Goal: Task Accomplishment & Management: Manage account settings

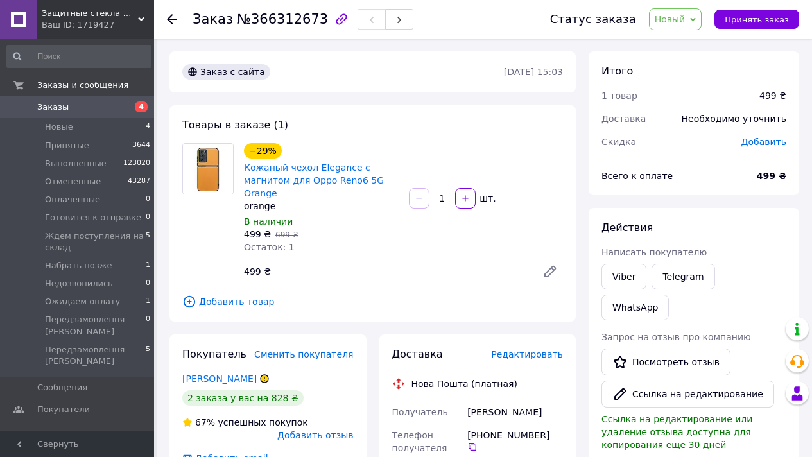
click at [242, 380] on link "Хаванский Саша" at bounding box center [219, 379] width 74 height 10
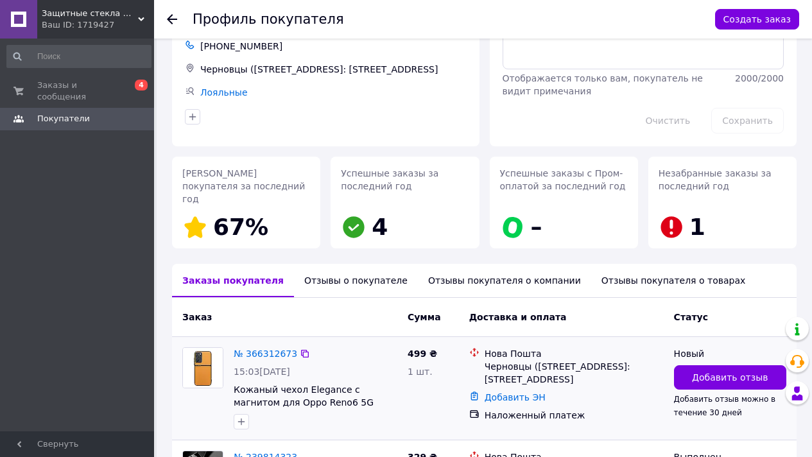
scroll to position [218, 0]
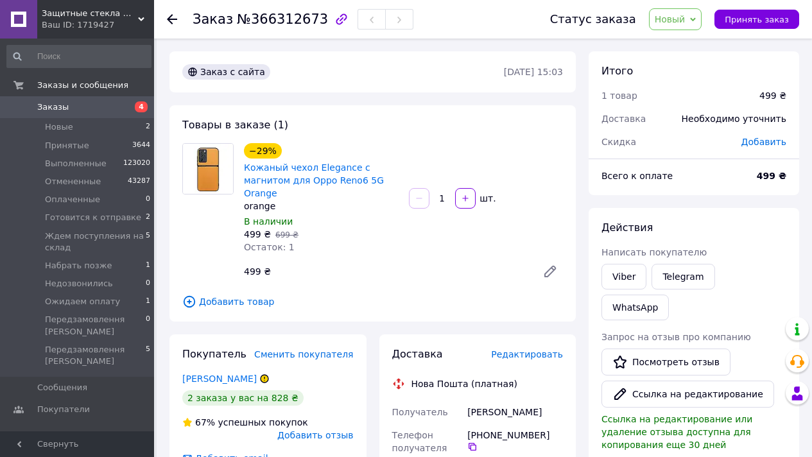
drag, startPoint x: 688, startPoint y: 10, endPoint x: 702, endPoint y: 49, distance: 41.4
click at [688, 10] on span "Новый" at bounding box center [675, 19] width 53 height 22
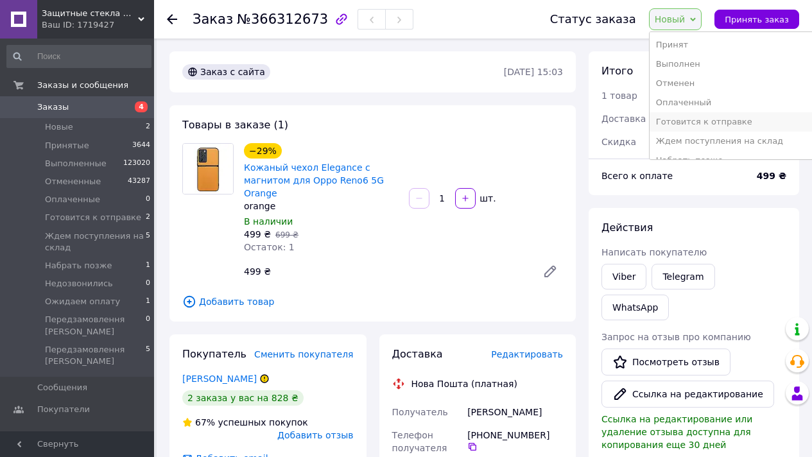
click at [722, 123] on li "Готовится к отправке" at bounding box center [732, 121] width 165 height 19
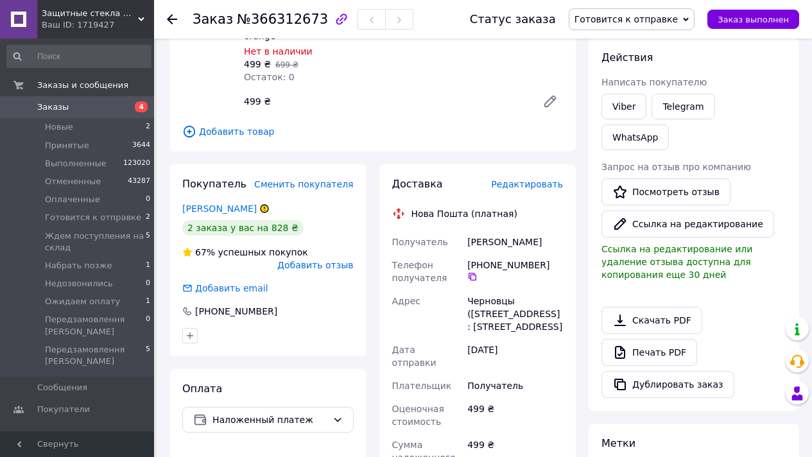
scroll to position [426, 0]
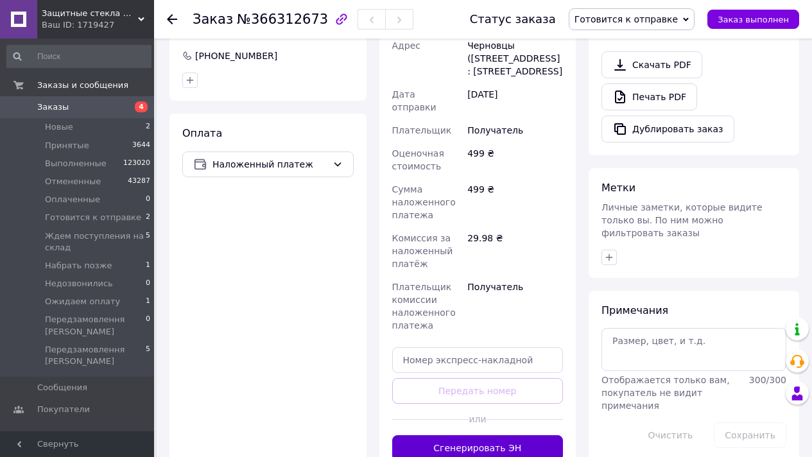
click at [523, 438] on button "Сгенерировать ЭН" at bounding box center [477, 448] width 171 height 26
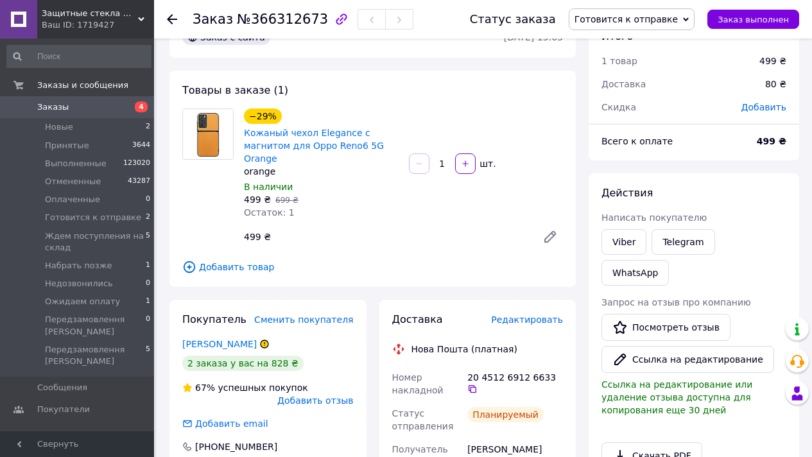
scroll to position [0, 0]
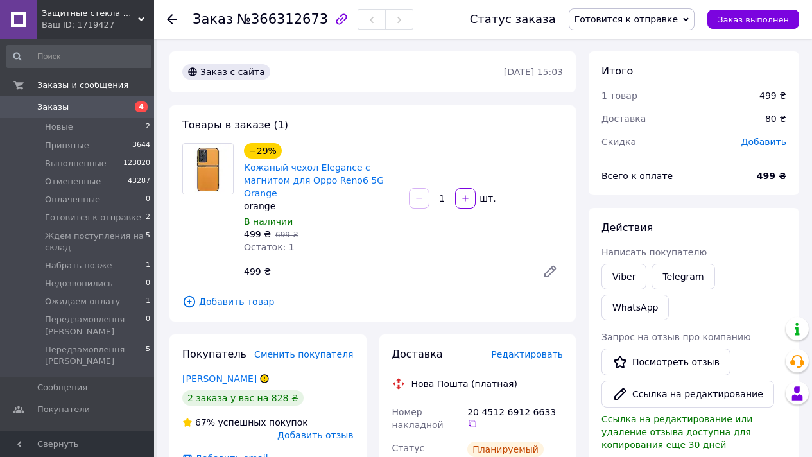
click at [299, 20] on span "№366312673" at bounding box center [282, 19] width 91 height 15
copy span "366312673"
drag, startPoint x: 242, startPoint y: 168, endPoint x: 385, endPoint y: 183, distance: 143.9
click at [386, 184] on div "−29% Кожаный чехол Elegance с магнитом для Oppo Reno6 5G Orange orange В наличи…" at bounding box center [321, 199] width 165 height 116
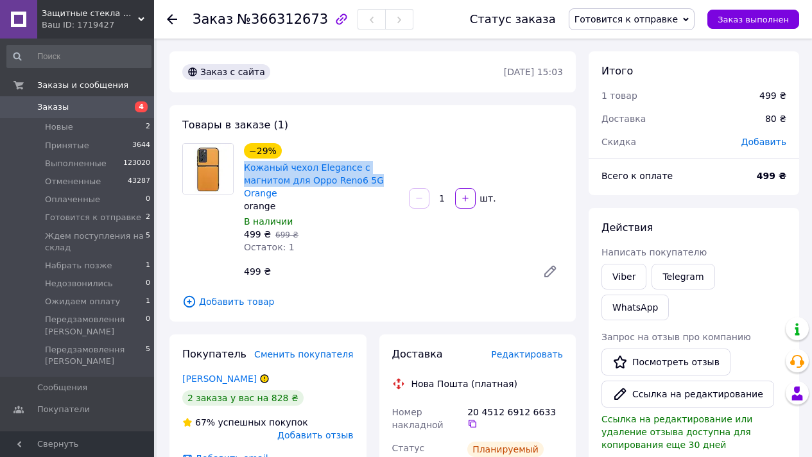
copy link "Кожаный чехол Elegance с магнитом для Oppo Reno6 5G"
click at [781, 16] on span "Заказ выполнен" at bounding box center [753, 20] width 71 height 10
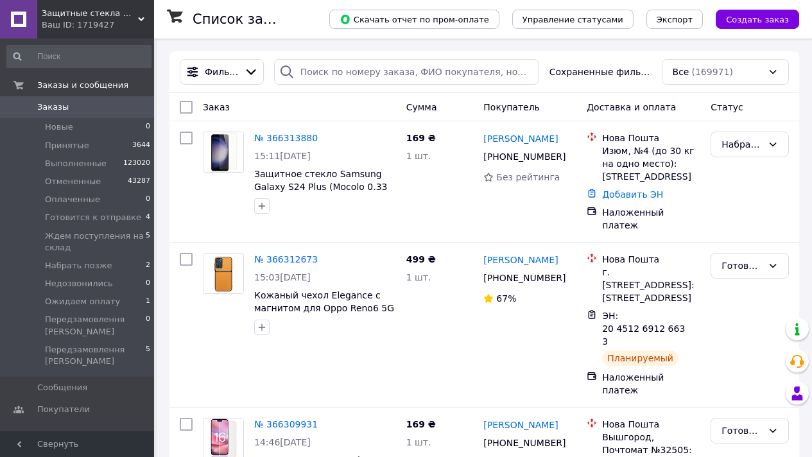
click at [98, 13] on span "Защитные стекла Moколо" at bounding box center [90, 14] width 96 height 12
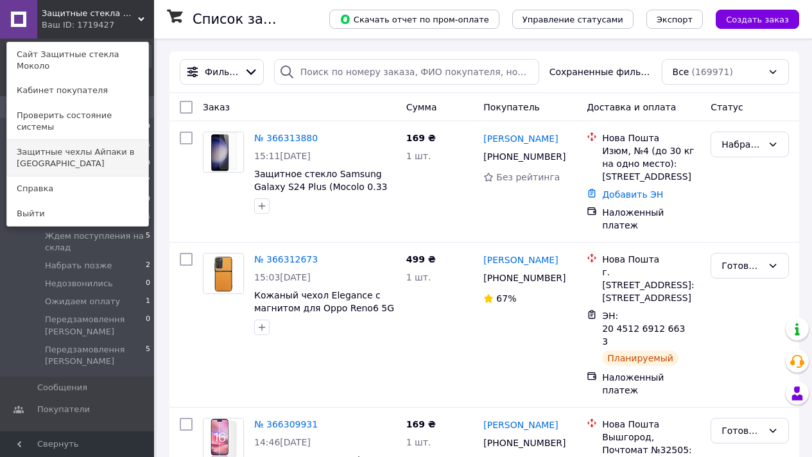
click at [123, 140] on link "Защитные чехлы Айпаки в [GEOGRAPHIC_DATA]" at bounding box center [77, 158] width 141 height 36
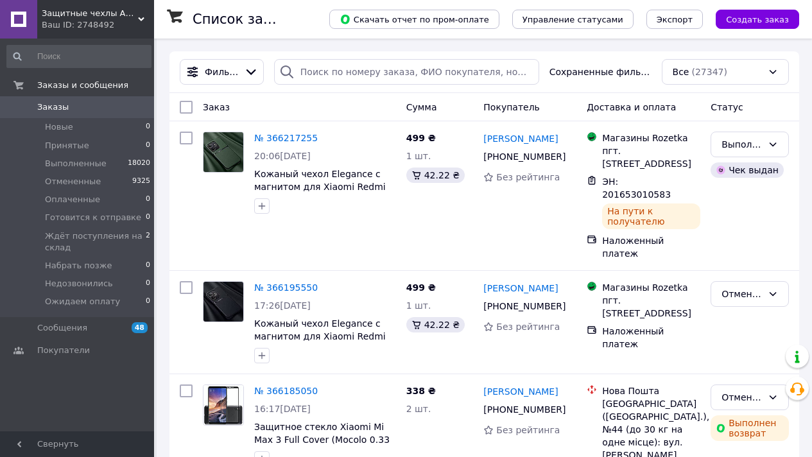
click at [98, 21] on div "Ваш ID: 2748492" at bounding box center [98, 25] width 112 height 12
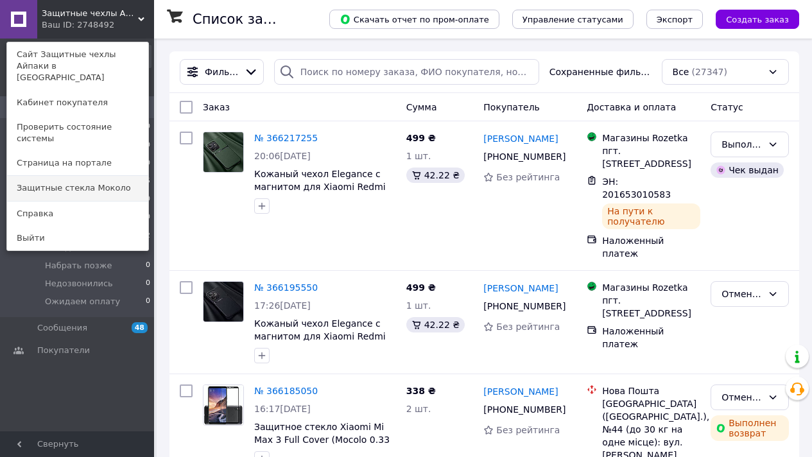
click at [120, 176] on link "Защитные стекла Moколо" at bounding box center [77, 188] width 141 height 24
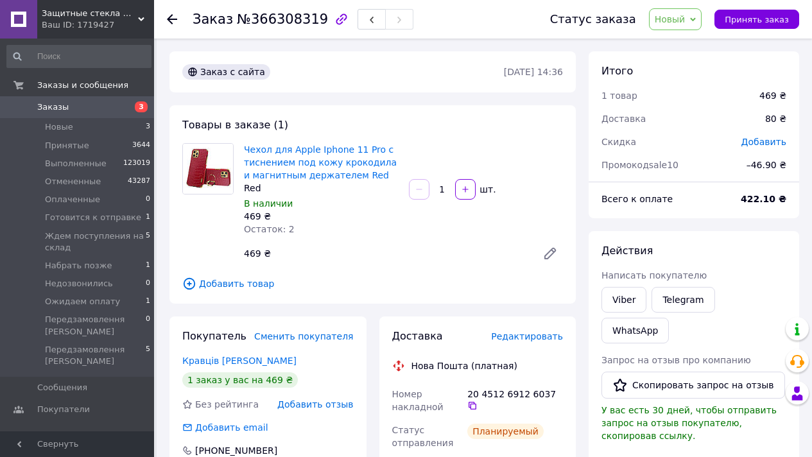
scroll to position [42, 0]
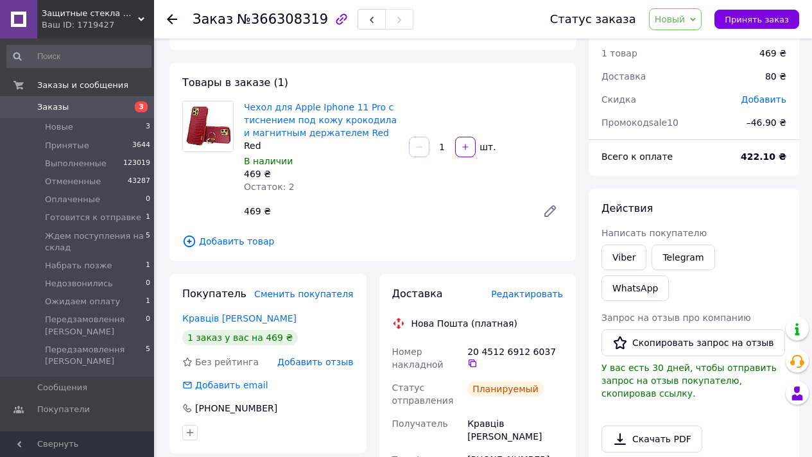
click at [113, 99] on link "Заказы 3" at bounding box center [79, 107] width 158 height 22
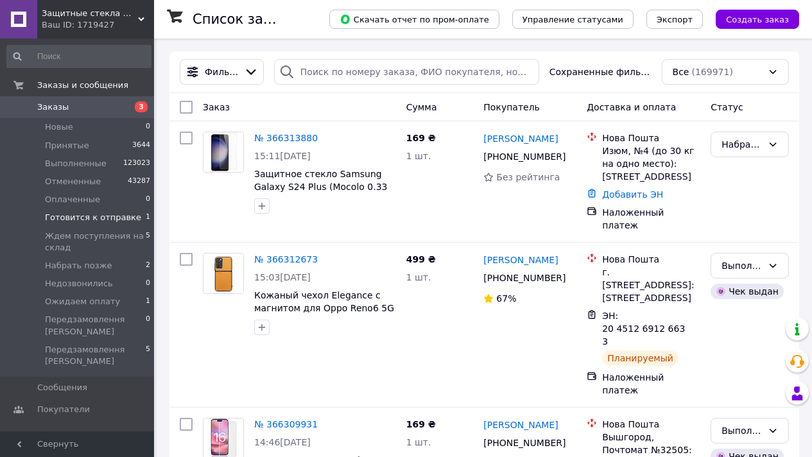
click at [113, 226] on li "Готовится к отправке 1" at bounding box center [79, 218] width 158 height 18
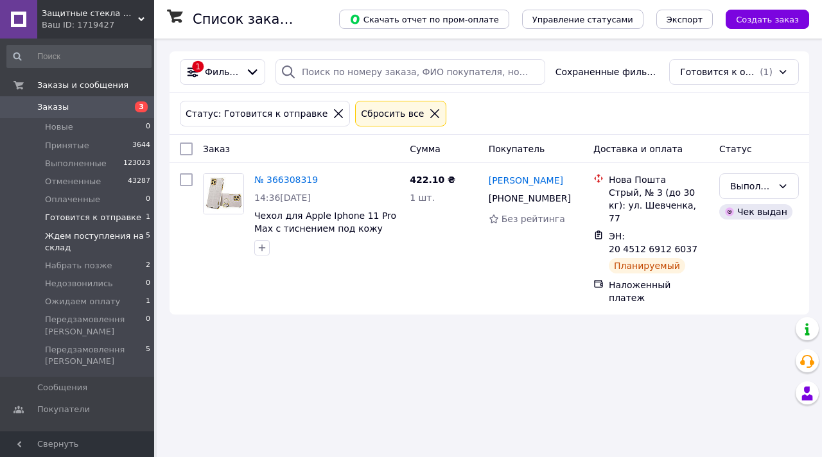
click at [112, 232] on span "Ждем поступления на склад" at bounding box center [95, 241] width 101 height 23
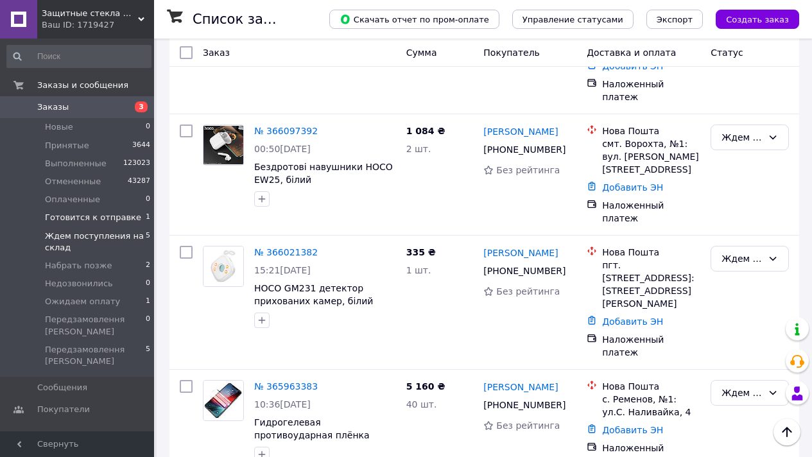
scroll to position [308, 0]
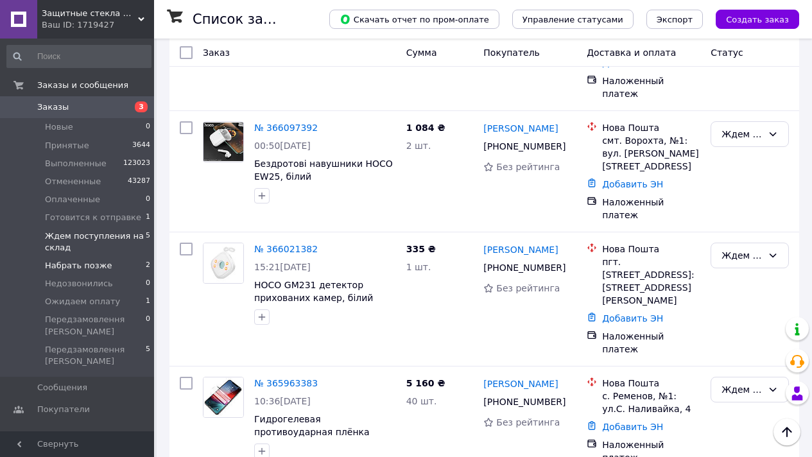
click at [106, 267] on span "Набрать позже" at bounding box center [78, 266] width 67 height 12
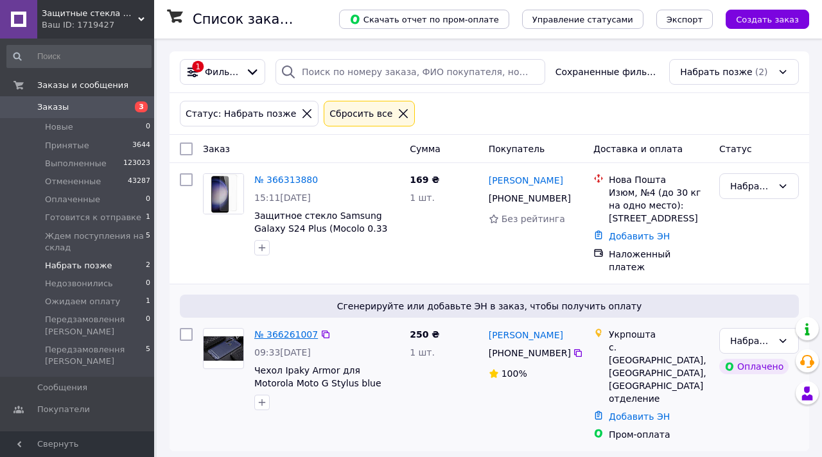
click at [290, 329] on link "№ 366261007" at bounding box center [286, 334] width 64 height 10
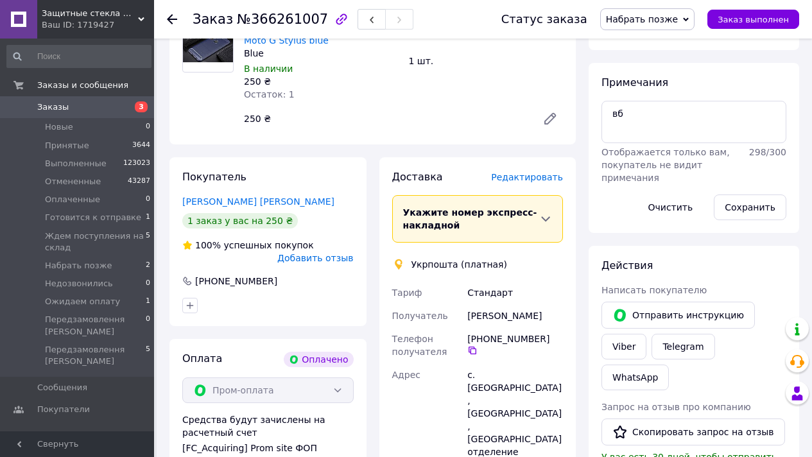
scroll to position [337, 0]
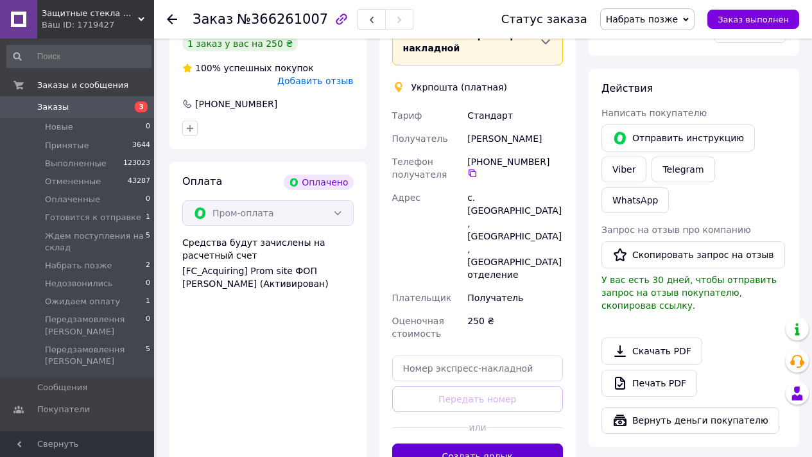
click at [498, 444] on button "Создать ярлык" at bounding box center [477, 457] width 171 height 26
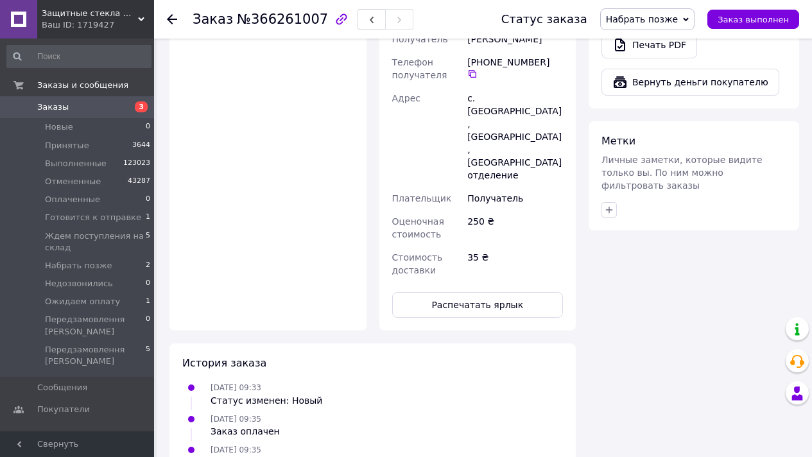
scroll to position [710, 0]
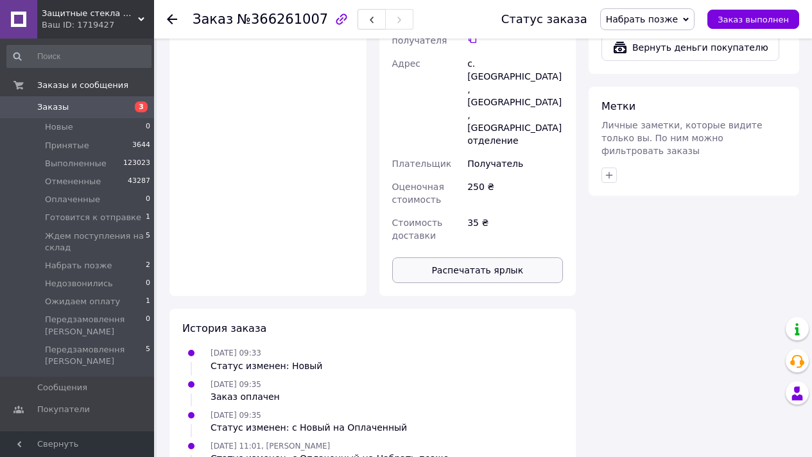
click at [487, 257] on button "Распечатать ярлык" at bounding box center [477, 270] width 171 height 26
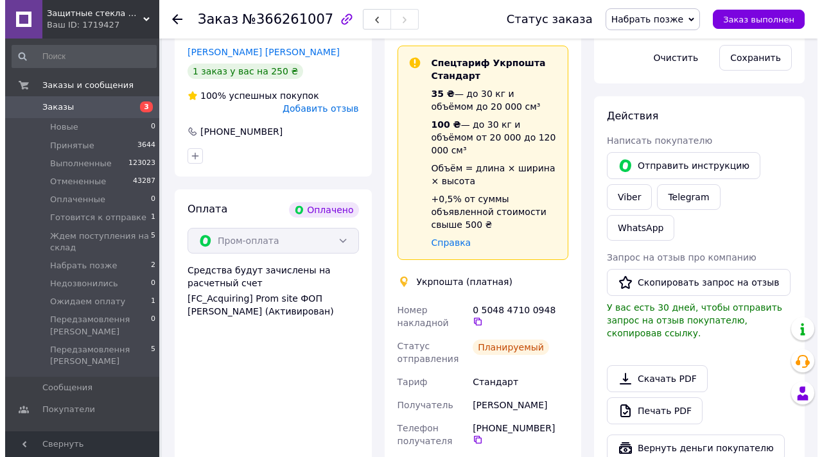
scroll to position [0, 0]
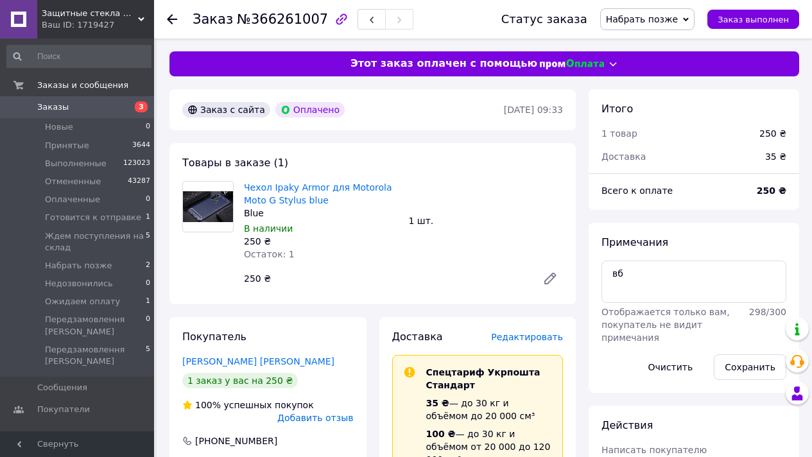
click at [290, 17] on span "№366261007" at bounding box center [282, 19] width 91 height 15
copy span "366261007"
drag, startPoint x: 241, startPoint y: 198, endPoint x: 302, endPoint y: 195, distance: 61.1
click at [302, 195] on div "Чехол Ipaky Armor для Motorola Moto G Stylus blue Blue В наличии 250 ₴ Остаток:…" at bounding box center [321, 220] width 165 height 85
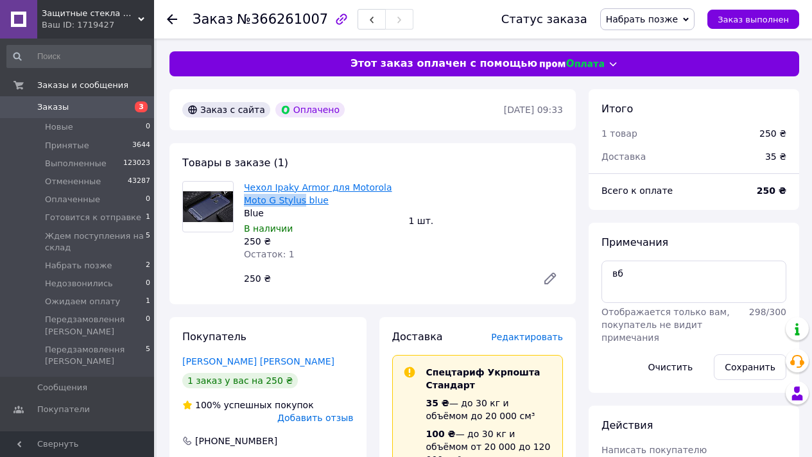
copy link "Moto G Stylus"
click at [767, 24] on button "Заказ выполнен" at bounding box center [753, 19] width 92 height 19
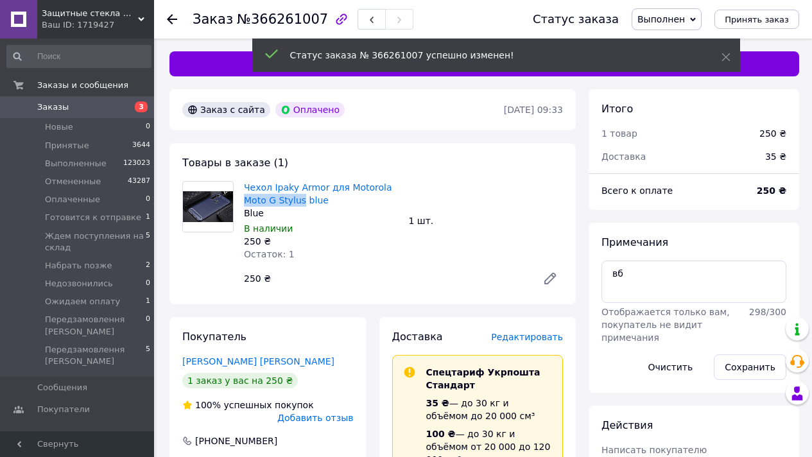
click at [116, 105] on span "Заказы" at bounding box center [78, 107] width 82 height 12
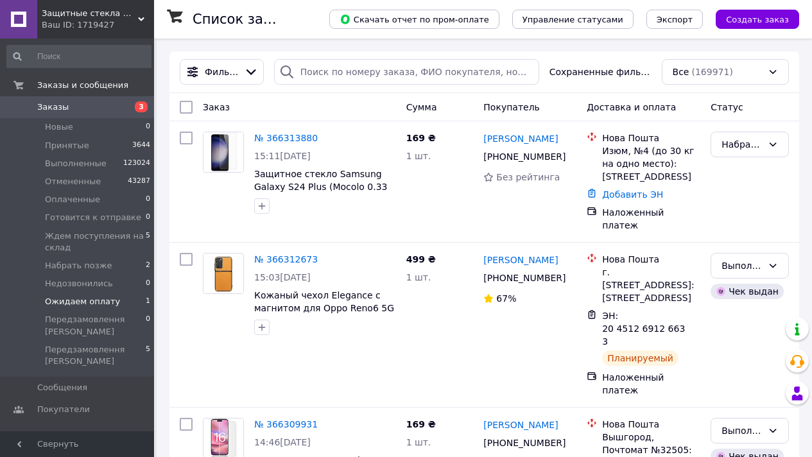
click at [137, 305] on li "Ожидаем оплату 1" at bounding box center [79, 302] width 158 height 18
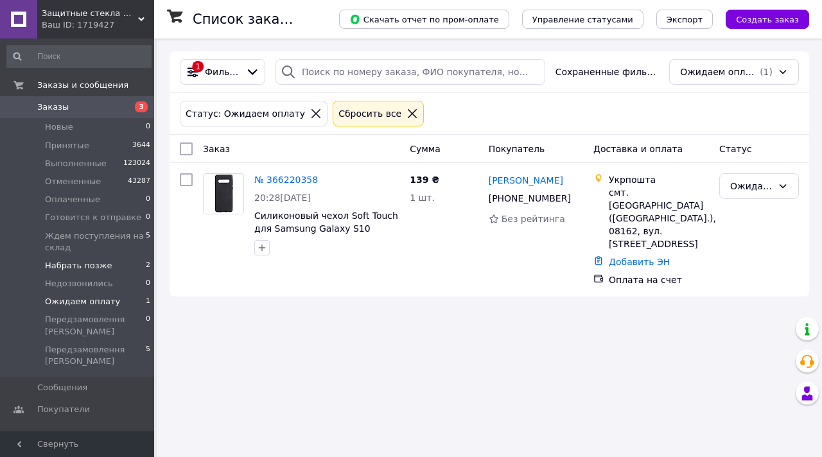
click at [119, 263] on li "Набрать позже 2" at bounding box center [79, 266] width 158 height 18
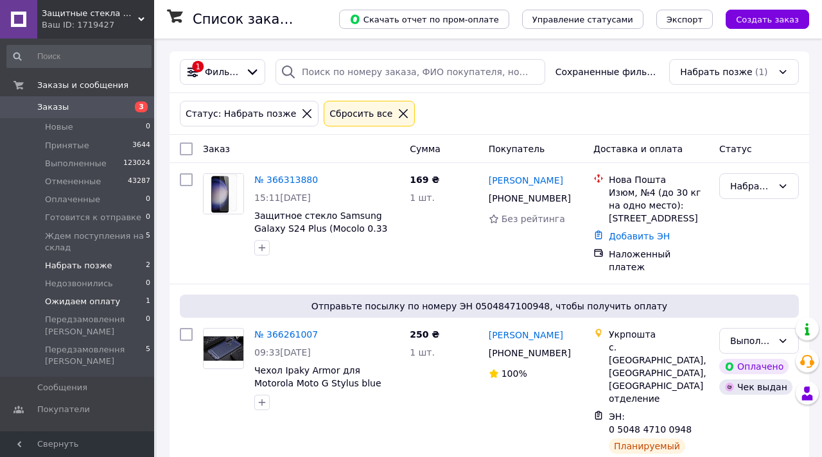
click at [131, 303] on li "Ожидаем оплату 1" at bounding box center [79, 302] width 158 height 18
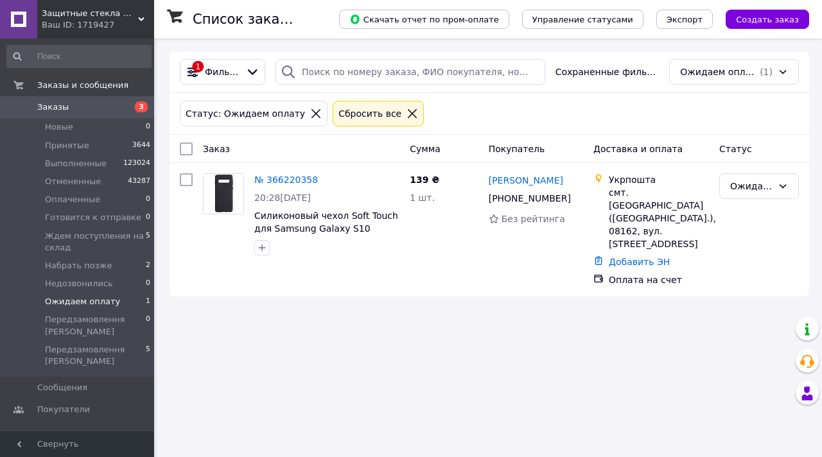
click at [79, 21] on div "Ваш ID: 1719427" at bounding box center [98, 25] width 112 height 12
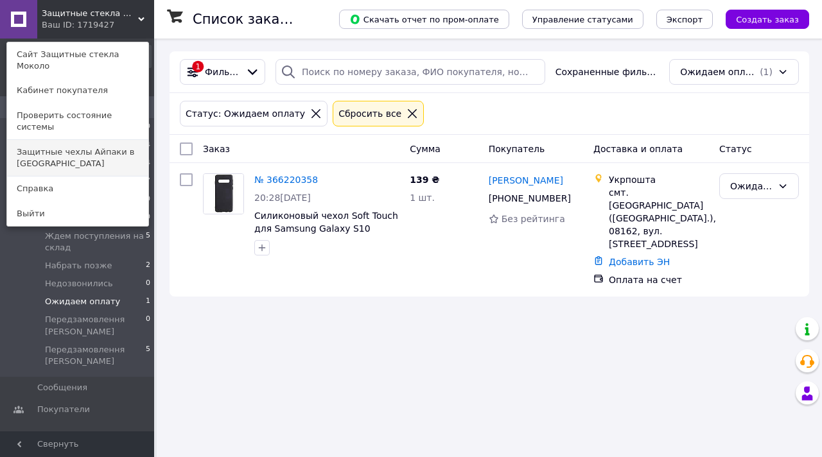
click at [115, 140] on link "Защитные чехлы Айпаки в [GEOGRAPHIC_DATA]" at bounding box center [77, 158] width 141 height 36
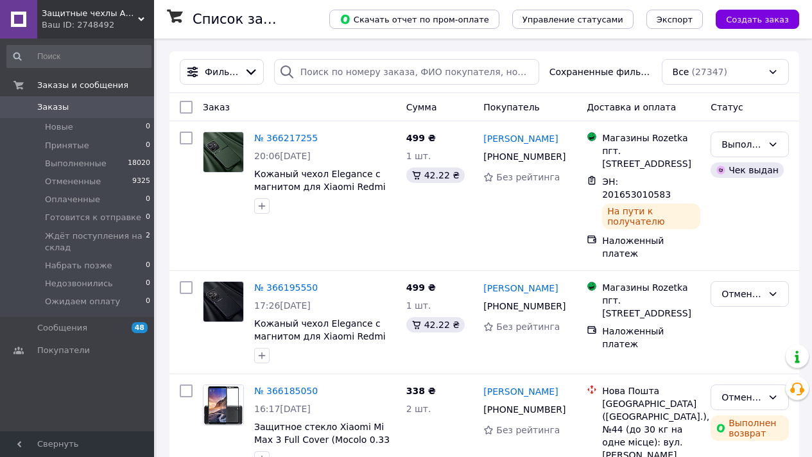
click at [98, 14] on span "Защитные чехлы Айпаки в [GEOGRAPHIC_DATA]" at bounding box center [90, 14] width 96 height 12
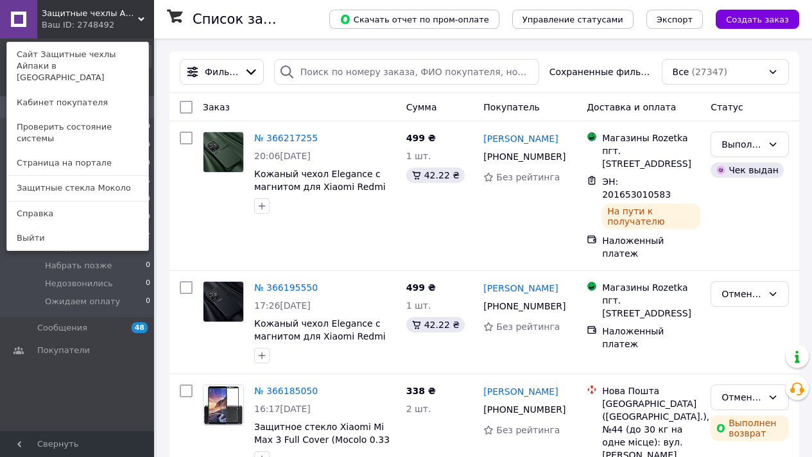
click at [110, 176] on link "Защитные стекла Moколо" at bounding box center [77, 188] width 141 height 24
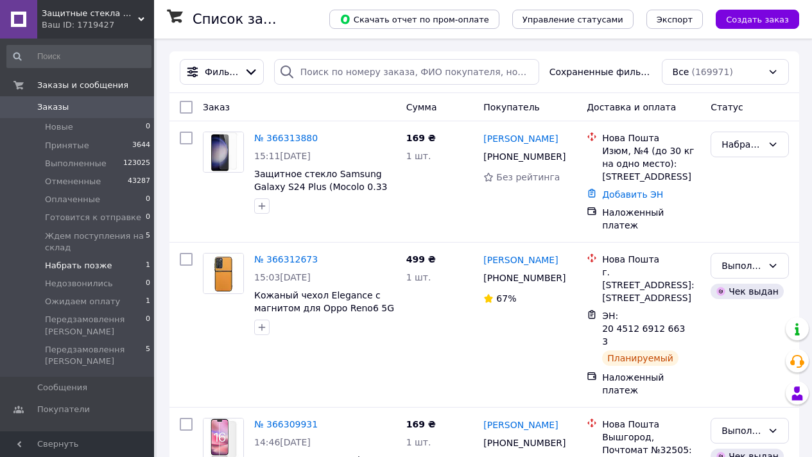
click at [105, 272] on span "Набрать позже" at bounding box center [78, 266] width 67 height 12
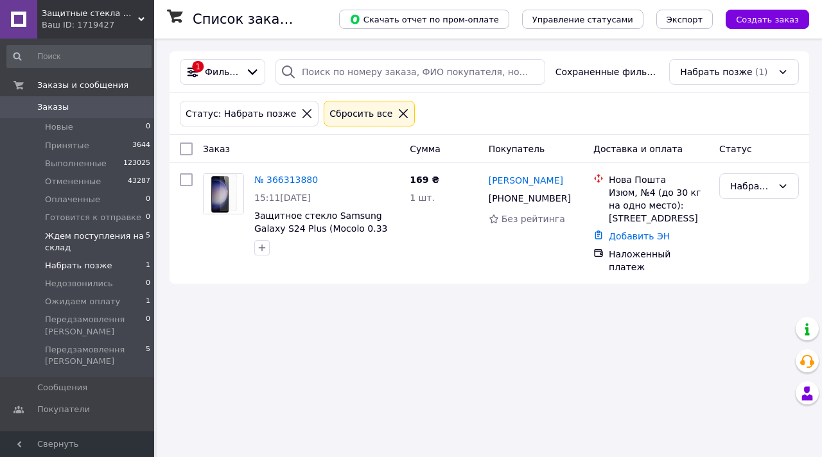
click at [126, 238] on span "Ждем поступления на склад" at bounding box center [95, 241] width 101 height 23
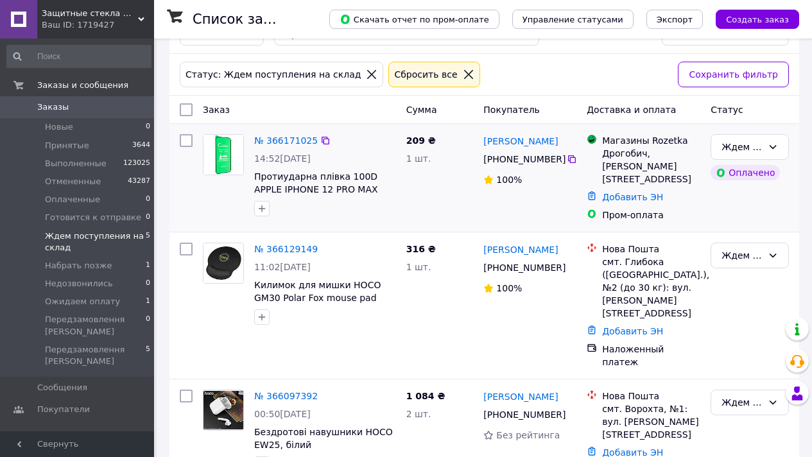
scroll to position [308, 0]
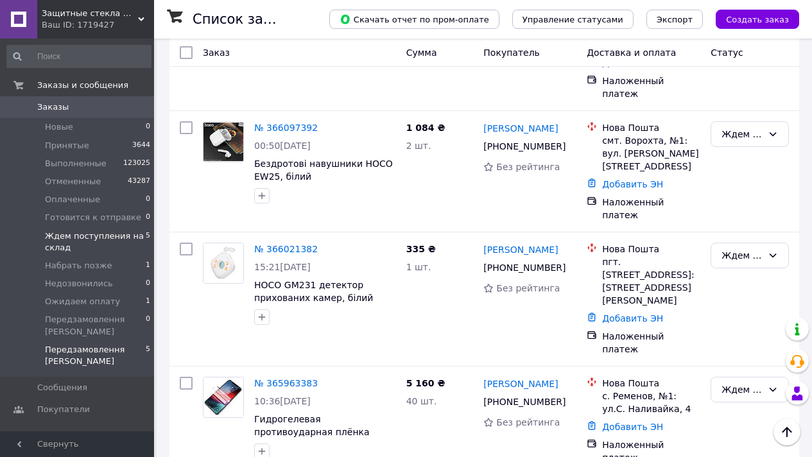
click at [118, 356] on span "Передзамовлення [PERSON_NAME]" at bounding box center [95, 355] width 101 height 23
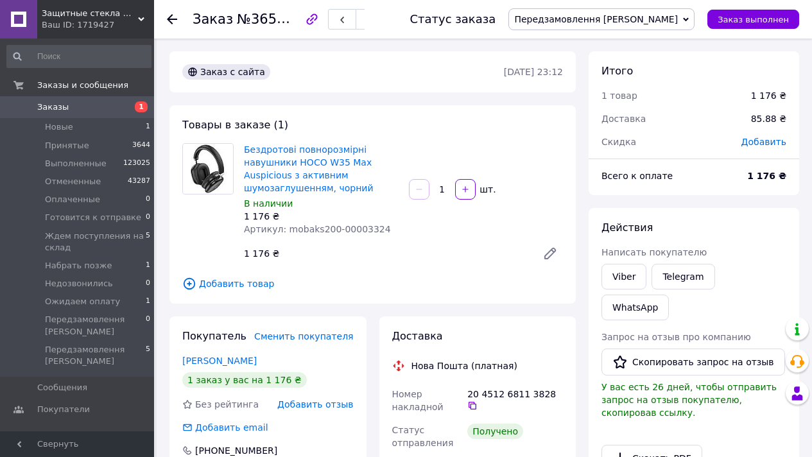
click at [266, 20] on span "№365748796" at bounding box center [282, 19] width 91 height 16
copy span "365748796"
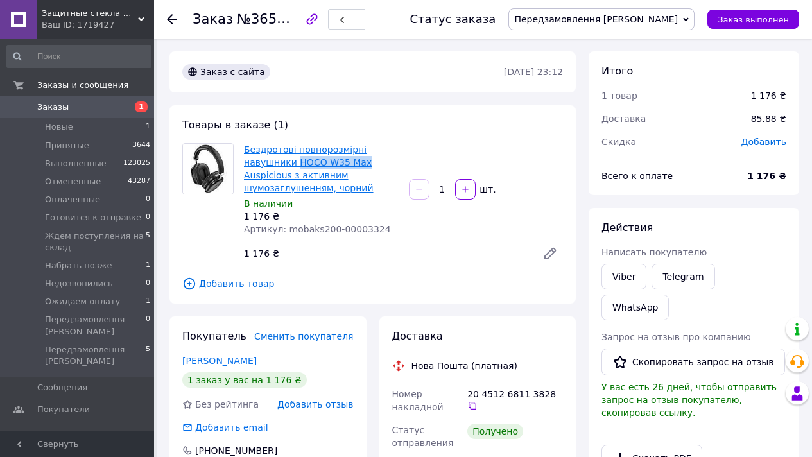
drag, startPoint x: 366, startPoint y: 162, endPoint x: 295, endPoint y: 163, distance: 70.6
click at [295, 163] on span "Бездротові повнорозмірні навушники HOCO W35 Max Auspicious з активним шумозаглу…" at bounding box center [321, 168] width 155 height 51
copy link "HOCO W35 Max"
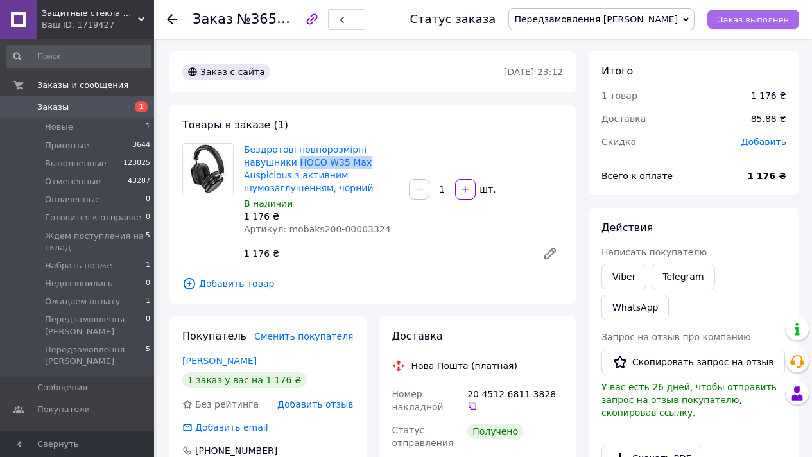
click at [787, 15] on span "Заказ выполнен" at bounding box center [753, 20] width 71 height 10
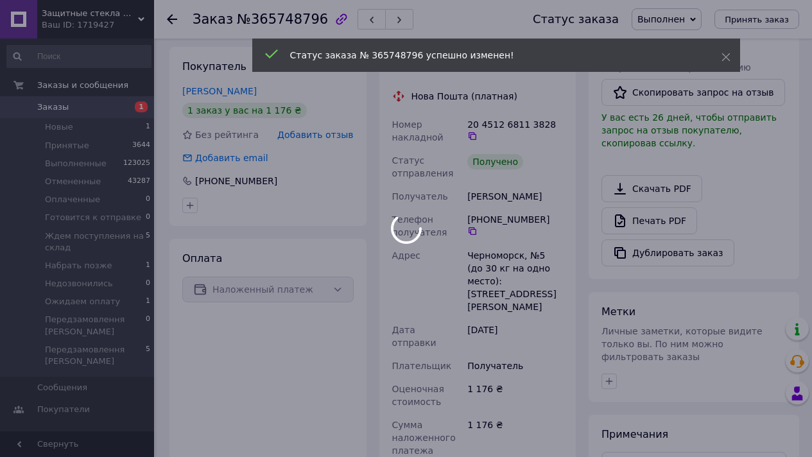
scroll to position [288, 0]
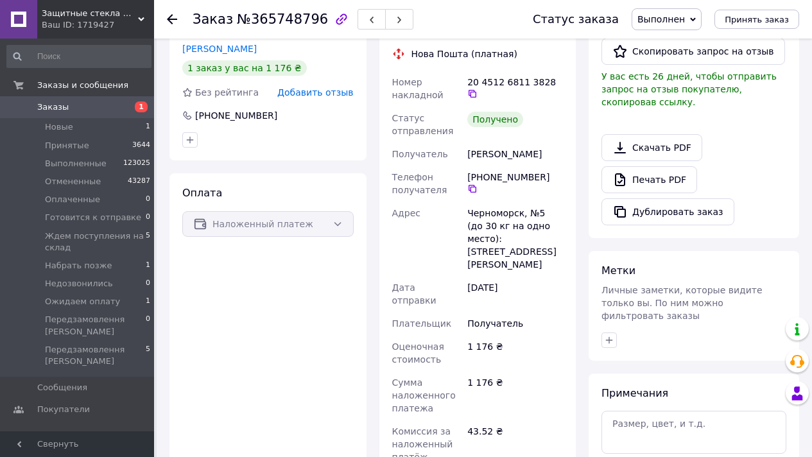
click at [113, 102] on span "Заказы" at bounding box center [78, 107] width 82 height 12
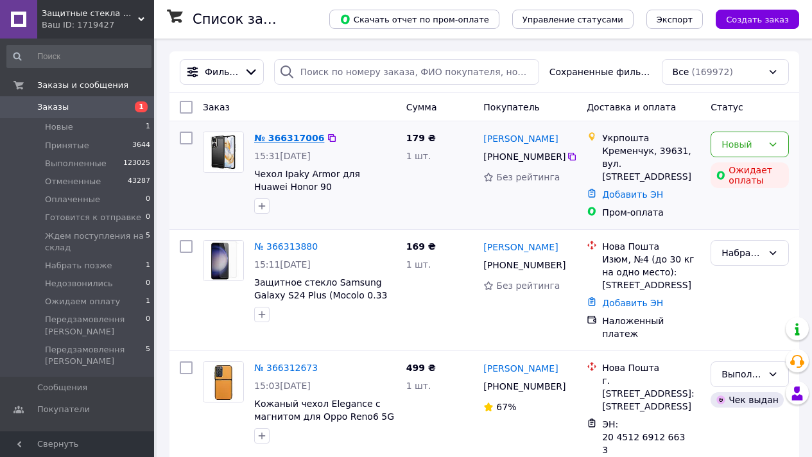
click at [291, 135] on link "№ 366317006" at bounding box center [289, 138] width 70 height 10
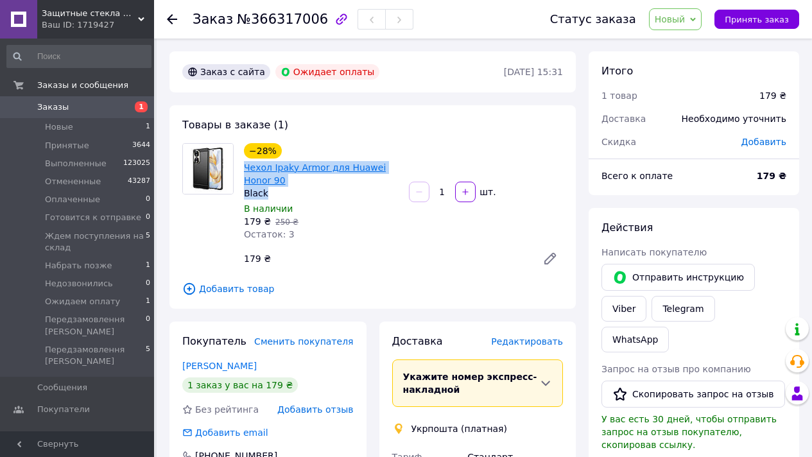
drag, startPoint x: 273, startPoint y: 191, endPoint x: 251, endPoint y: 166, distance: 34.1
click at [245, 166] on div "−28% Чехол Ipaky Armor для Huawei Honor 90 Black" at bounding box center [321, 171] width 155 height 56
copy div "Чехол Ipaky Armor для Huawei Honor 90 Black"
click at [643, 309] on link "Viber" at bounding box center [624, 309] width 45 height 26
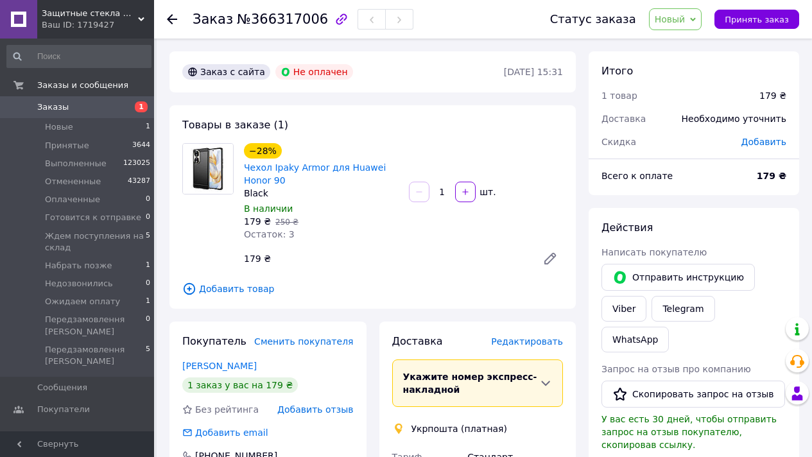
scroll to position [418, 0]
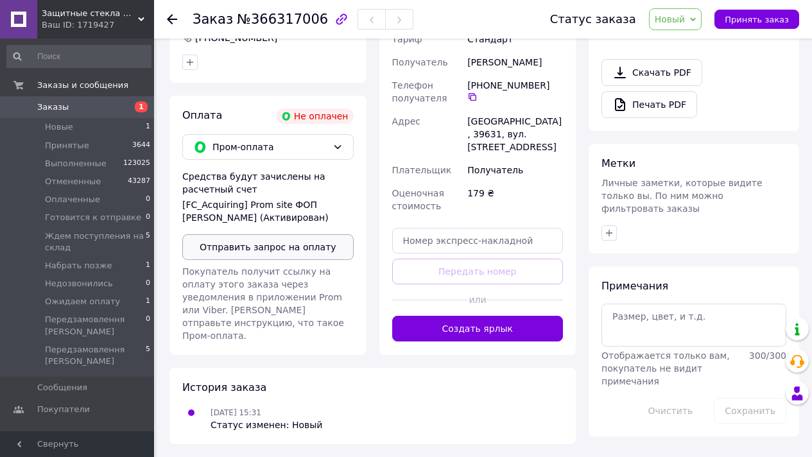
click at [248, 260] on button "Отправить запрос на оплату" at bounding box center [267, 247] width 171 height 26
drag, startPoint x: 117, startPoint y: 15, endPoint x: 123, endPoint y: 33, distance: 18.9
click at [117, 15] on span "Защитные стекла Moколо" at bounding box center [90, 14] width 96 height 12
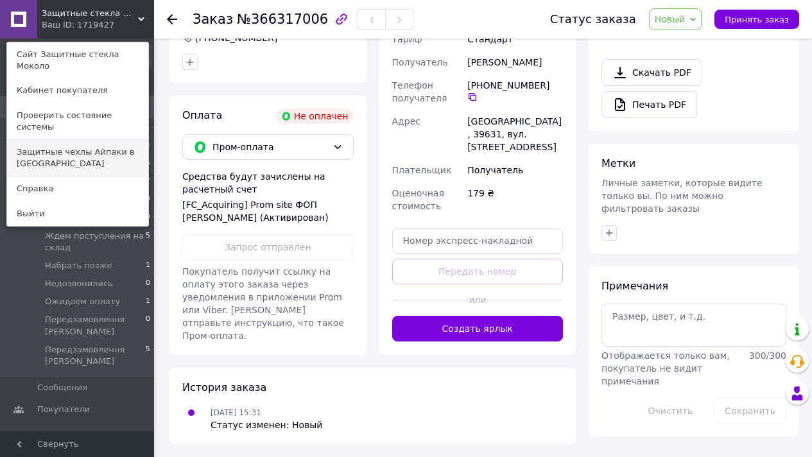
click at [119, 140] on link "Защитные чехлы Айпаки в [GEOGRAPHIC_DATA]" at bounding box center [77, 158] width 141 height 36
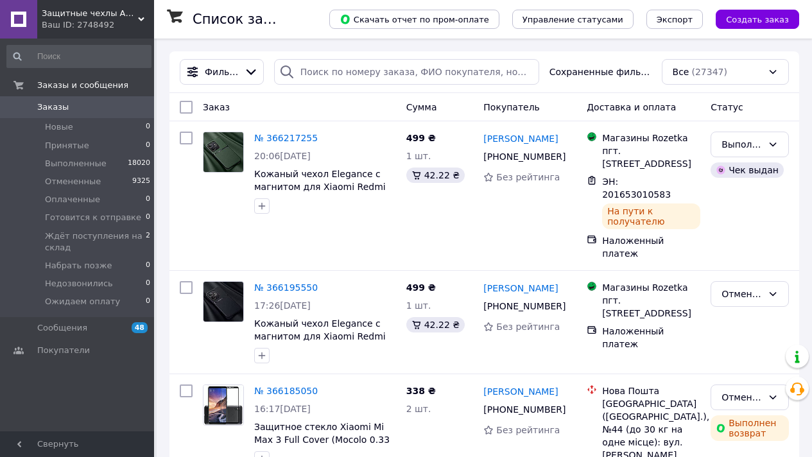
click at [108, 14] on span "Защитные чехлы Айпаки в [GEOGRAPHIC_DATA]" at bounding box center [90, 14] width 96 height 12
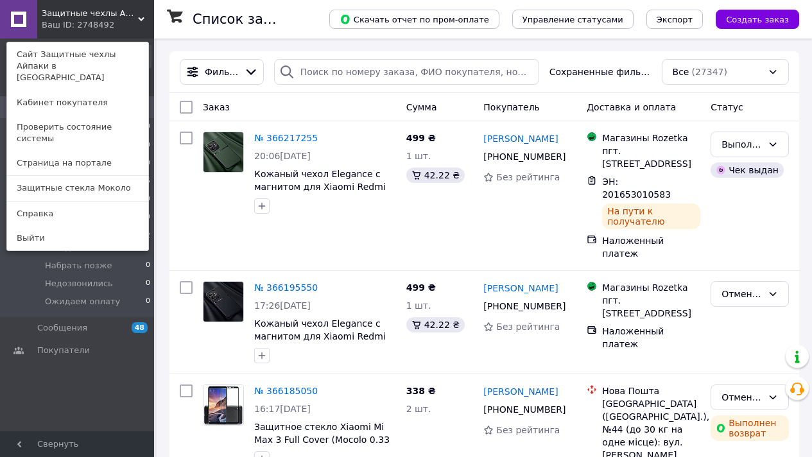
click at [100, 176] on link "Защитные стекла Moколо" at bounding box center [77, 188] width 141 height 24
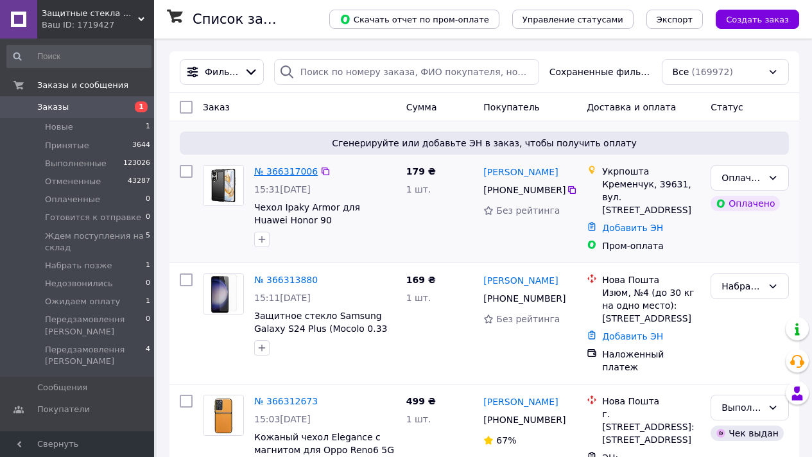
click at [284, 170] on link "№ 366317006" at bounding box center [286, 171] width 64 height 10
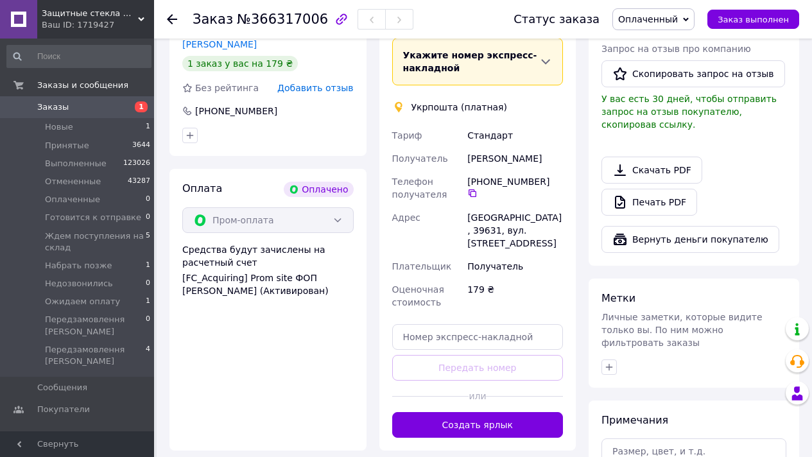
scroll to position [387, 0]
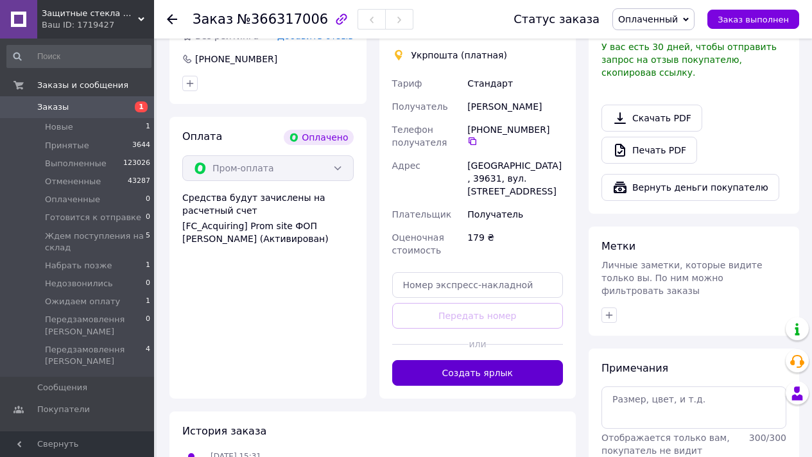
click at [463, 363] on button "Создать ярлык" at bounding box center [477, 373] width 171 height 26
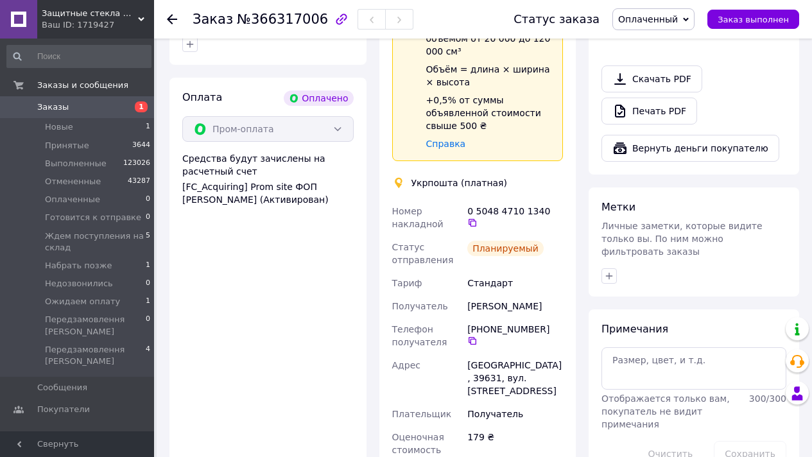
scroll to position [588, 0]
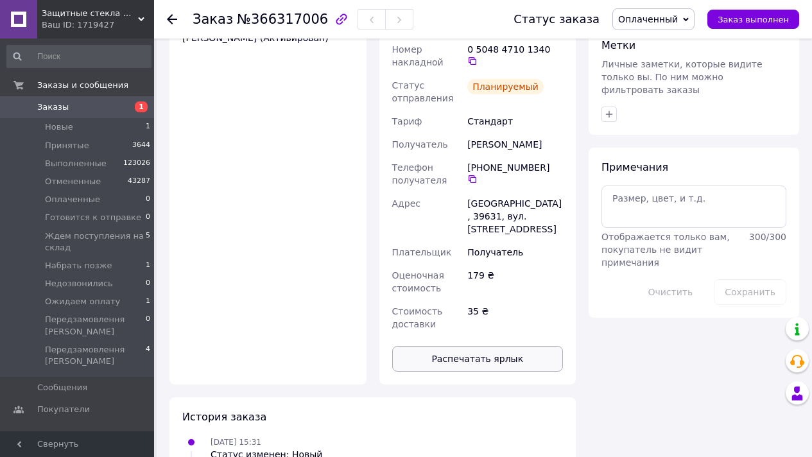
click at [510, 346] on button "Распечатать ярлык" at bounding box center [477, 359] width 171 height 26
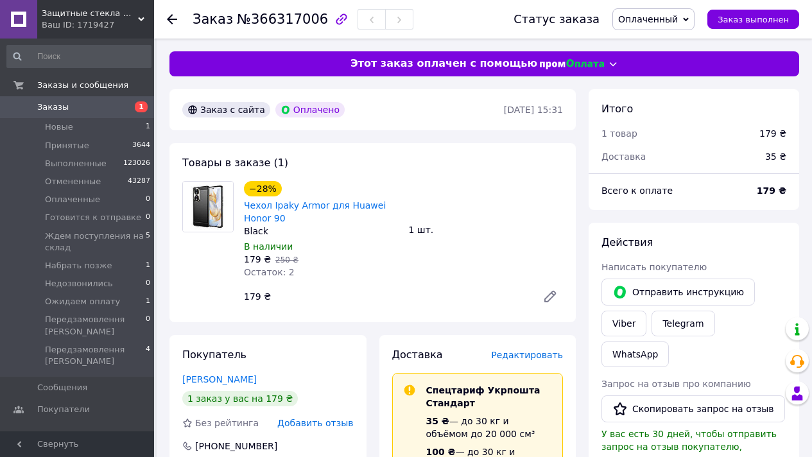
click at [290, 22] on span "№366317006" at bounding box center [282, 19] width 91 height 15
drag, startPoint x: 290, startPoint y: 22, endPoint x: 284, endPoint y: 20, distance: 6.7
click at [290, 22] on span "№366317006" at bounding box center [282, 19] width 91 height 15
copy span "366317006"
drag, startPoint x: 341, startPoint y: 215, endPoint x: 343, endPoint y: 207, distance: 8.6
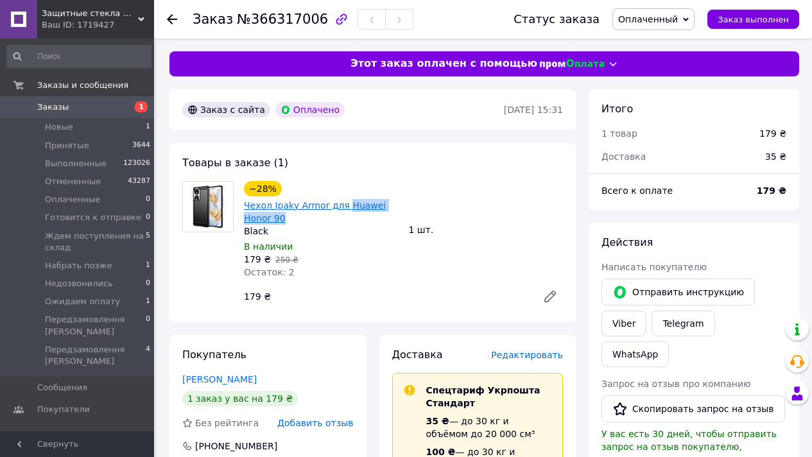
click at [343, 207] on span "Чехол Ipaky Armor для Huawei Honor 90" at bounding box center [321, 212] width 155 height 26
copy link "Huawei Honor 90"
click at [785, 21] on span "Заказ выполнен" at bounding box center [753, 20] width 71 height 10
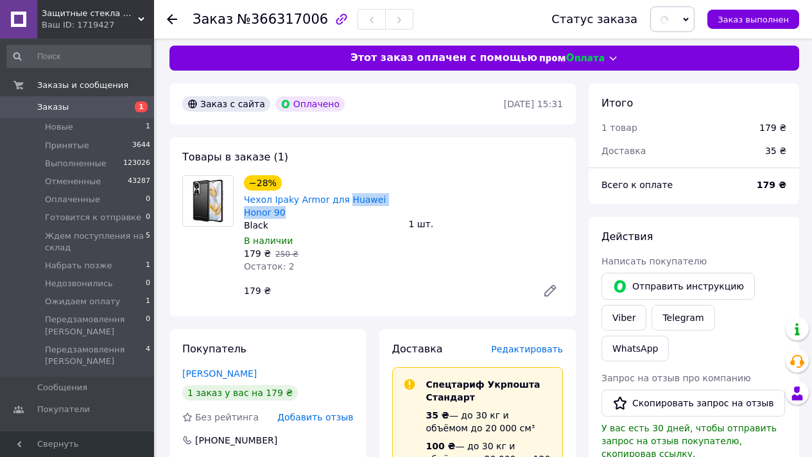
scroll to position [237, 0]
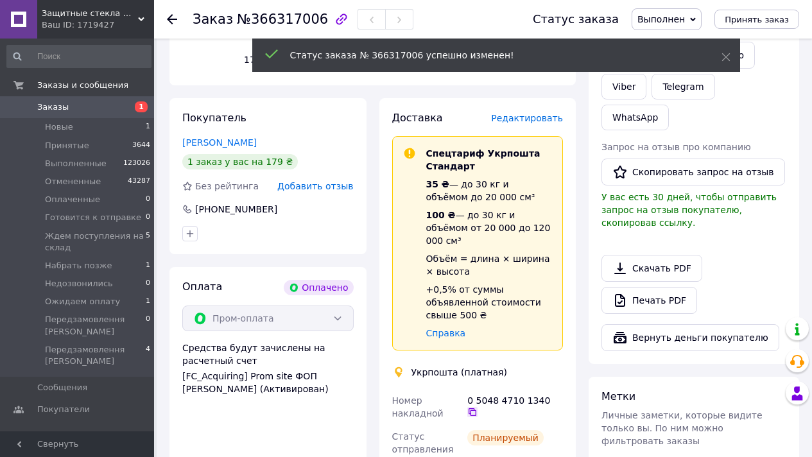
click at [478, 407] on icon at bounding box center [472, 412] width 10 height 10
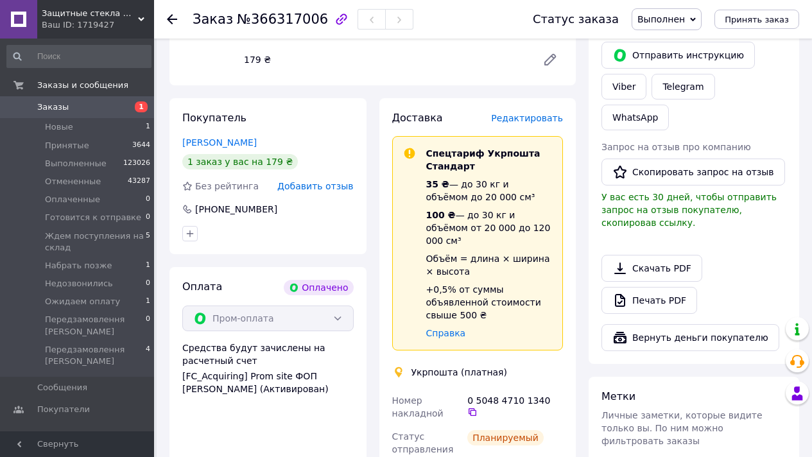
click at [96, 108] on span "Заказы" at bounding box center [78, 107] width 82 height 12
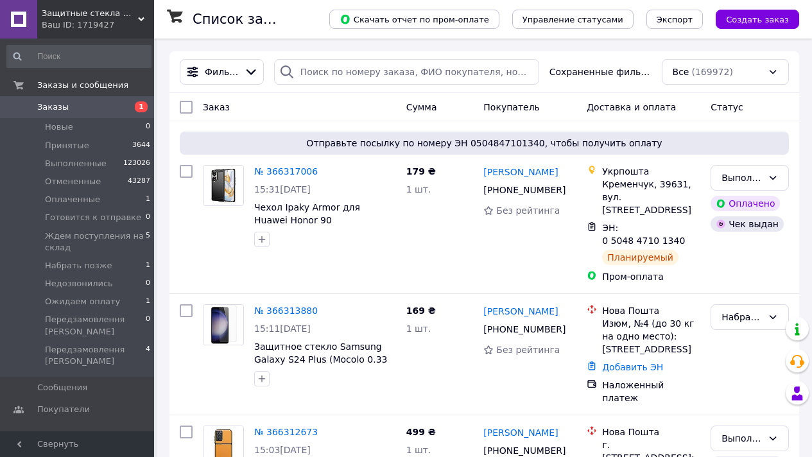
click at [132, 14] on span "Защитные стекла Moколо" at bounding box center [90, 14] width 96 height 12
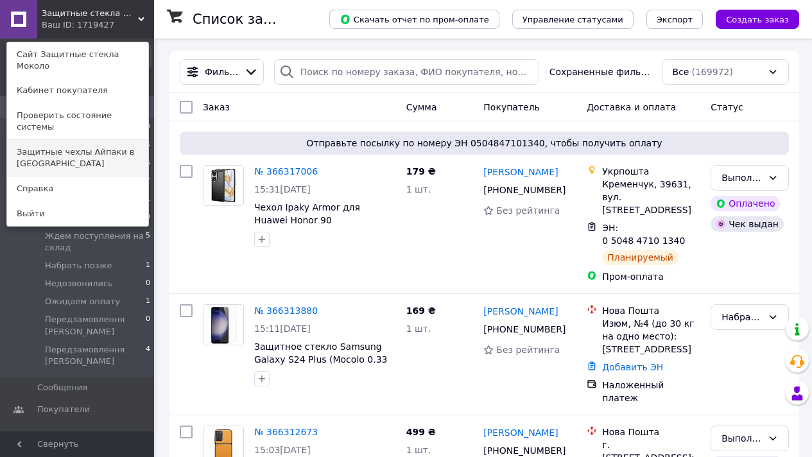
click at [94, 140] on link "Защитные чехлы Айпаки в [GEOGRAPHIC_DATA]" at bounding box center [77, 158] width 141 height 36
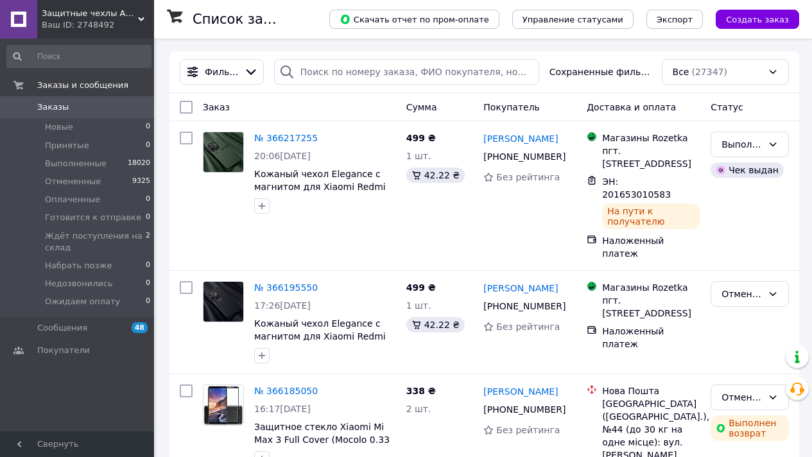
drag, startPoint x: 126, startPoint y: 17, endPoint x: 126, endPoint y: 25, distance: 7.7
click at [125, 17] on span "Защитные чехлы Айпаки в [GEOGRAPHIC_DATA]" at bounding box center [90, 14] width 96 height 12
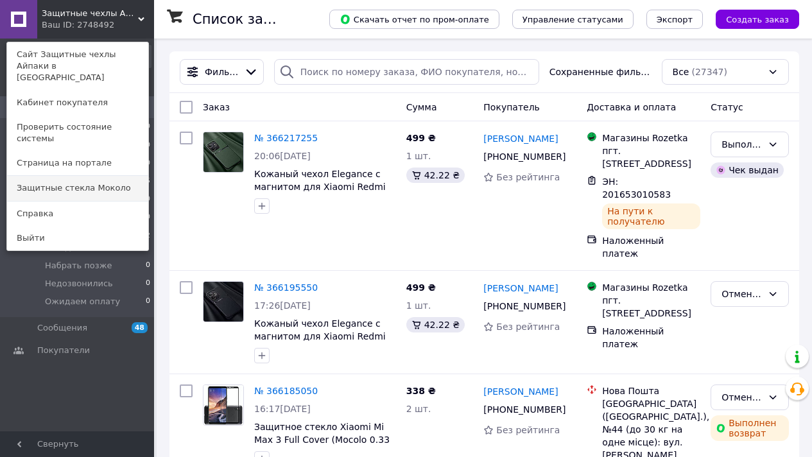
click at [126, 176] on link "Защитные стекла Moколо" at bounding box center [77, 188] width 141 height 24
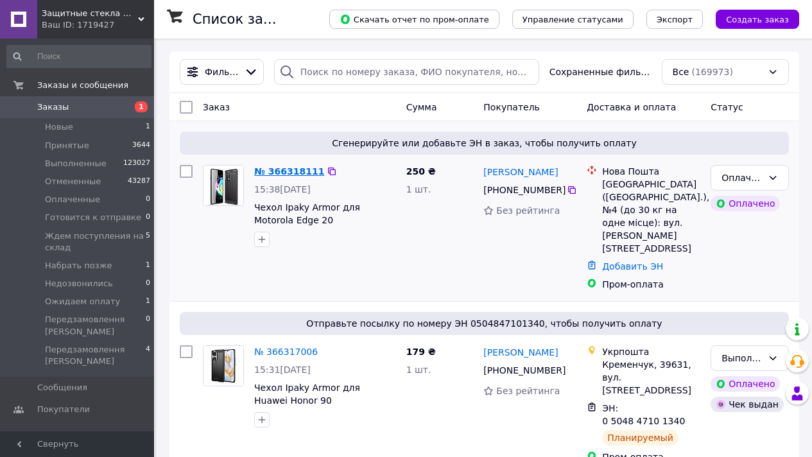
click at [291, 171] on link "№ 366318111" at bounding box center [289, 171] width 70 height 10
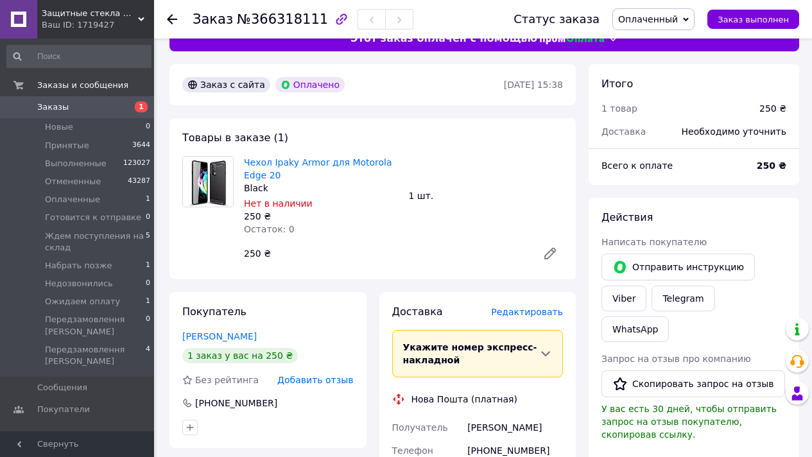
scroll to position [43, 0]
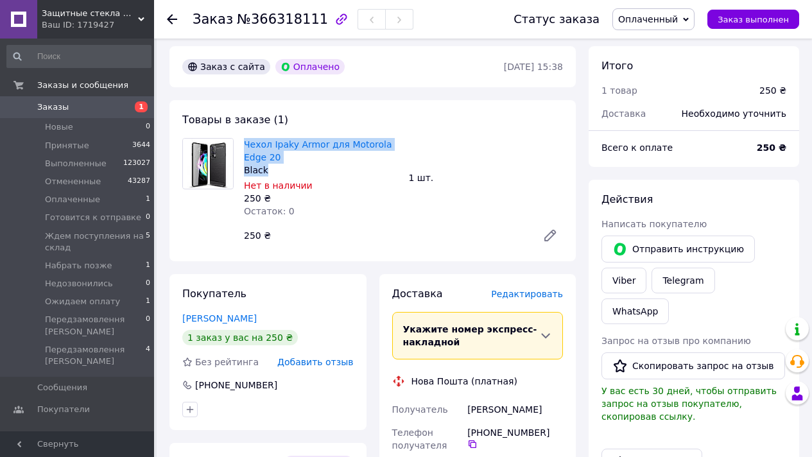
drag, startPoint x: 282, startPoint y: 164, endPoint x: 262, endPoint y: 132, distance: 38.1
click at [262, 132] on div "Товары в заказе (1) Чехол Ipaky Armor для Motorola Edge 20 Black Нет в наличии …" at bounding box center [372, 180] width 406 height 161
copy div "Чехол Ipaky Armor для Motorola Edge 20 Black"
click at [614, 270] on link "Viber" at bounding box center [624, 281] width 45 height 26
click at [669, 299] on link "WhatsApp" at bounding box center [635, 312] width 67 height 26
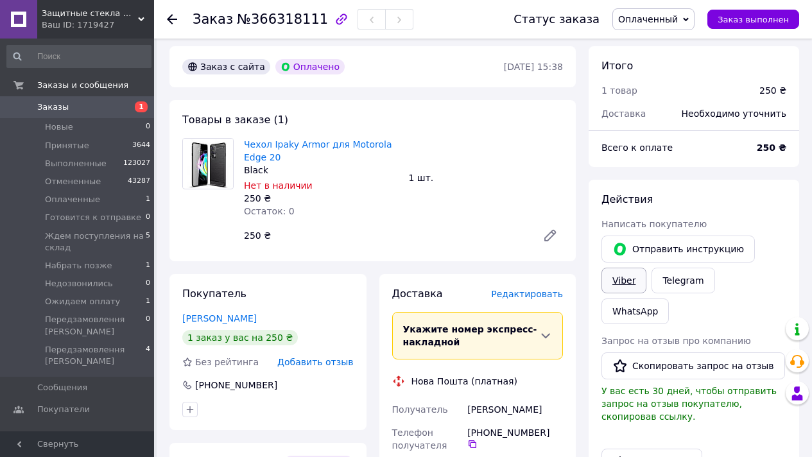
scroll to position [43, 0]
click at [640, 275] on link "Viber" at bounding box center [624, 281] width 45 height 26
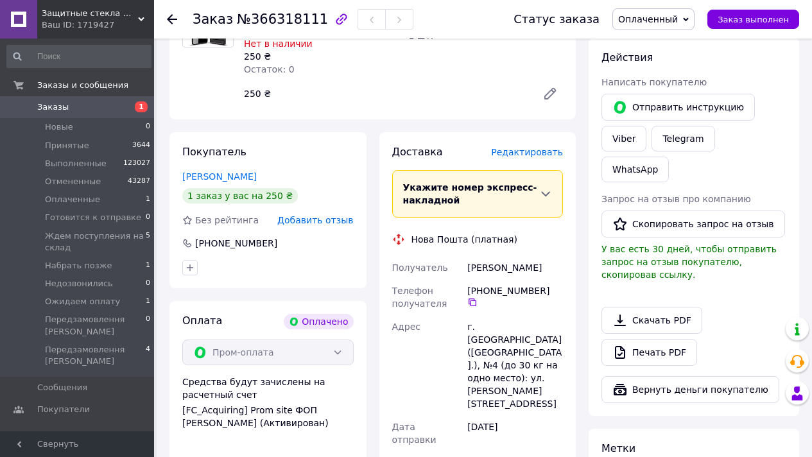
scroll to position [430, 0]
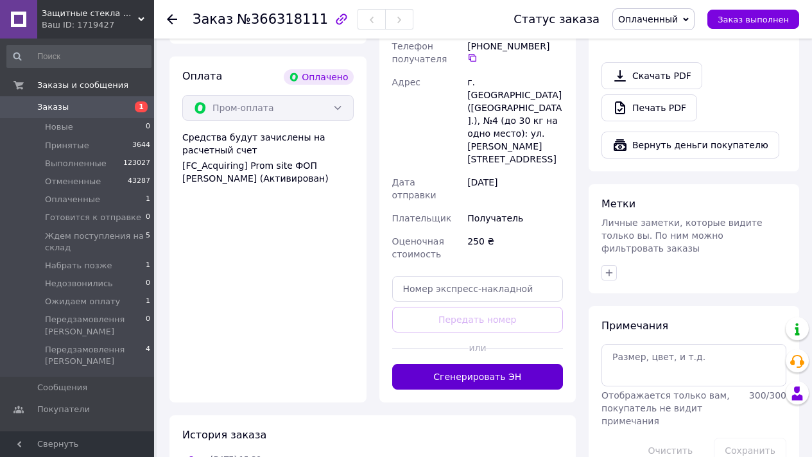
click at [506, 364] on button "Сгенерировать ЭН" at bounding box center [477, 377] width 171 height 26
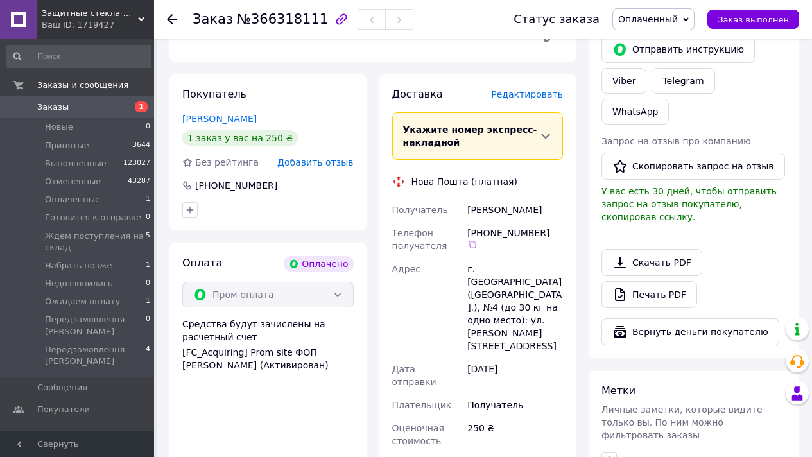
scroll to position [0, 0]
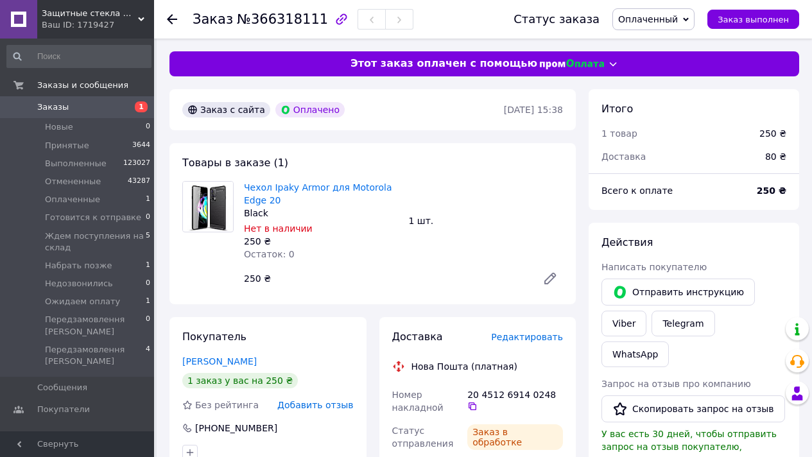
click at [291, 17] on span "№366318111" at bounding box center [282, 19] width 91 height 15
copy span "366318111"
click at [343, 186] on span "Чехол Ipaky Armor для Motorola Edge 20" at bounding box center [321, 194] width 155 height 26
copy link "Motorola Edge 20"
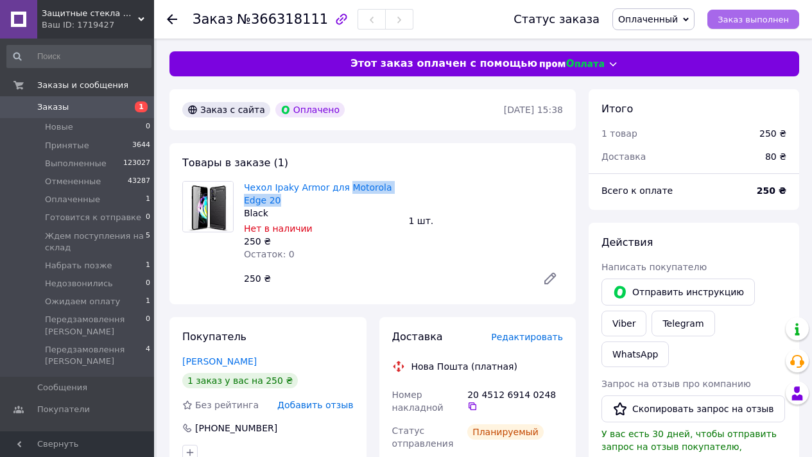
click at [755, 11] on button "Заказ выполнен" at bounding box center [753, 19] width 92 height 19
click at [107, 107] on span "Заказы" at bounding box center [78, 107] width 82 height 12
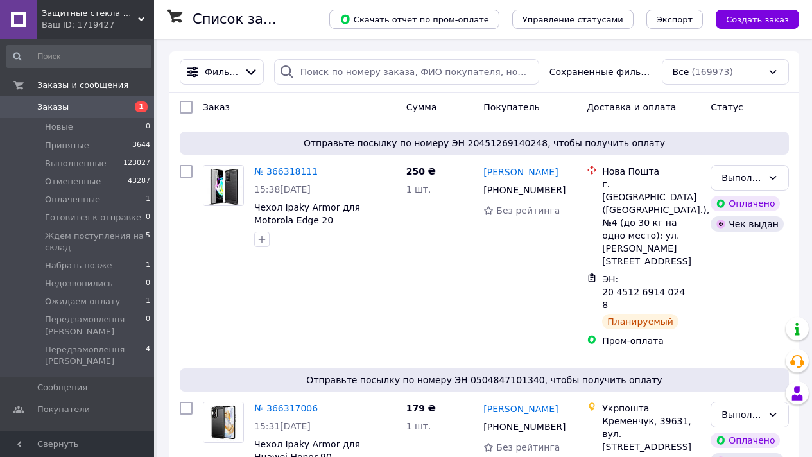
click at [83, 28] on div "Ваш ID: 1719427" at bounding box center [98, 25] width 112 height 12
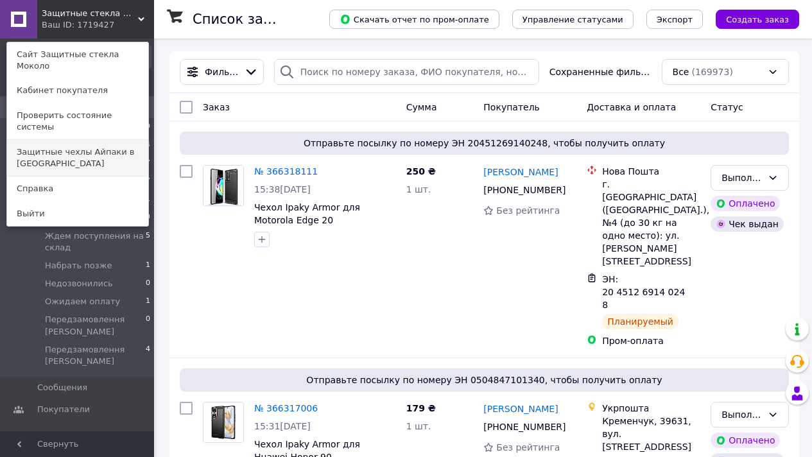
click at [94, 140] on link "Защитные чехлы Айпаки в [GEOGRAPHIC_DATA]" at bounding box center [77, 158] width 141 height 36
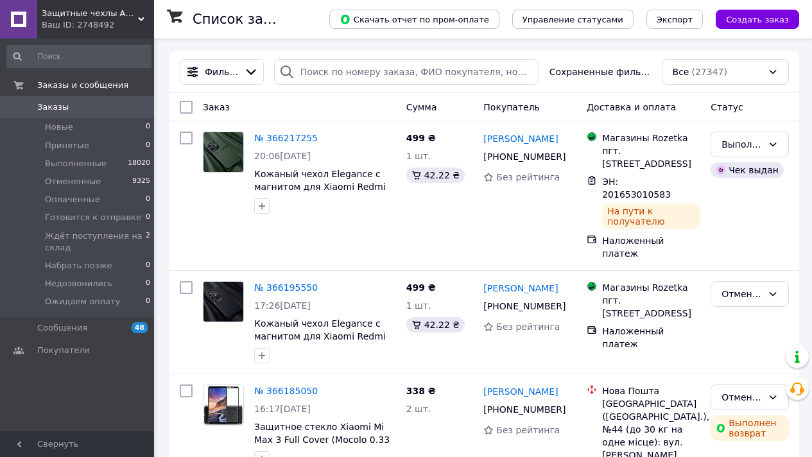
click at [119, 22] on div "Ваш ID: 2748492" at bounding box center [98, 25] width 112 height 12
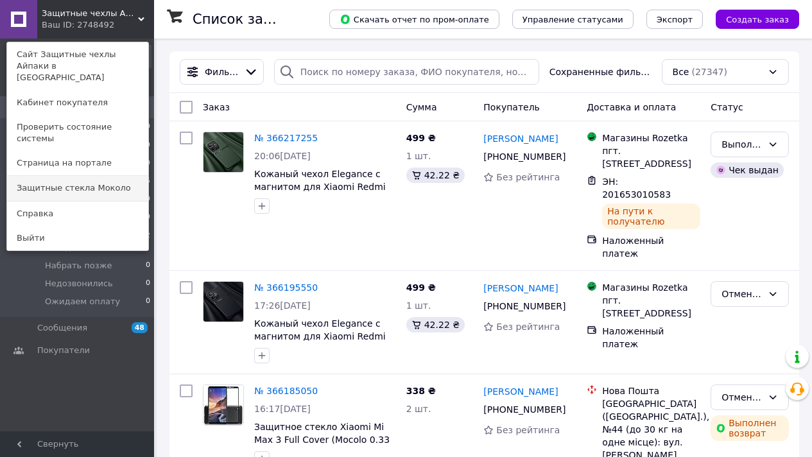
click at [135, 176] on link "Защитные стекла Moколо" at bounding box center [77, 188] width 141 height 24
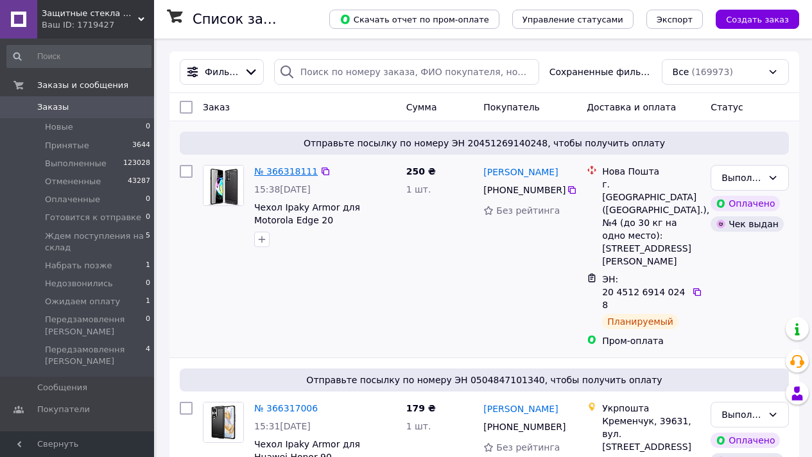
click at [284, 173] on link "№ 366318111" at bounding box center [286, 171] width 64 height 10
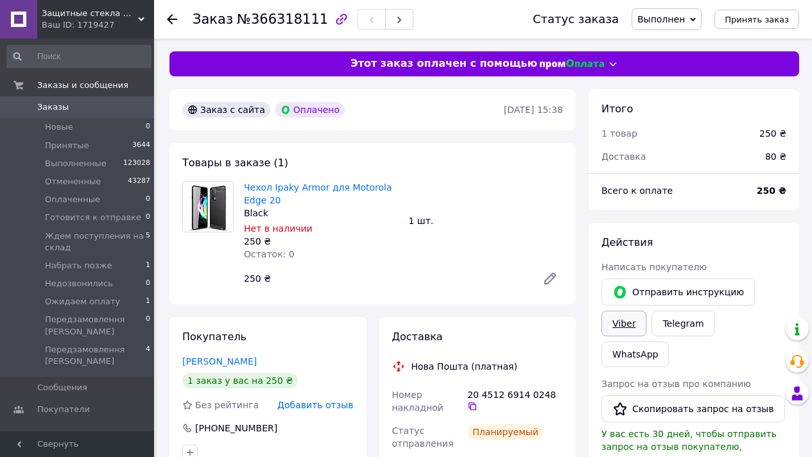
click at [628, 329] on link "Viber" at bounding box center [624, 324] width 45 height 26
click at [672, 339] on div "WhatsApp" at bounding box center [635, 354] width 73 height 31
click at [669, 342] on link "WhatsApp" at bounding box center [635, 355] width 67 height 26
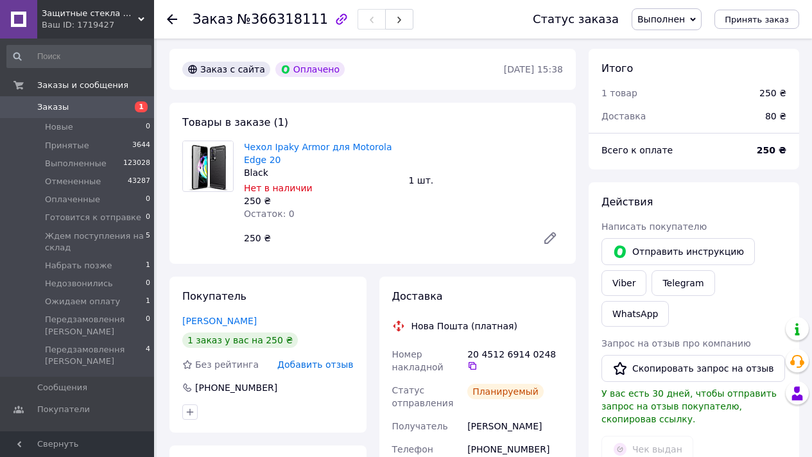
scroll to position [57, 0]
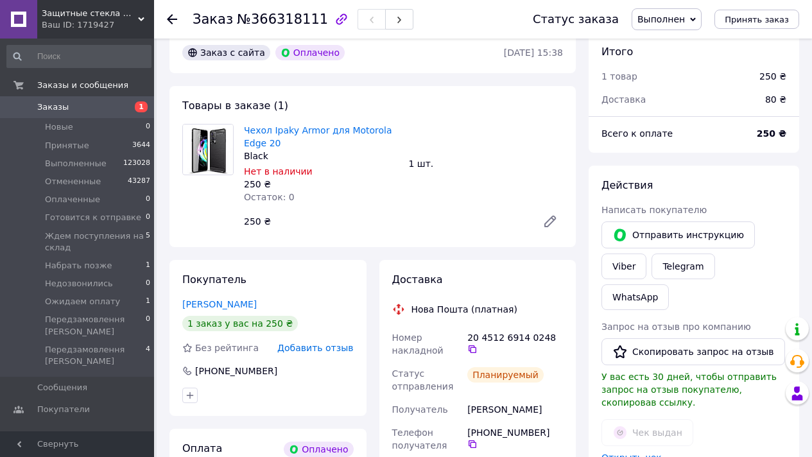
click at [89, 113] on link "Заказы 1" at bounding box center [79, 107] width 158 height 22
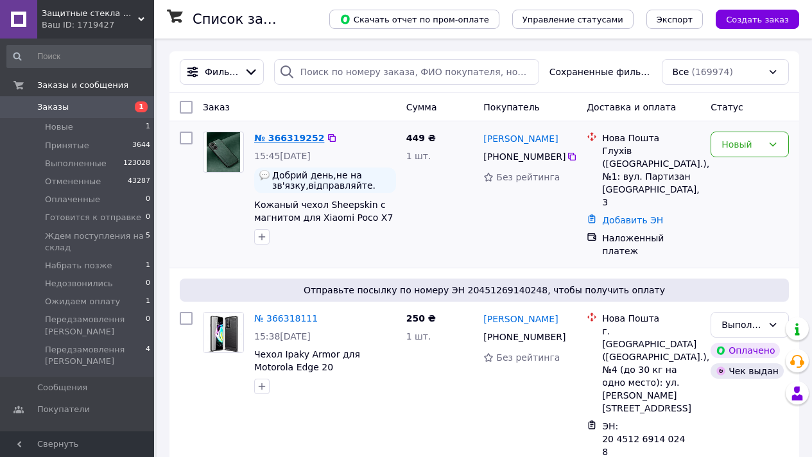
click at [304, 135] on link "№ 366319252" at bounding box center [289, 138] width 70 height 10
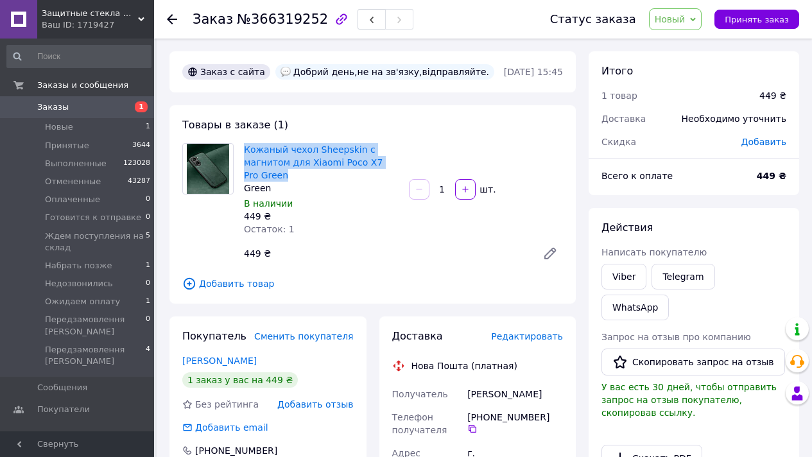
drag, startPoint x: 295, startPoint y: 174, endPoint x: 271, endPoint y: 141, distance: 40.5
click at [271, 141] on div "Кожаный чехол Sheepskin с магнитом для Xiaomi Poco X7 Pro Green Green В наличии…" at bounding box center [321, 190] width 165 height 98
copy link "Кожаный чехол Sheepskin с магнитом для Xiaomi Poco X7 Pro Green"
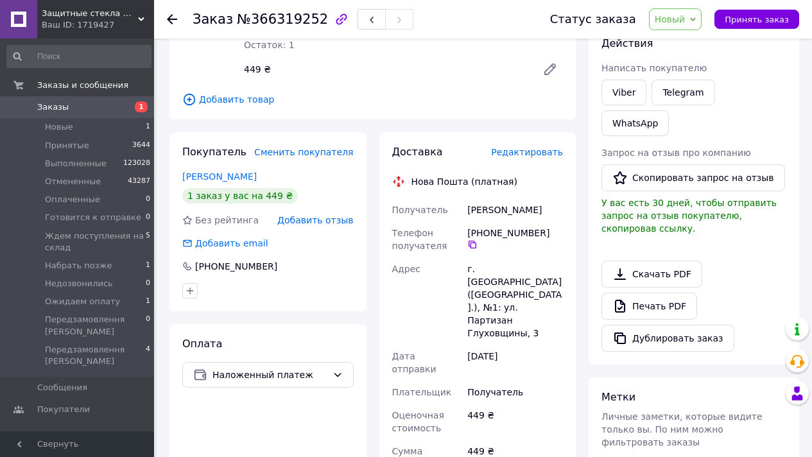
scroll to position [250, 0]
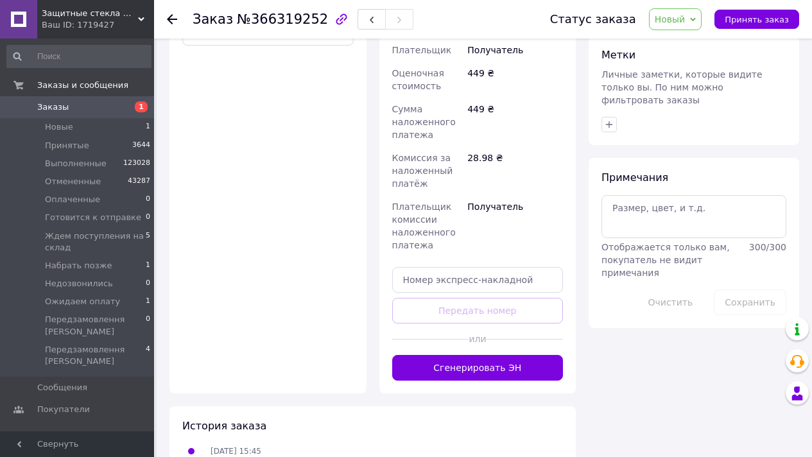
click at [495, 355] on button "Сгенерировать ЭН" at bounding box center [477, 368] width 171 height 26
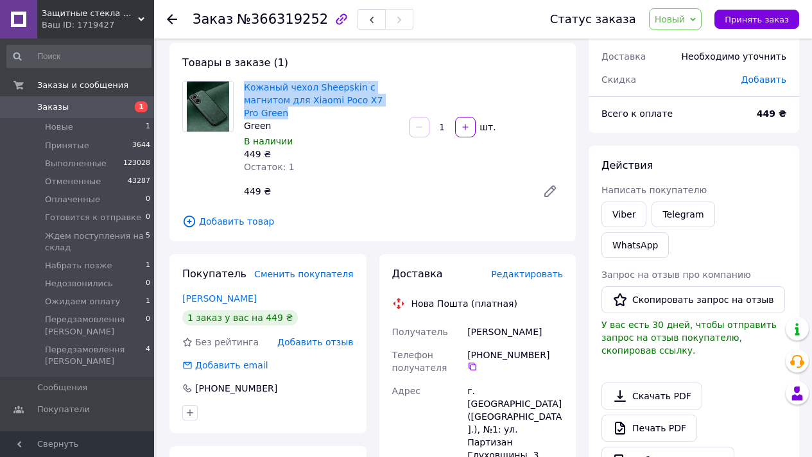
scroll to position [0, 0]
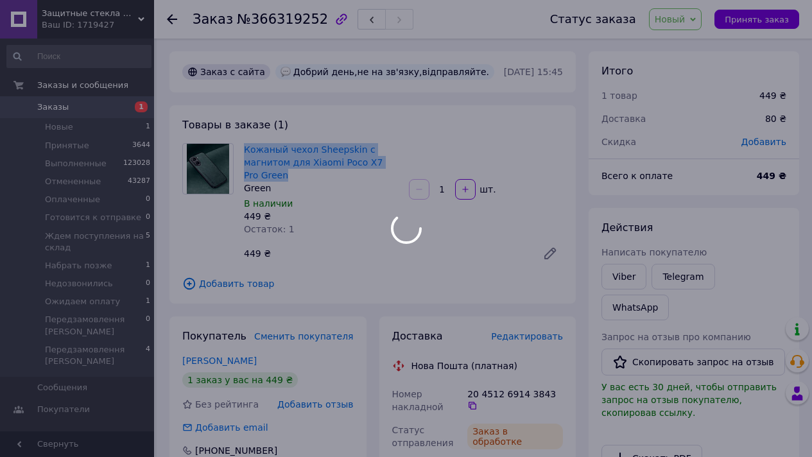
copy link "Кожаный чехол Sheepskin с магнитом для Xiaomi Poco X7 Pro Green"
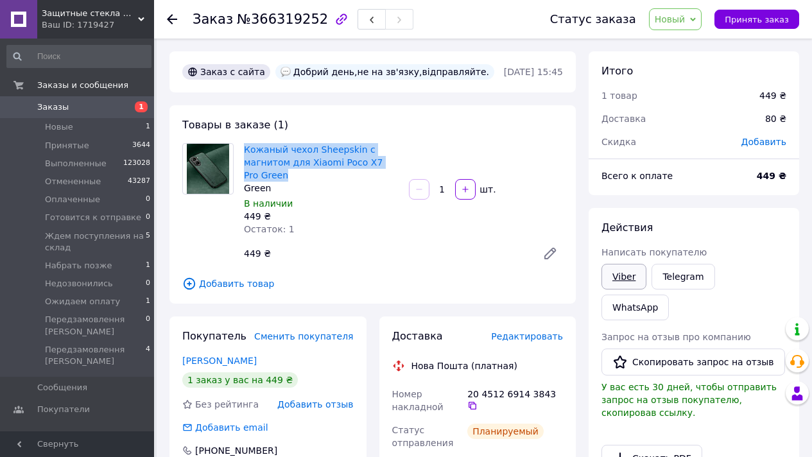
click at [634, 284] on link "Viber" at bounding box center [624, 277] width 45 height 26
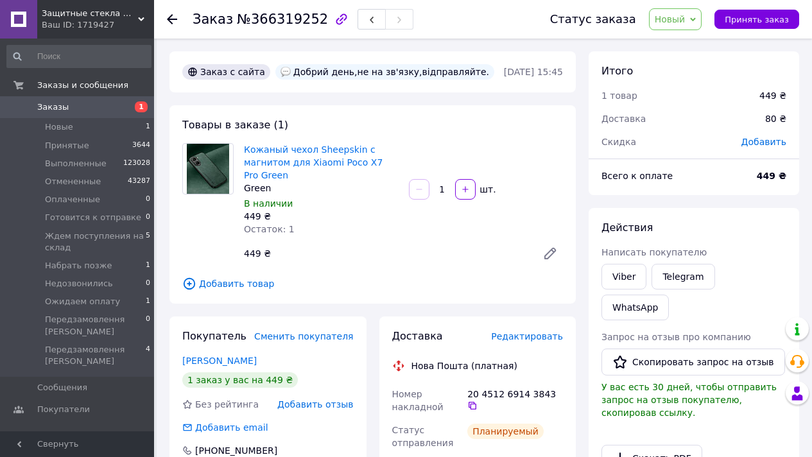
click at [290, 22] on span "№366319252" at bounding box center [282, 19] width 91 height 15
copy span "366319252"
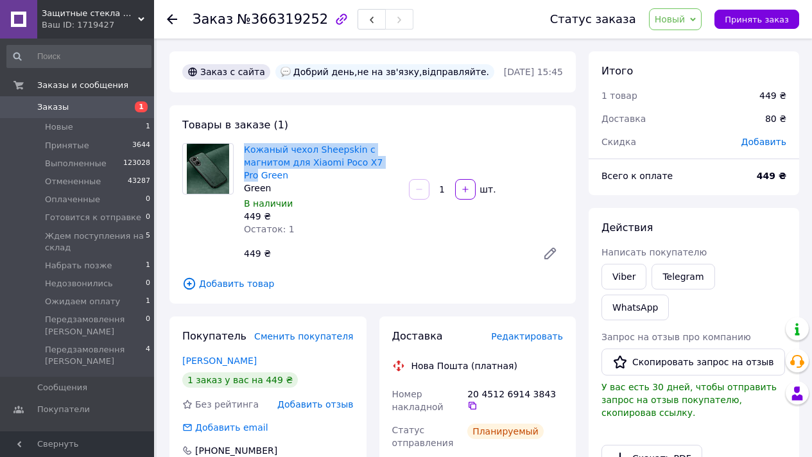
drag, startPoint x: 241, startPoint y: 149, endPoint x: 363, endPoint y: 127, distance: 124.6
click at [397, 158] on div "Кожаный чехол Sheepskin с магнитом для Xiaomi Poco X7 Pro Green Green В наличии…" at bounding box center [321, 190] width 165 height 98
copy link "Кожаный чехол Sheepskin с магнитом для Xiaomi Poco X7 Pro"
click at [737, 24] on button "Принять заказ" at bounding box center [757, 19] width 85 height 19
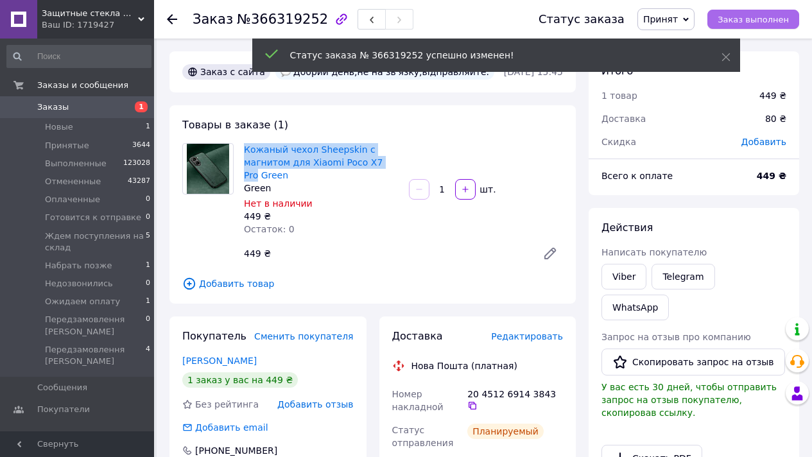
drag, startPoint x: 776, startPoint y: 19, endPoint x: 758, endPoint y: 25, distance: 18.3
click at [775, 19] on span "Заказ выполнен" at bounding box center [753, 20] width 71 height 10
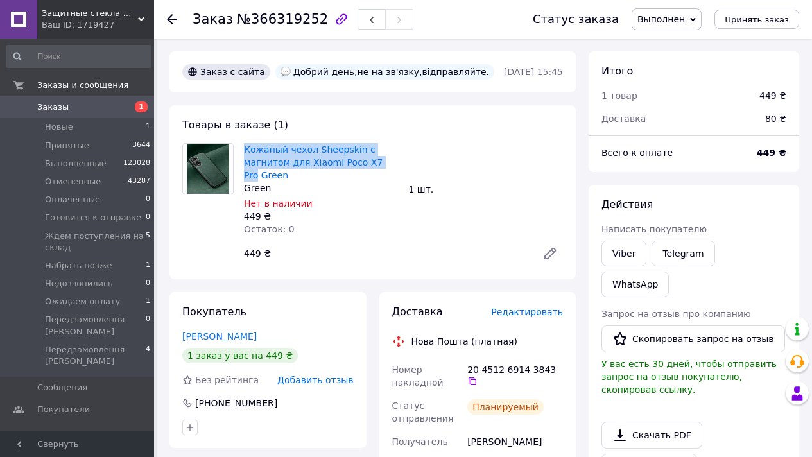
click at [77, 110] on span "Заказы" at bounding box center [78, 107] width 82 height 12
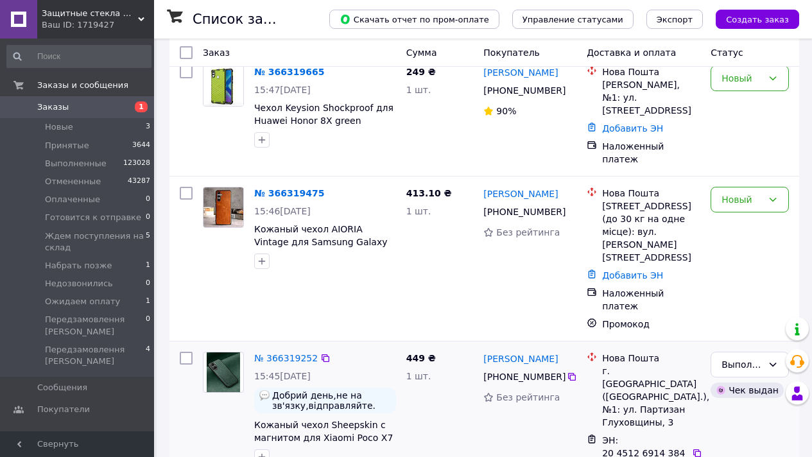
scroll to position [108, 0]
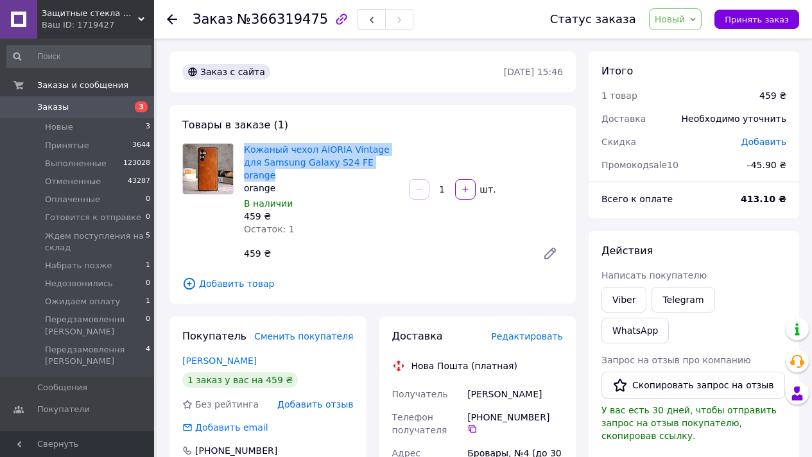
drag, startPoint x: 395, startPoint y: 163, endPoint x: 377, endPoint y: 135, distance: 33.1
click at [377, 135] on div "Товары в заказе (1) Кожаный чехол AIORIA Vintage для Samsung Galaxy S24 FE oran…" at bounding box center [372, 204] width 406 height 198
copy link "Кожаный чехол AIORIA Vintage для Samsung Galaxy S24 FE orange"
click at [629, 293] on link "Viber" at bounding box center [624, 300] width 45 height 26
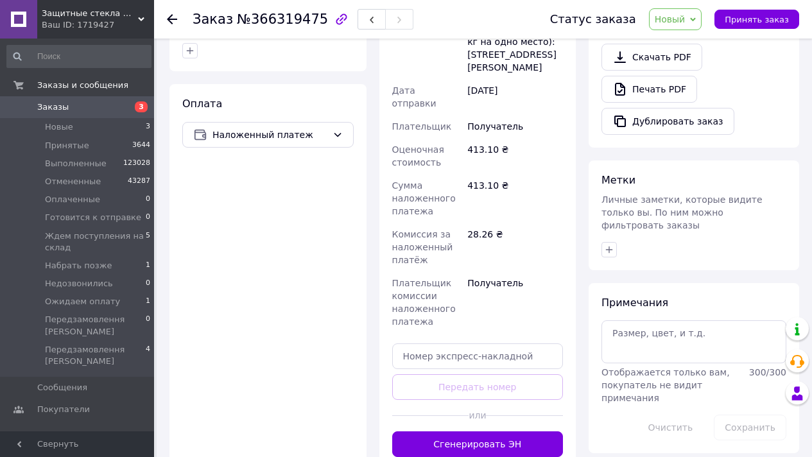
scroll to position [501, 0]
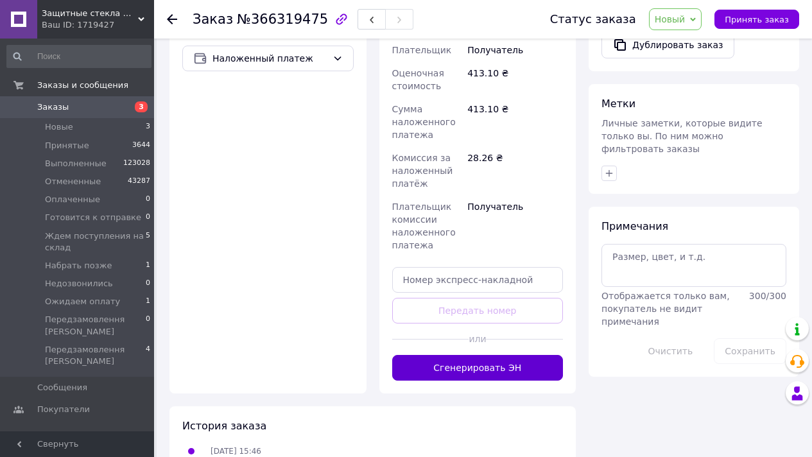
click at [536, 355] on button "Сгенерировать ЭН" at bounding box center [477, 368] width 171 height 26
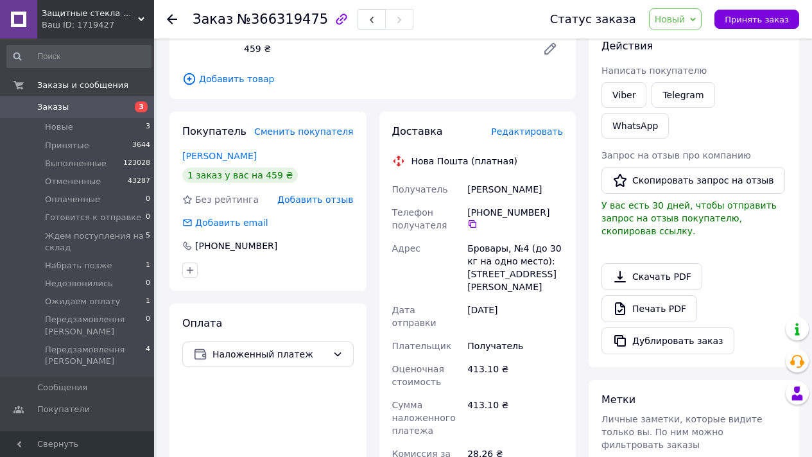
scroll to position [48, 0]
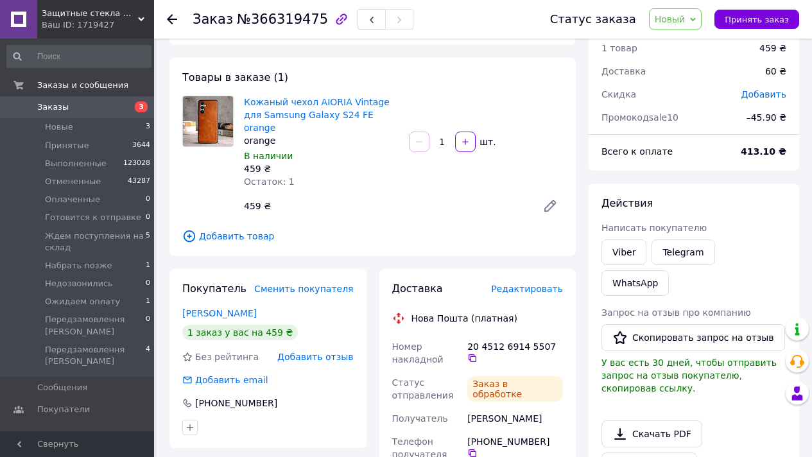
click at [291, 18] on span "№366319475" at bounding box center [282, 19] width 91 height 15
copy span "366319475"
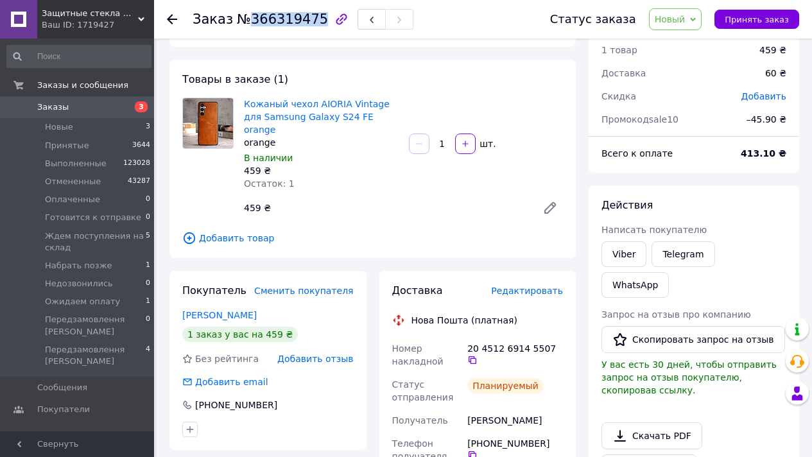
scroll to position [45, 0]
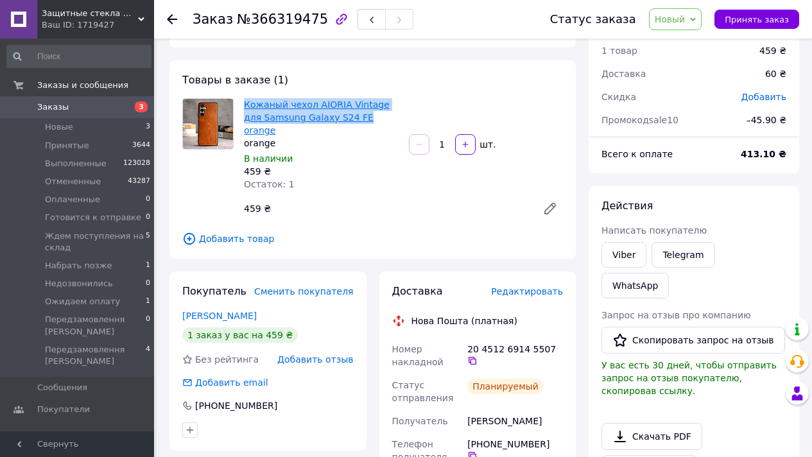
drag, startPoint x: 239, startPoint y: 104, endPoint x: 345, endPoint y: 117, distance: 106.7
click at [345, 117] on div "Кожаный чехол AIORIA Vintage для Samsung Galaxy S24 FE orange orange В наличии …" at bounding box center [321, 145] width 165 height 98
copy link "Кожаный чехол AIORIA Vintage для Samsung Galaxy S24 FE"
click at [768, 16] on span "Принять заказ" at bounding box center [757, 20] width 64 height 10
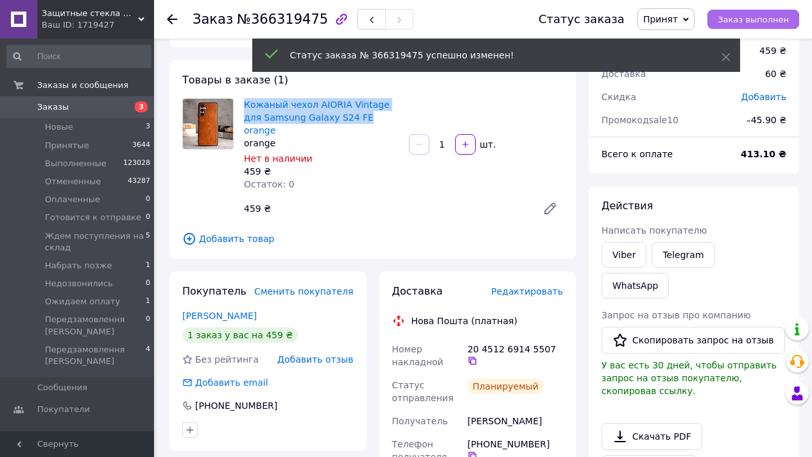
click at [776, 20] on span "Заказ выполнен" at bounding box center [753, 20] width 71 height 10
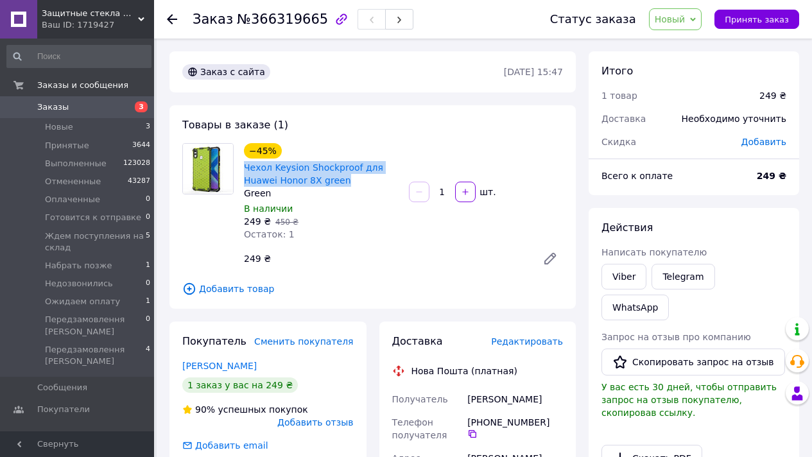
copy link "Чехол Keysion Shockproof для Huawei Honor 8X green"
drag, startPoint x: 350, startPoint y: 180, endPoint x: 338, endPoint y: 157, distance: 26.7
click at [338, 157] on div "−45% Чехол Keysion Shockproof для Huawei Honor 8X green" at bounding box center [321, 165] width 157 height 46
click at [634, 270] on link "Viber" at bounding box center [624, 277] width 45 height 26
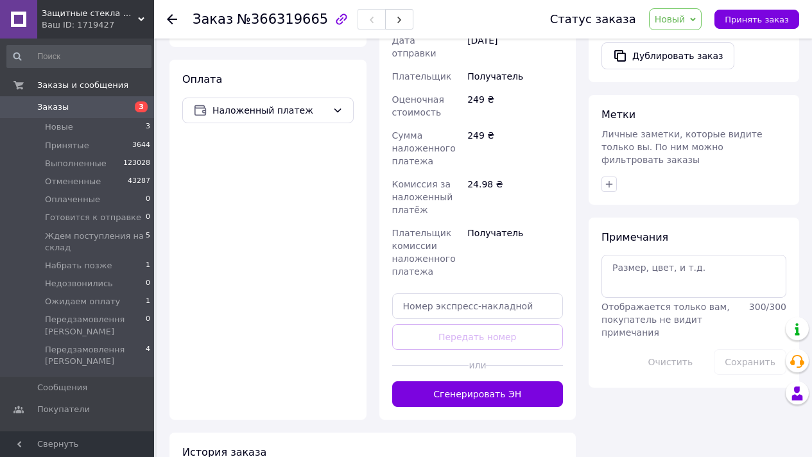
scroll to position [506, 0]
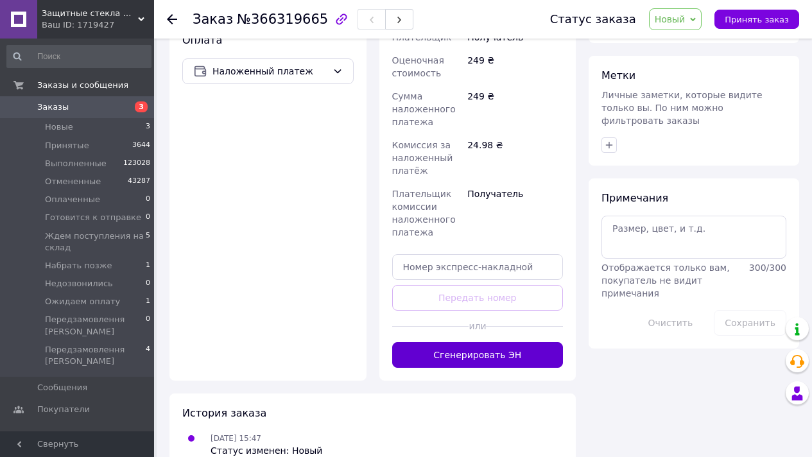
click at [489, 342] on button "Сгенерировать ЭН" at bounding box center [477, 355] width 171 height 26
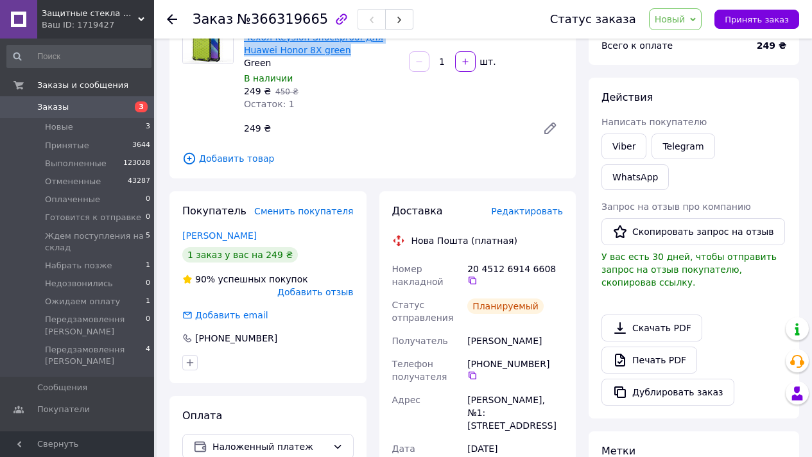
scroll to position [0, 0]
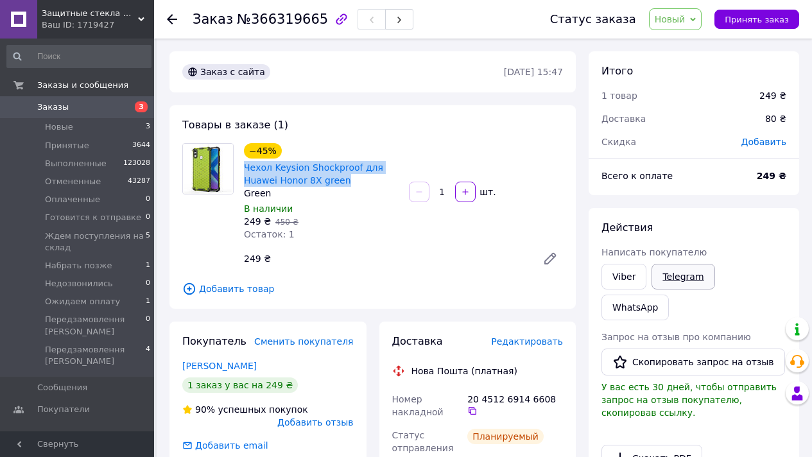
copy link "Чехол Keysion Shockproof для Huawei Honor 8X green"
click at [629, 284] on link "Viber" at bounding box center [624, 277] width 45 height 26
click at [289, 21] on span "№366319665" at bounding box center [282, 19] width 91 height 15
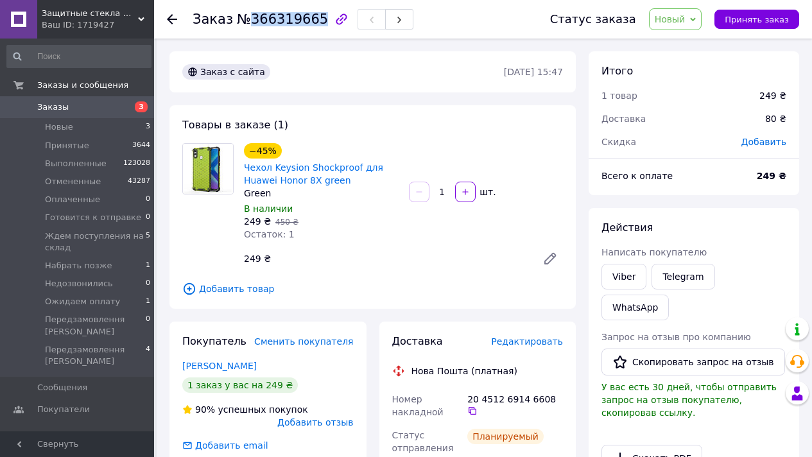
click at [289, 21] on span "№366319665" at bounding box center [282, 19] width 91 height 15
copy span "366319665"
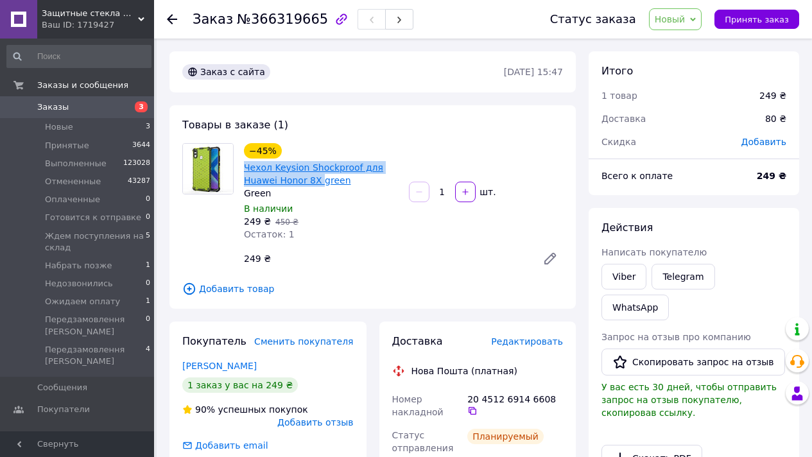
drag, startPoint x: 256, startPoint y: 168, endPoint x: 320, endPoint y: 180, distance: 65.3
click at [320, 180] on div "−45% Чехол Keysion Shockproof для Huawei Honor 8X green Green В наличии 249 ₴  …" at bounding box center [321, 192] width 165 height 103
copy link "Чехол Keysion Shockproof для Huawei Honor 8X"
click at [739, 12] on button "Принять заказ" at bounding box center [757, 19] width 85 height 19
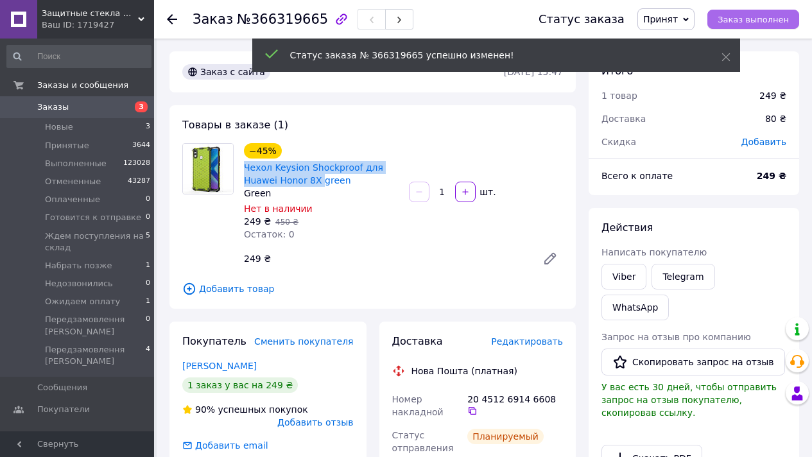
click at [770, 28] on button "Заказ выполнен" at bounding box center [753, 19] width 92 height 19
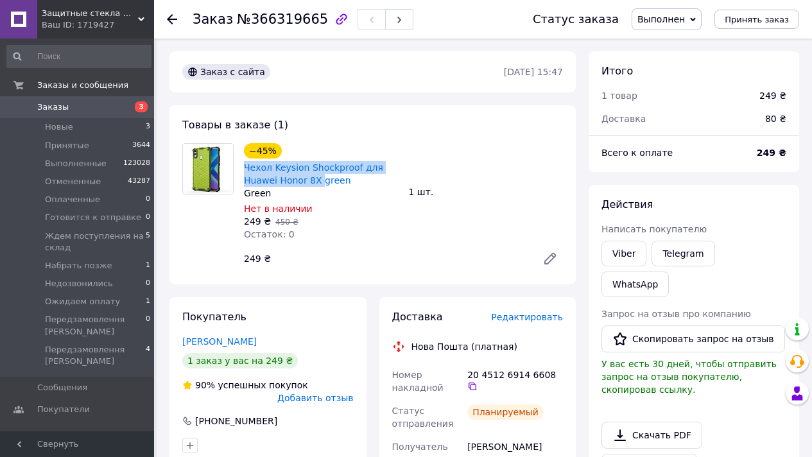
click at [92, 110] on span "Заказы" at bounding box center [78, 107] width 82 height 12
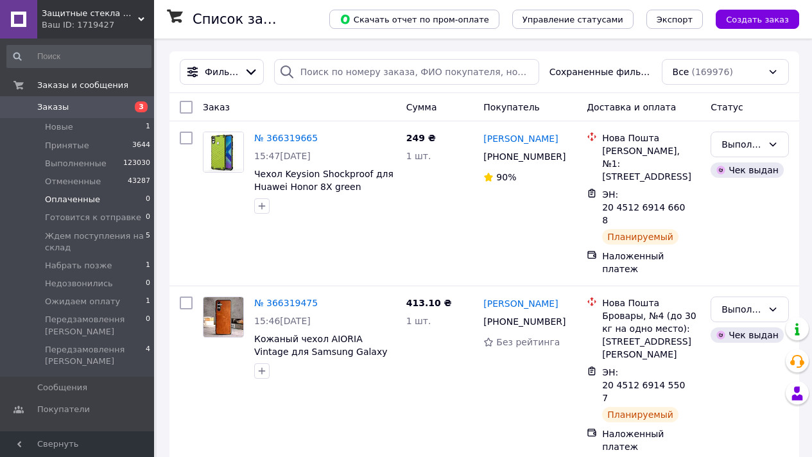
click at [116, 201] on li "Оплаченные 0" at bounding box center [79, 200] width 158 height 18
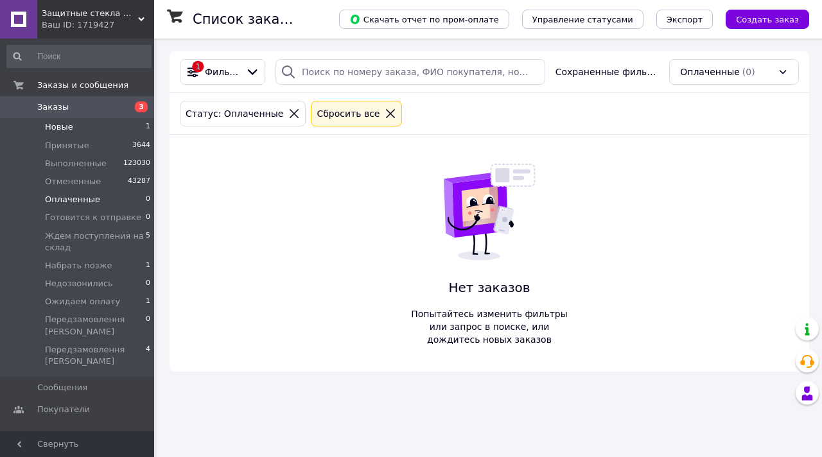
click at [109, 122] on li "Новые 1" at bounding box center [79, 127] width 158 height 18
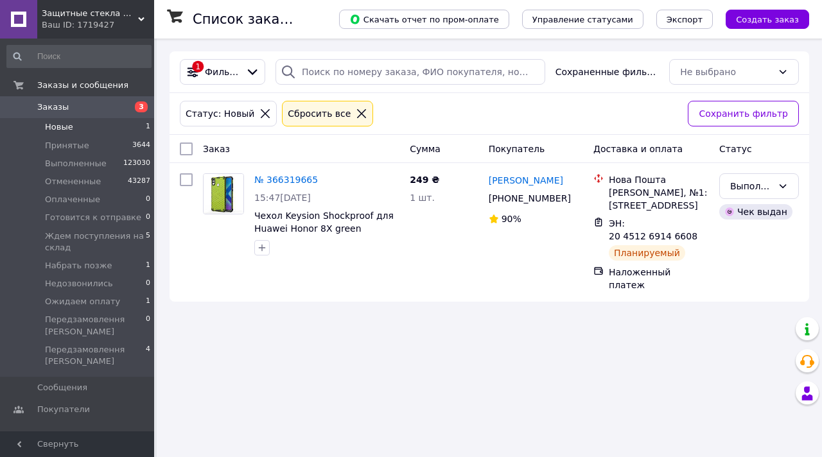
click at [101, 109] on span "Заказы" at bounding box center [78, 107] width 82 height 12
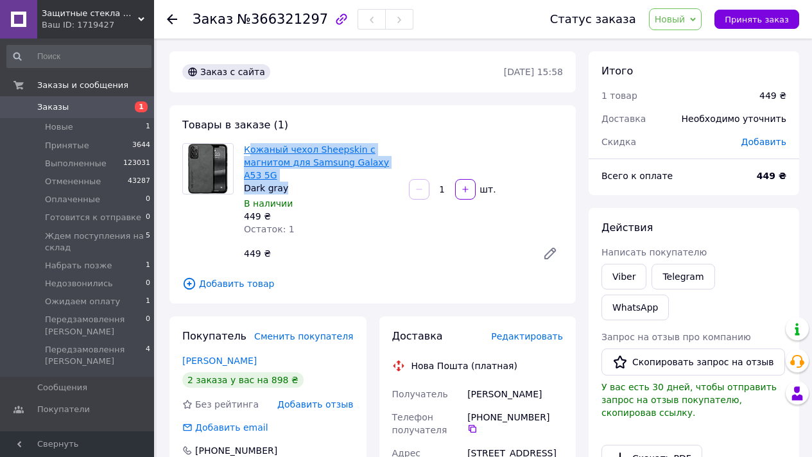
copy div "ожаный чехол Sheepskin с магнитом для Samsung Galaxy A53 5G Dark gray"
drag, startPoint x: 268, startPoint y: 174, endPoint x: 252, endPoint y: 141, distance: 37.3
click at [247, 144] on div "Кожаный чехол Sheepskin с магнитом для Samsung Galaxy A53 5G Dark gray" at bounding box center [321, 168] width 155 height 51
copy div "ожаный чехол Sheepskin с магнитом для Samsung Galaxy A53 5G Dark gray"
click at [627, 275] on link "Viber" at bounding box center [624, 277] width 45 height 26
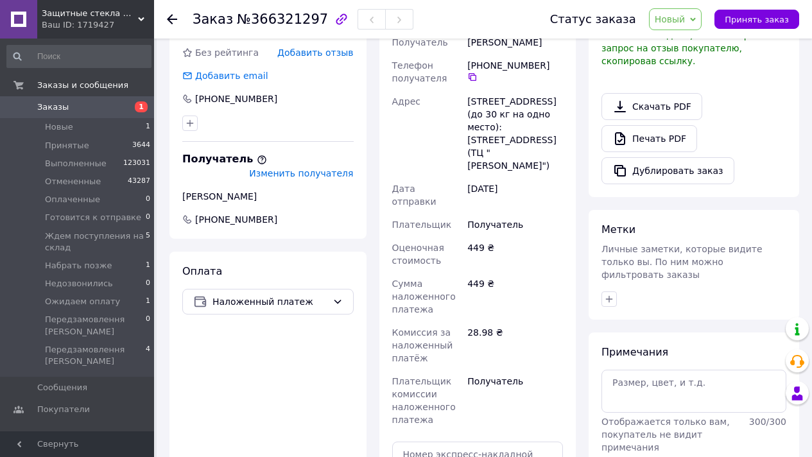
scroll to position [539, 0]
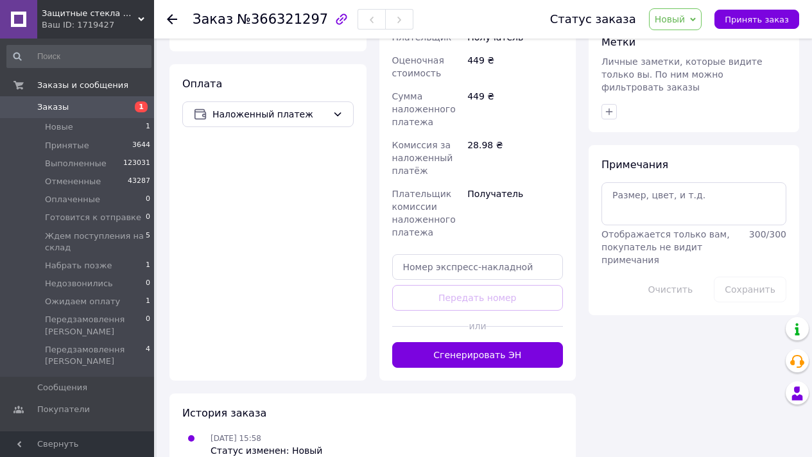
click at [453, 342] on button "Сгенерировать ЭН" at bounding box center [477, 355] width 171 height 26
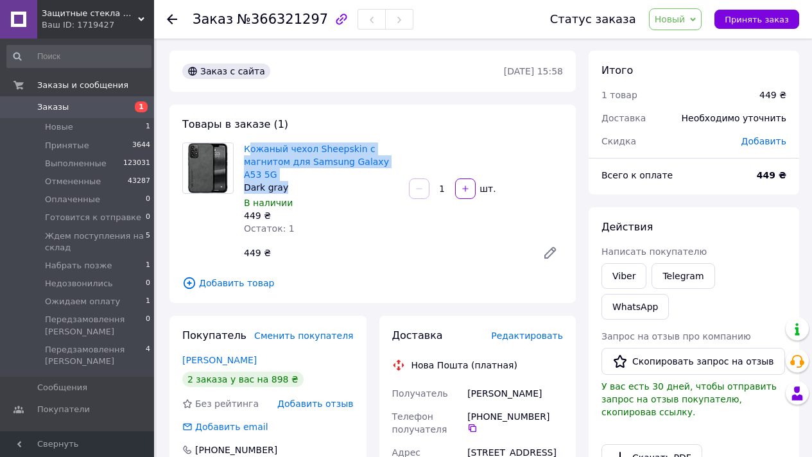
scroll to position [0, 0]
drag, startPoint x: 670, startPoint y: 13, endPoint x: 686, endPoint y: 35, distance: 26.2
click at [670, 14] on span "Новый" at bounding box center [670, 19] width 31 height 10
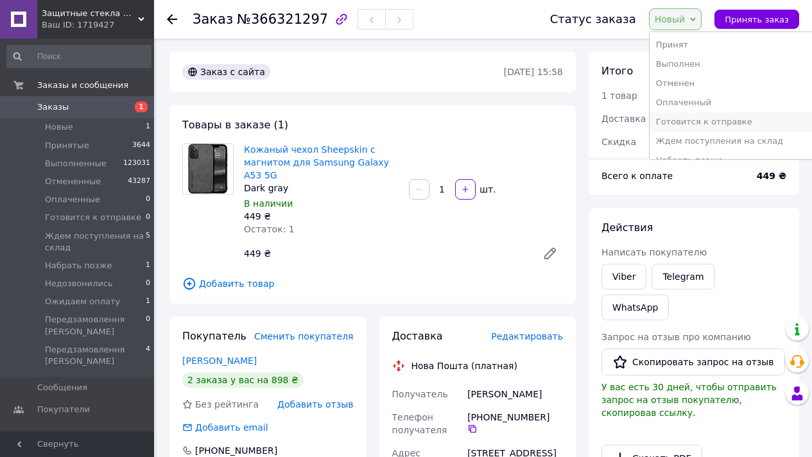
click at [712, 123] on li "Готовится к отправке" at bounding box center [732, 121] width 165 height 19
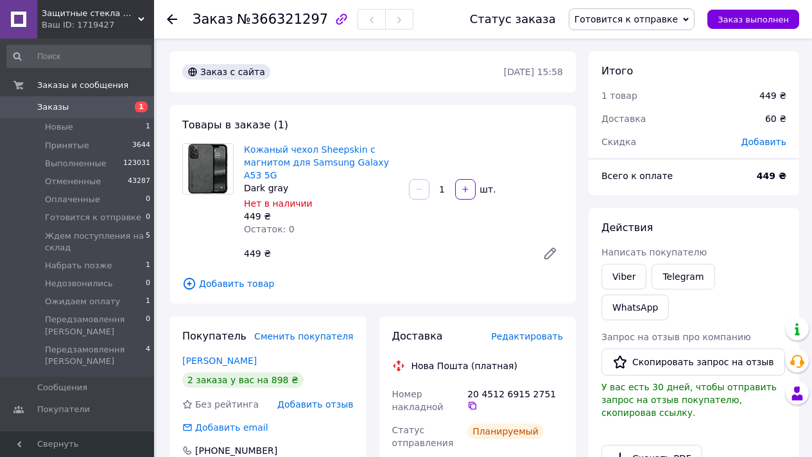
click at [290, 22] on span "№366321297" at bounding box center [282, 19] width 91 height 15
copy span "366321297"
click at [734, 18] on span "Заказ выполнен" at bounding box center [753, 20] width 71 height 10
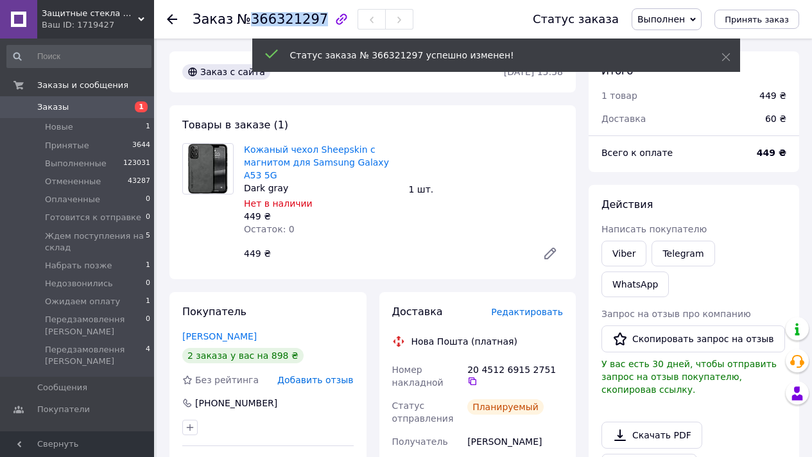
click at [106, 99] on link "Заказы 1" at bounding box center [79, 107] width 158 height 22
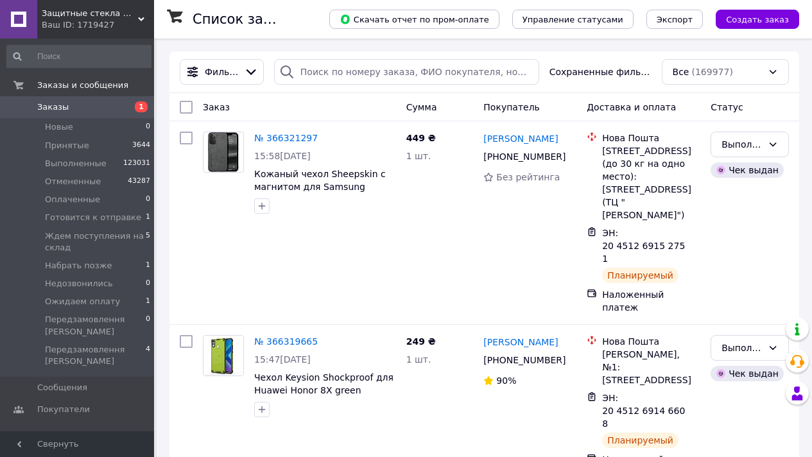
click at [108, 17] on span "Защитные стекла Moколо" at bounding box center [90, 14] width 96 height 12
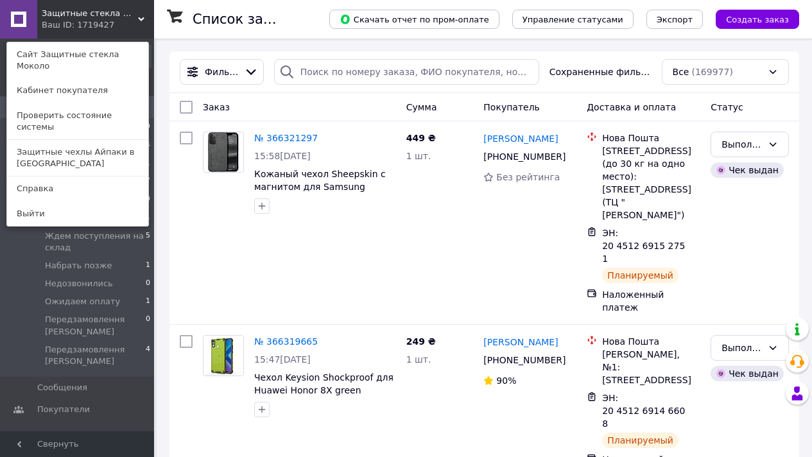
click at [122, 140] on link "Защитные чехлы Айпаки в [GEOGRAPHIC_DATA]" at bounding box center [77, 158] width 141 height 36
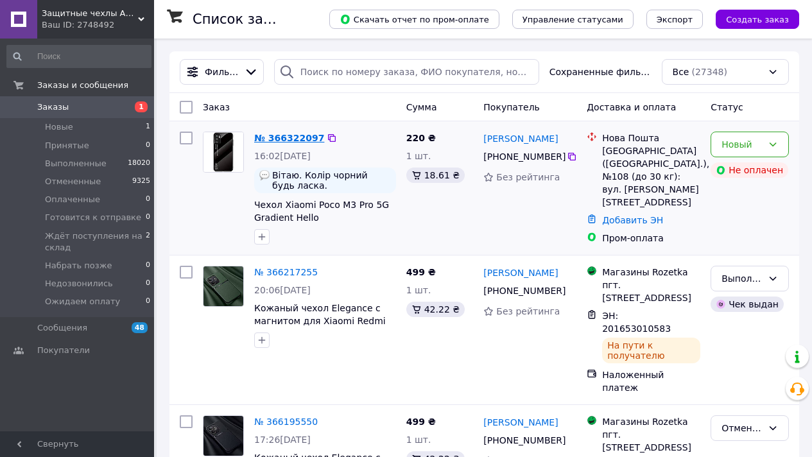
click at [300, 139] on link "№ 366322097" at bounding box center [289, 138] width 70 height 10
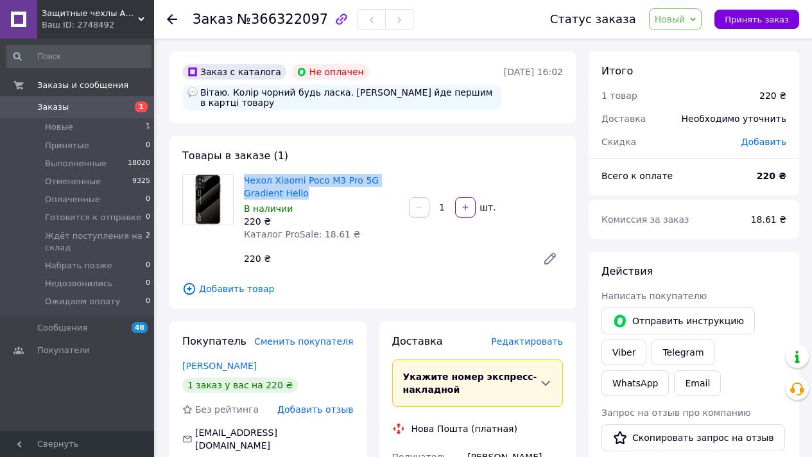
drag, startPoint x: 245, startPoint y: 182, endPoint x: 330, endPoint y: 193, distance: 86.0
click at [331, 193] on div "Чехол Xiaomi Poco M3 Pro 5G Gradient Hello В наличии 220 ₴ Каталог ProSale: 18.…" at bounding box center [321, 207] width 165 height 72
copy link "Чехол Xiaomi Poco M3 Pro 5G Gradient Hello"
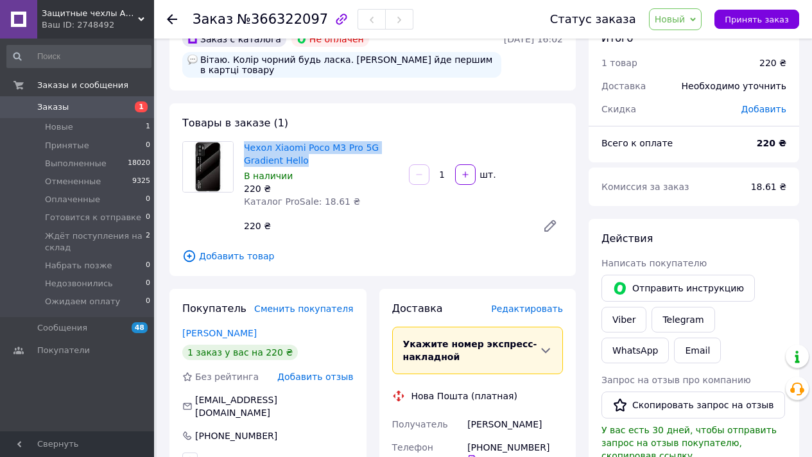
scroll to position [43, 0]
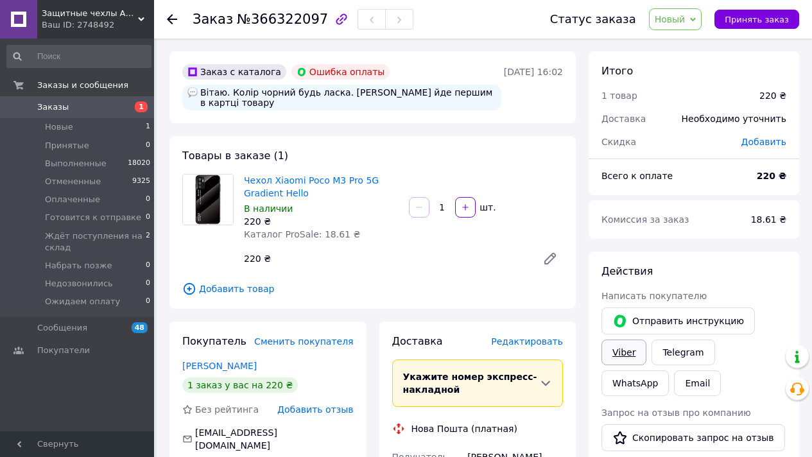
click at [627, 343] on link "Viber" at bounding box center [624, 353] width 45 height 26
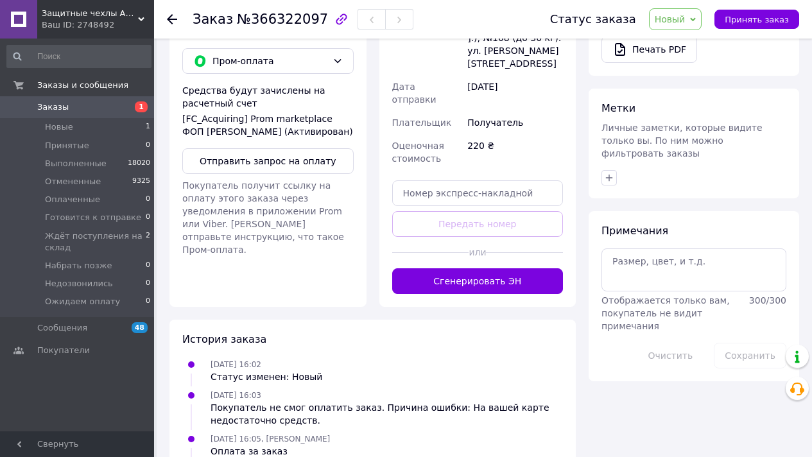
scroll to position [548, 0]
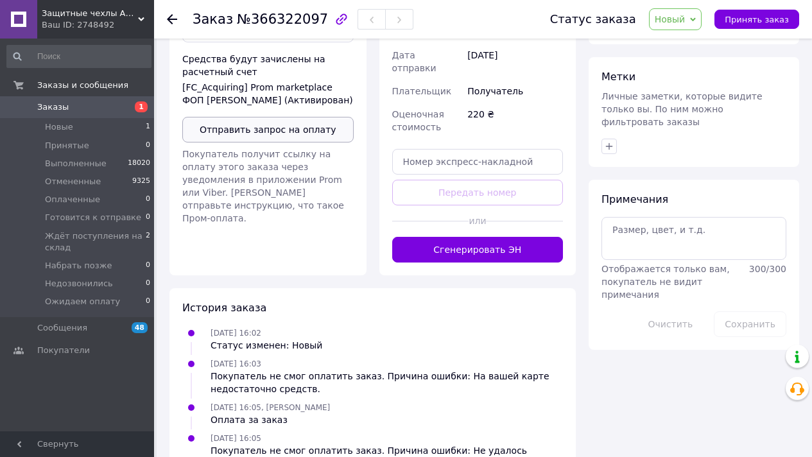
click at [268, 123] on button "Отправить запрос на оплату" at bounding box center [267, 130] width 171 height 26
click at [677, 24] on span "Новый" at bounding box center [675, 19] width 53 height 22
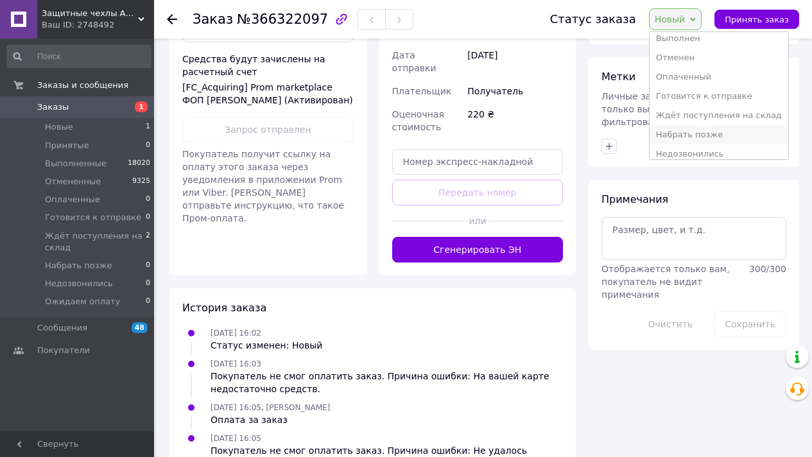
scroll to position [53, 0]
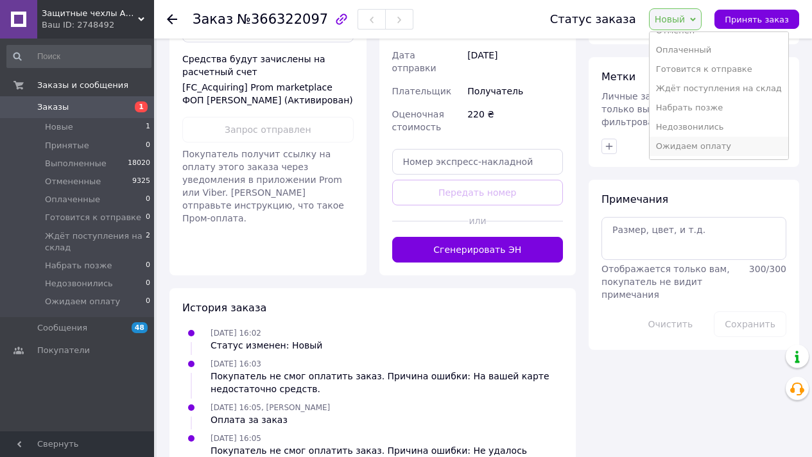
click at [704, 143] on li "Ожидаем оплату" at bounding box center [719, 146] width 139 height 19
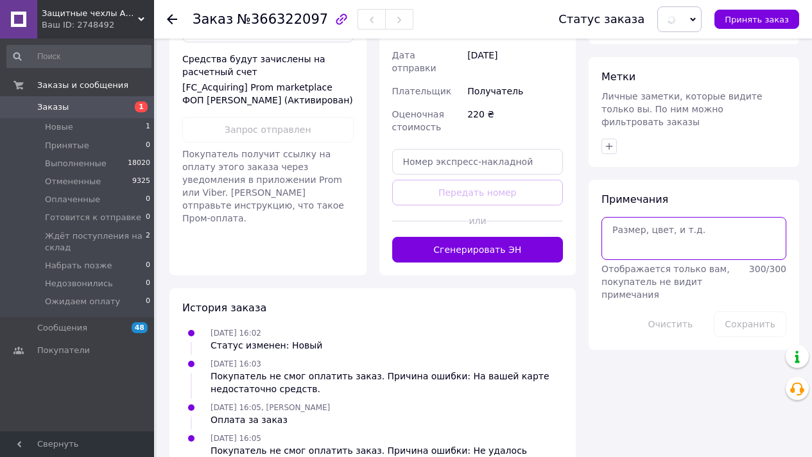
click at [672, 217] on textarea at bounding box center [694, 238] width 185 height 42
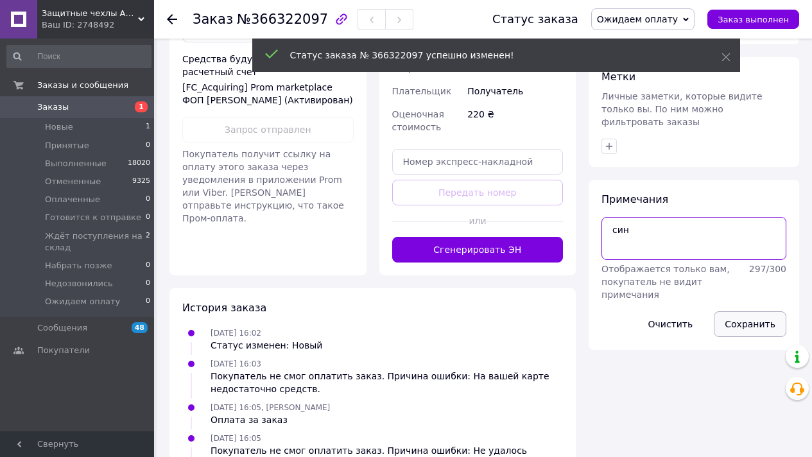
type textarea "син"
click at [746, 318] on button "Сохранить" at bounding box center [750, 324] width 73 height 26
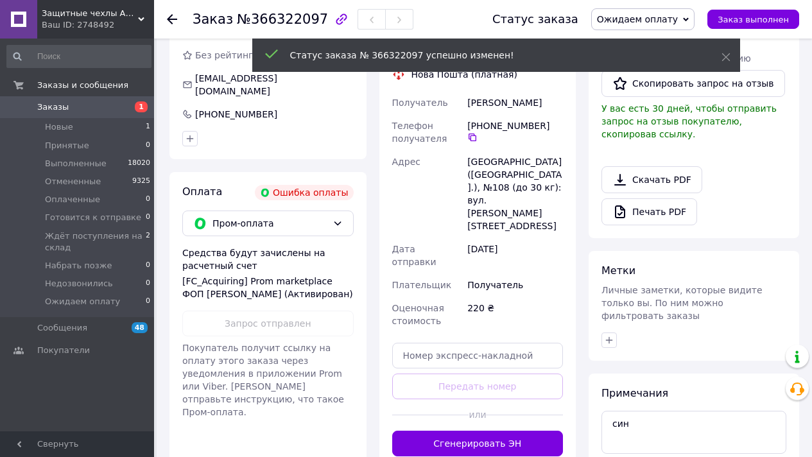
scroll to position [0, 0]
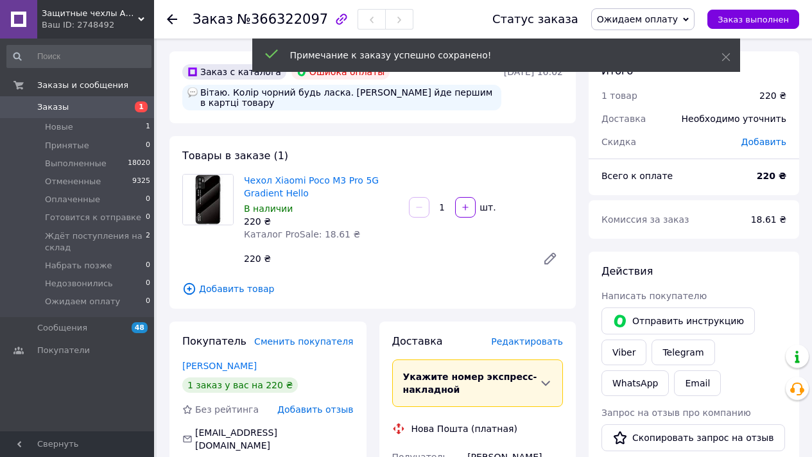
click at [91, 17] on span "Защитные чехлы Айпаки в [GEOGRAPHIC_DATA]" at bounding box center [90, 14] width 96 height 12
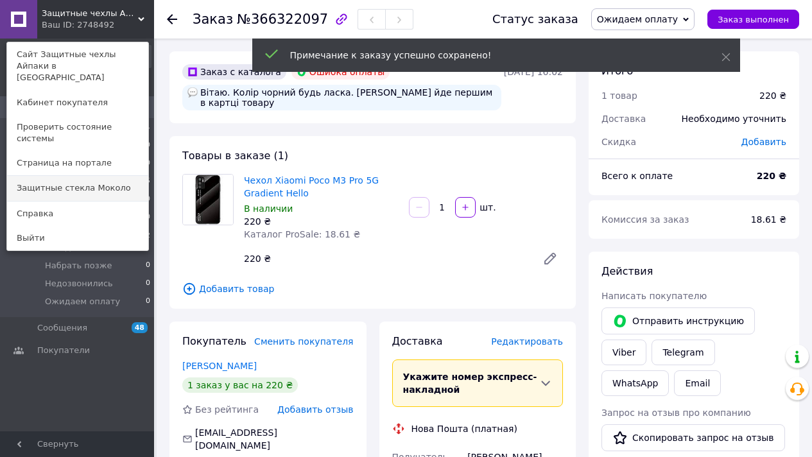
click at [121, 176] on link "Защитные стекла Moколо" at bounding box center [77, 188] width 141 height 24
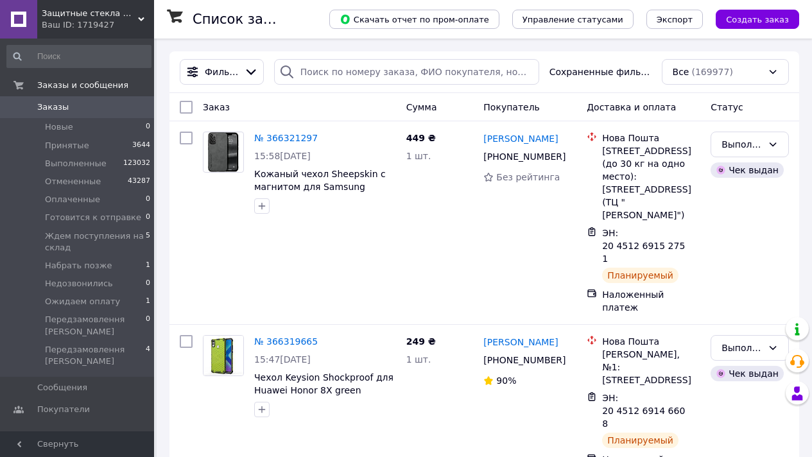
click at [117, 26] on div "Ваш ID: 1719427" at bounding box center [98, 25] width 112 height 12
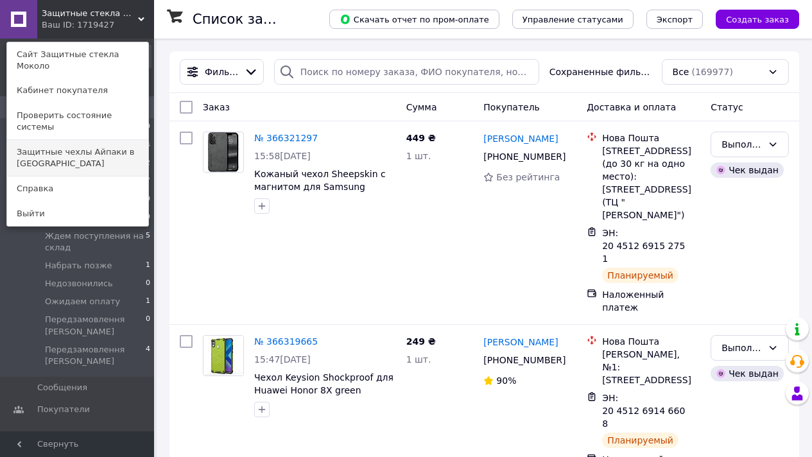
click at [111, 140] on link "Защитные чехлы Айпаки в [GEOGRAPHIC_DATA]" at bounding box center [77, 158] width 141 height 36
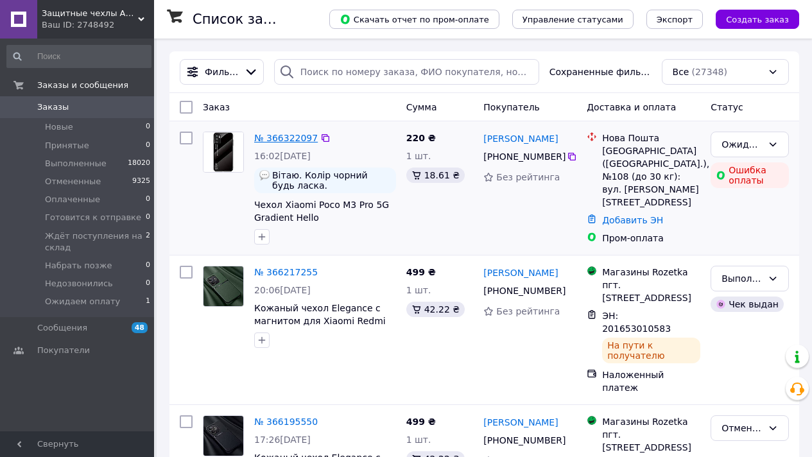
click at [268, 137] on link "№ 366322097" at bounding box center [286, 138] width 64 height 10
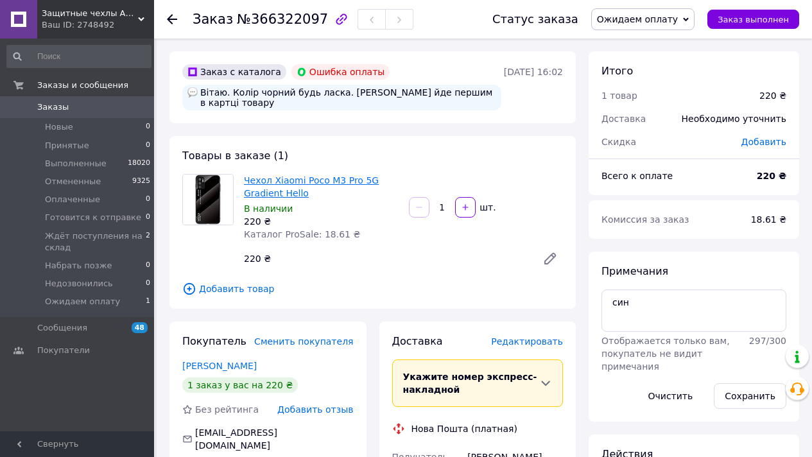
click at [280, 182] on link "Чехол Xiaomi Poco M3 Pro 5G Gradient Hello" at bounding box center [311, 186] width 135 height 23
click at [132, 20] on div "Ваш ID: 2748492" at bounding box center [98, 25] width 112 height 12
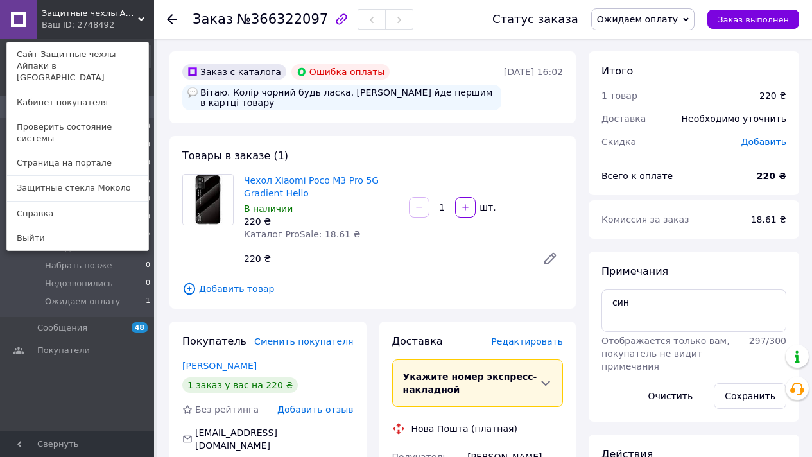
click at [96, 28] on div "Ваш ID: 2748492" at bounding box center [69, 25] width 54 height 12
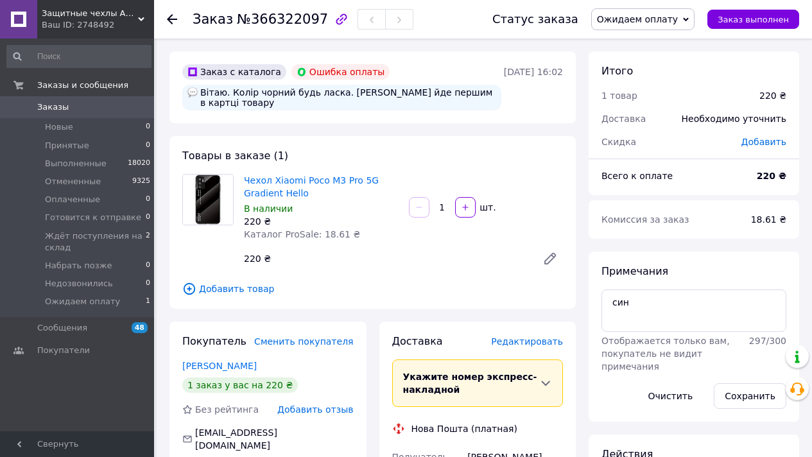
click at [115, 108] on span "Заказы" at bounding box center [78, 107] width 82 height 12
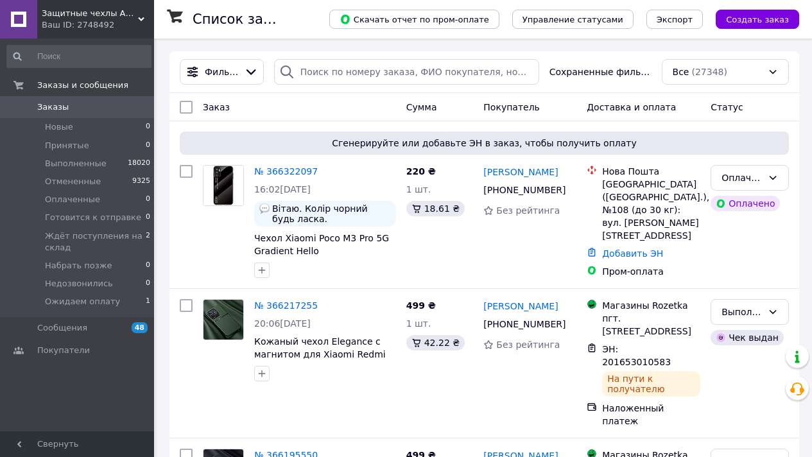
click at [123, 21] on div "Ваш ID: 2748492" at bounding box center [98, 25] width 112 height 12
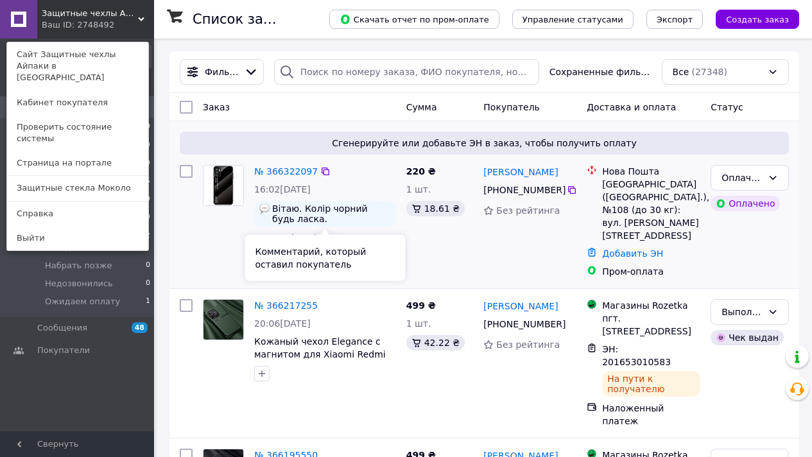
drag, startPoint x: 393, startPoint y: 216, endPoint x: 363, endPoint y: 187, distance: 41.3
click at [392, 216] on div "Вітаю. Колір чорний будь ласка. Котрий йде першим в картці товару" at bounding box center [325, 214] width 142 height 26
click at [309, 172] on link "№ 366322097" at bounding box center [286, 171] width 64 height 10
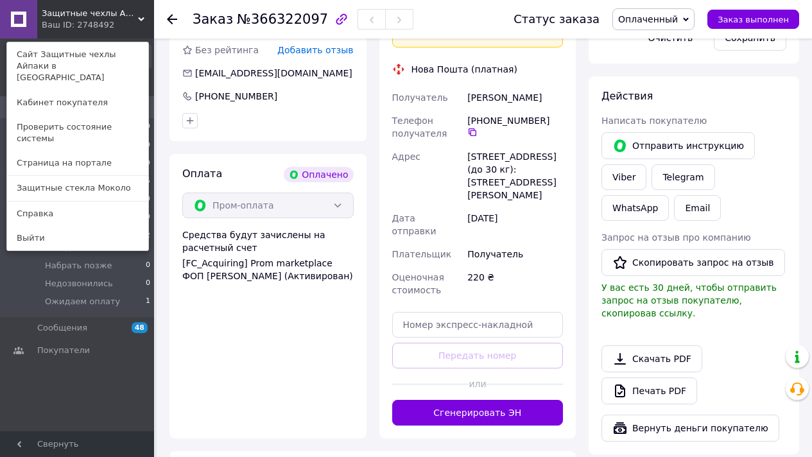
scroll to position [490, 0]
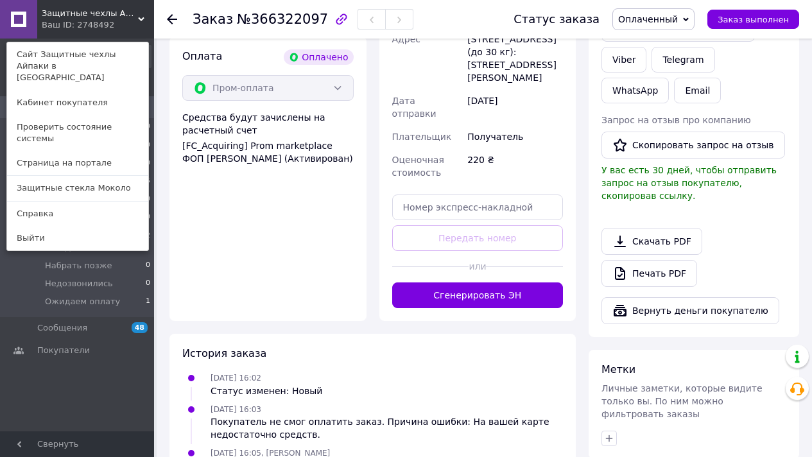
click at [493, 295] on div "Доставка Редактировать Укажите номер экспресс-накладной Обязательно введите ном…" at bounding box center [477, 83] width 197 height 476
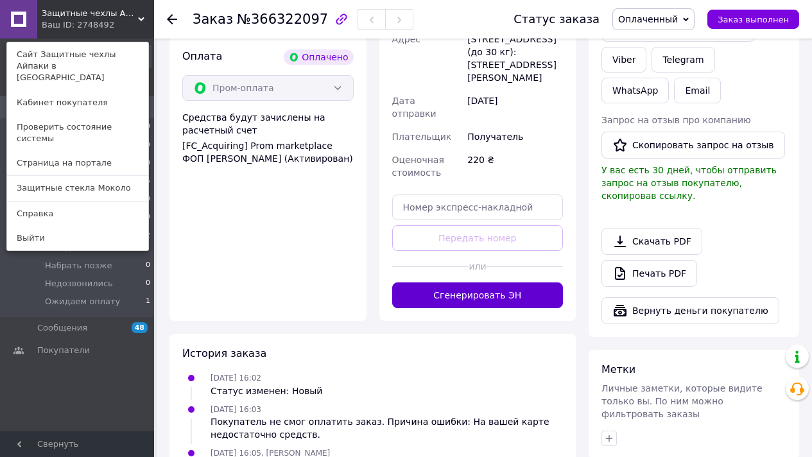
click at [494, 288] on button "Сгенерировать ЭН" at bounding box center [477, 295] width 171 height 26
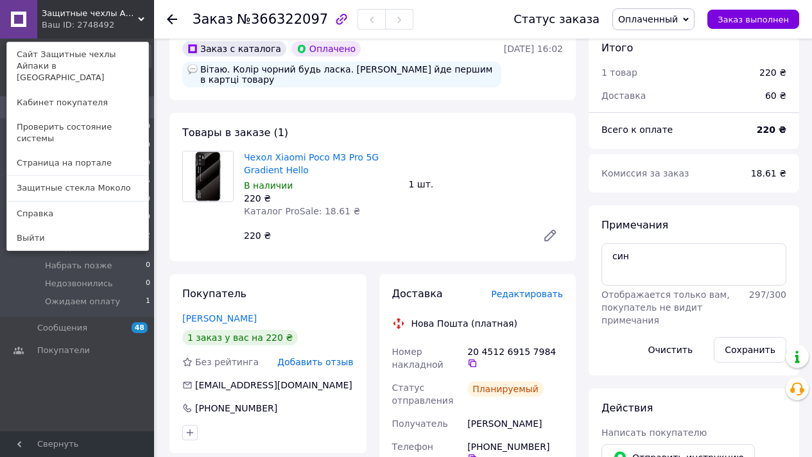
scroll to position [0, 0]
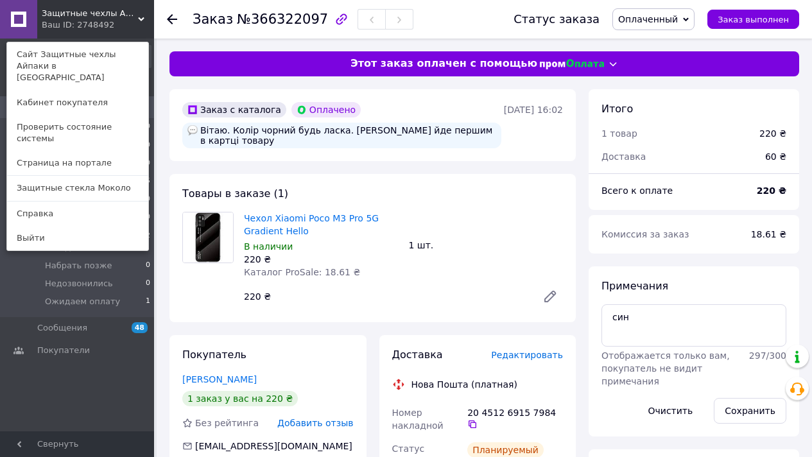
click at [291, 20] on span "№366322097" at bounding box center [282, 19] width 91 height 15
copy span "366322097"
drag, startPoint x: 241, startPoint y: 218, endPoint x: 301, endPoint y: 198, distance: 62.9
click at [312, 230] on div "Чехол Xiaomi Poco M3 Pro 5G Gradient Hello В наличии 220 ₴ Каталог ProSale: 18.…" at bounding box center [321, 245] width 165 height 72
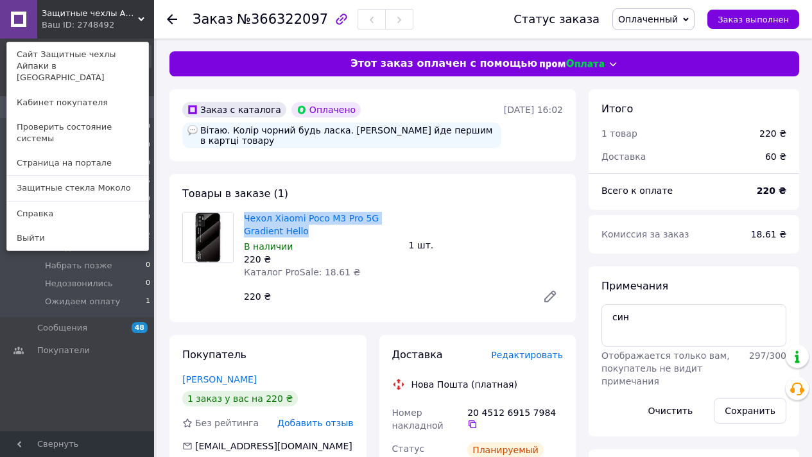
copy link "Чехол Xiaomi Poco M3 Pro 5G Gradient Hello"
click at [796, 8] on div "Статус заказа Оплаченный Принят Выполнен Отменен Готовится к отправке Ждёт пост…" at bounding box center [643, 19] width 311 height 39
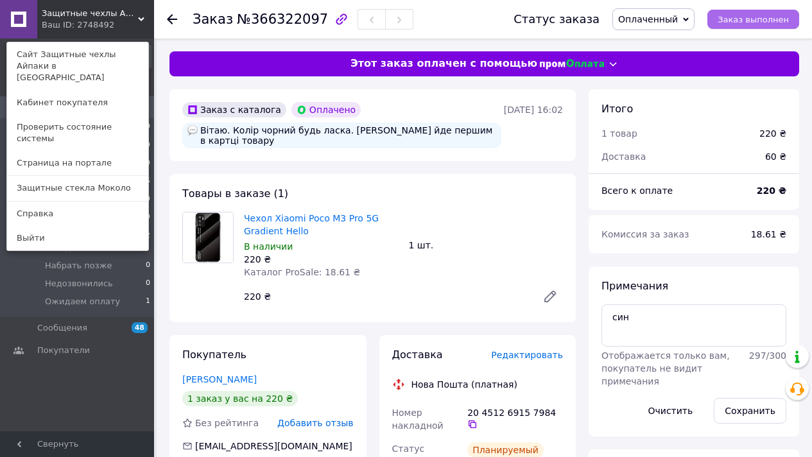
click at [790, 14] on button "Заказ выполнен" at bounding box center [753, 19] width 92 height 19
click at [105, 18] on span "Защитные чехлы Айпаки в [GEOGRAPHIC_DATA]" at bounding box center [90, 14] width 96 height 12
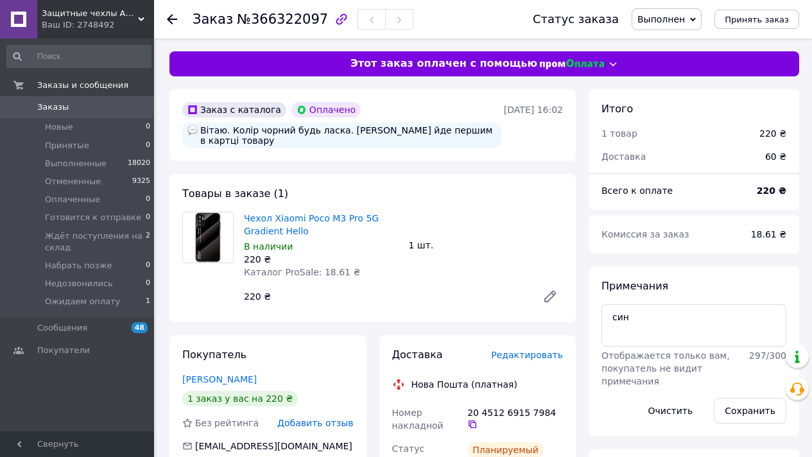
click at [137, 98] on link "Заказы 0" at bounding box center [79, 107] width 158 height 22
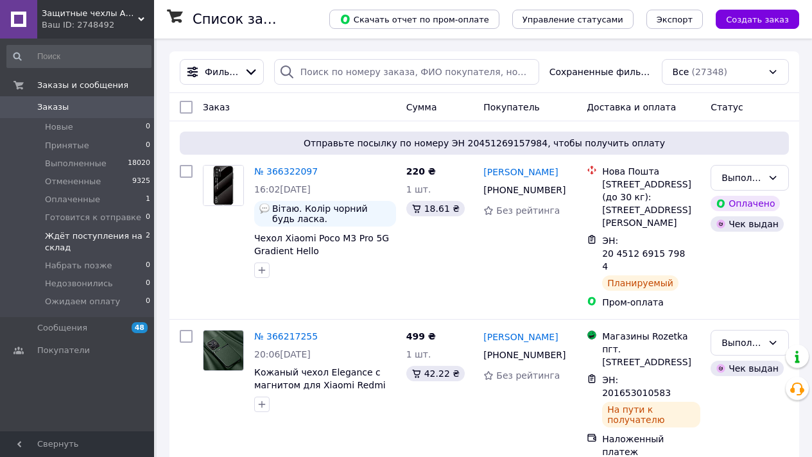
click at [129, 238] on span "Ждёт поступления на склад" at bounding box center [95, 241] width 101 height 23
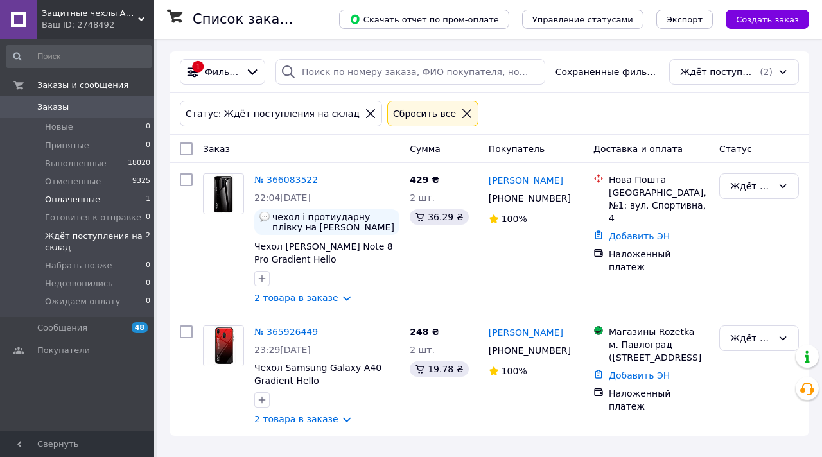
click at [128, 195] on li "Оплаченные 1" at bounding box center [79, 200] width 158 height 18
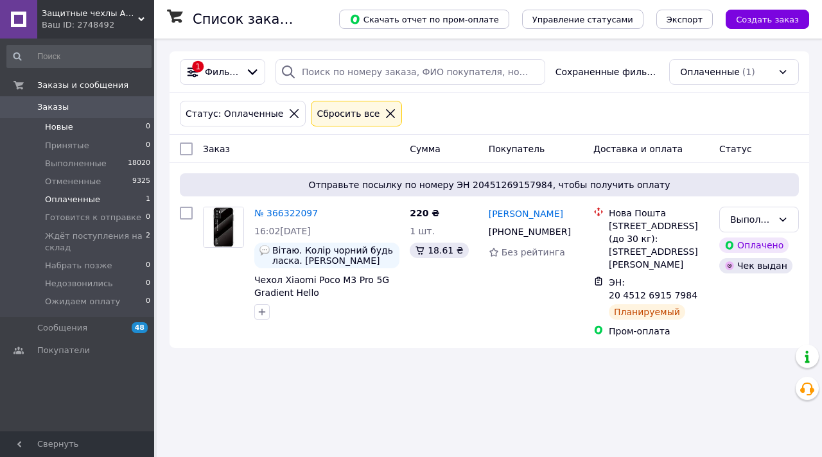
click at [110, 126] on li "Новые 0" at bounding box center [79, 127] width 158 height 18
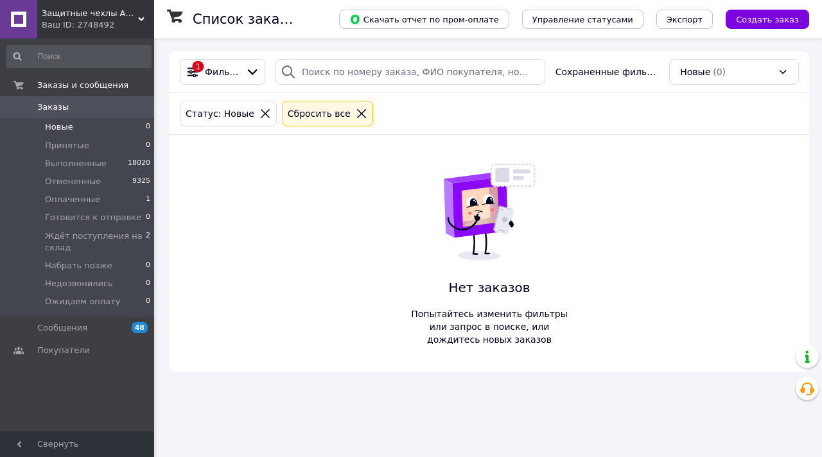
click at [103, 105] on span "Заказы" at bounding box center [78, 107] width 82 height 12
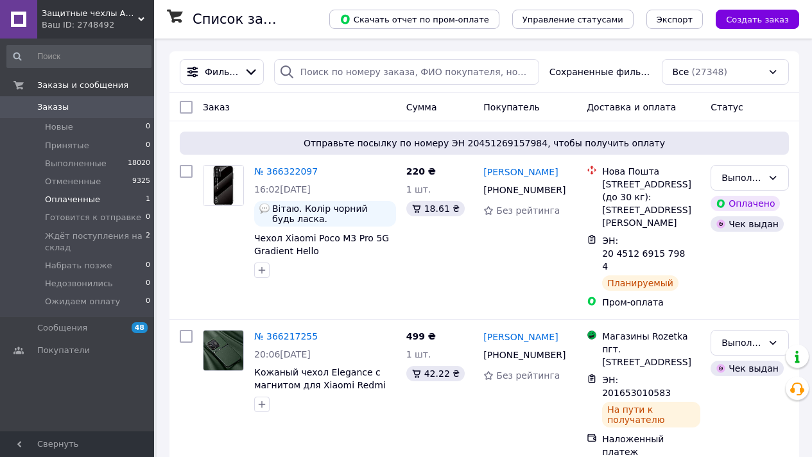
click at [113, 198] on li "Оплаченные 1" at bounding box center [79, 200] width 158 height 18
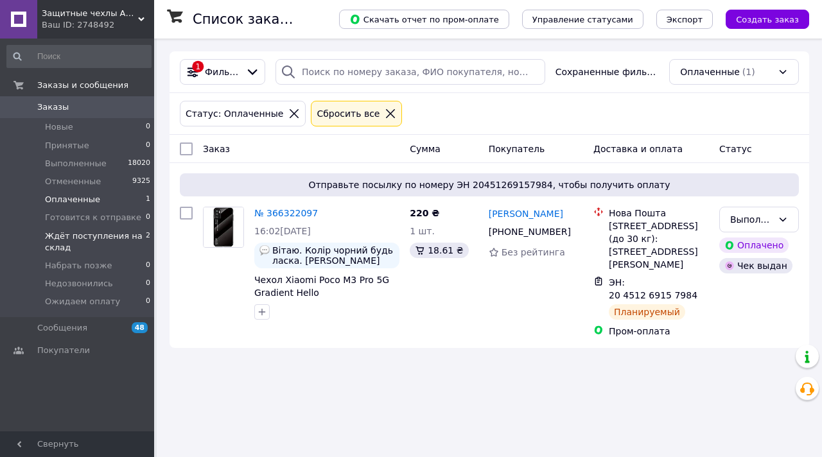
click at [135, 230] on span "Ждёт поступления на склад" at bounding box center [95, 241] width 101 height 23
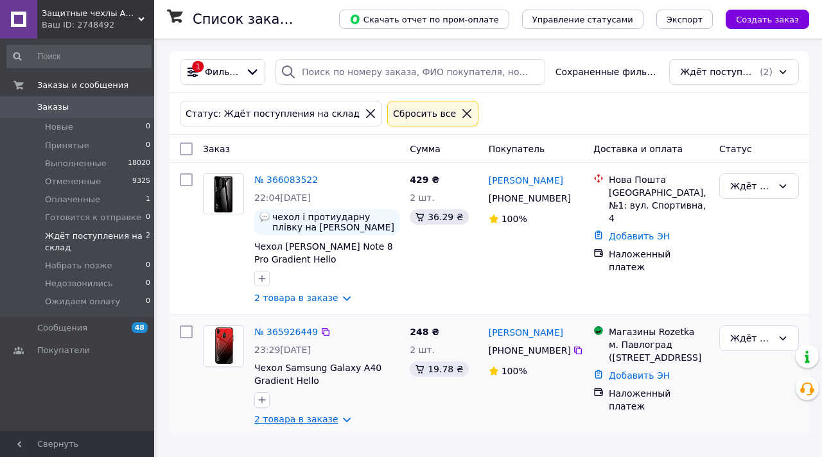
click at [306, 415] on link "2 товара в заказе" at bounding box center [296, 419] width 84 height 10
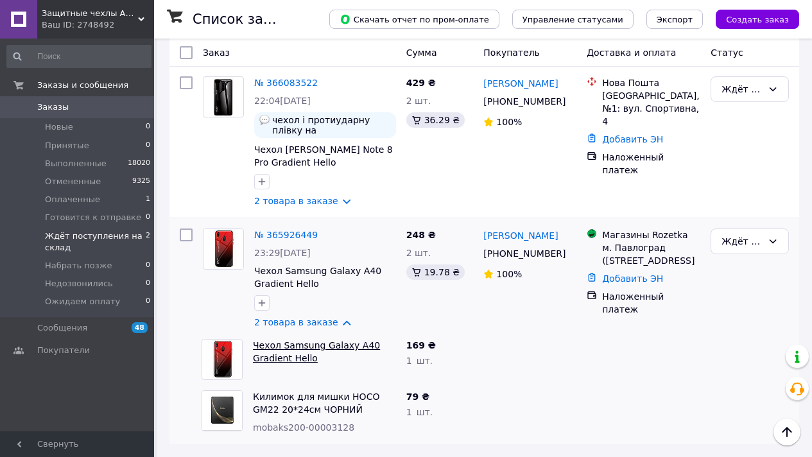
scroll to position [94, 0]
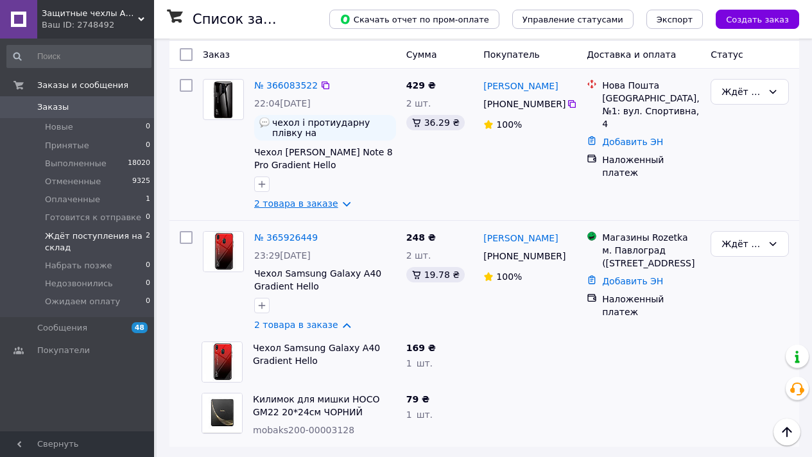
click at [300, 200] on link "2 товара в заказе" at bounding box center [296, 203] width 84 height 10
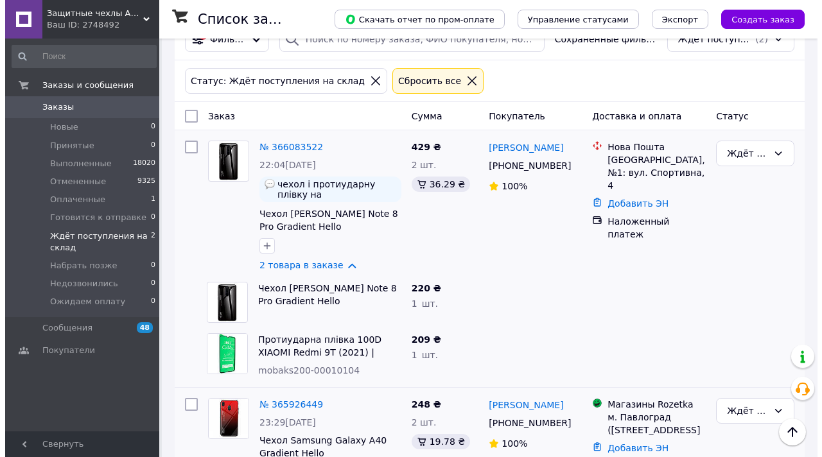
scroll to position [0, 0]
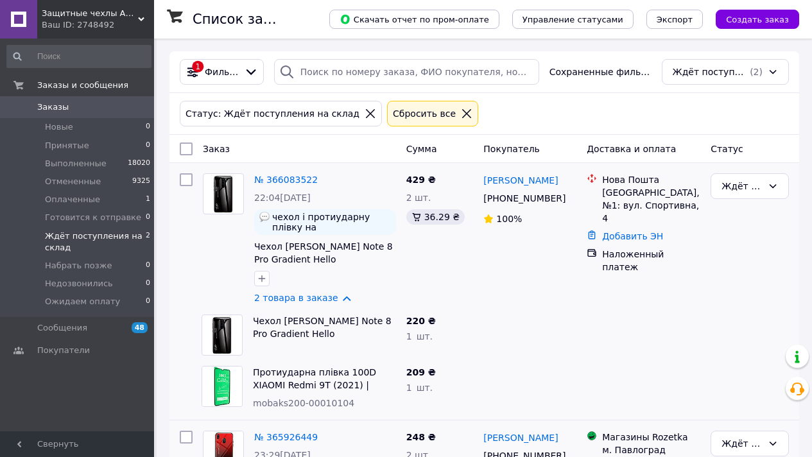
click at [108, 109] on span "Заказы" at bounding box center [78, 107] width 82 height 12
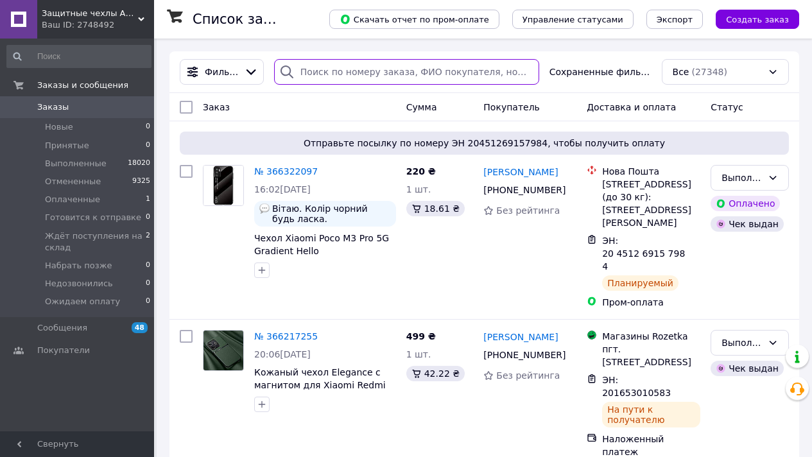
click at [350, 83] on input "search" at bounding box center [406, 72] width 265 height 26
paste input "365541896"
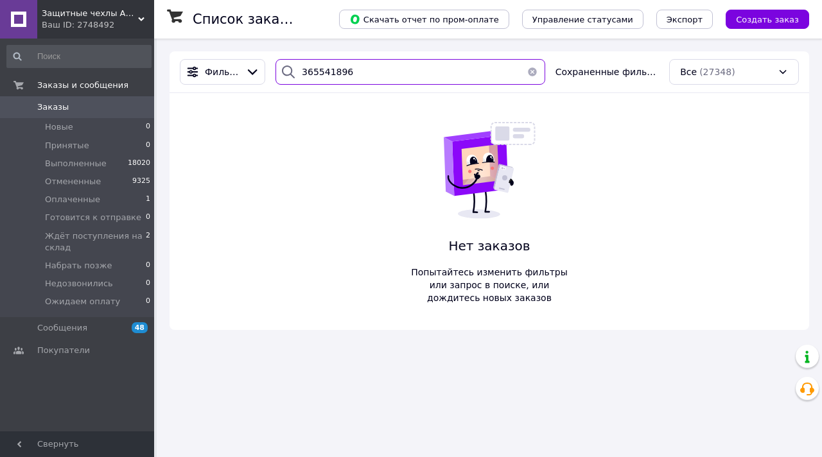
type input "365541896"
click at [105, 20] on div "Ваш ID: 2748492" at bounding box center [98, 25] width 112 height 12
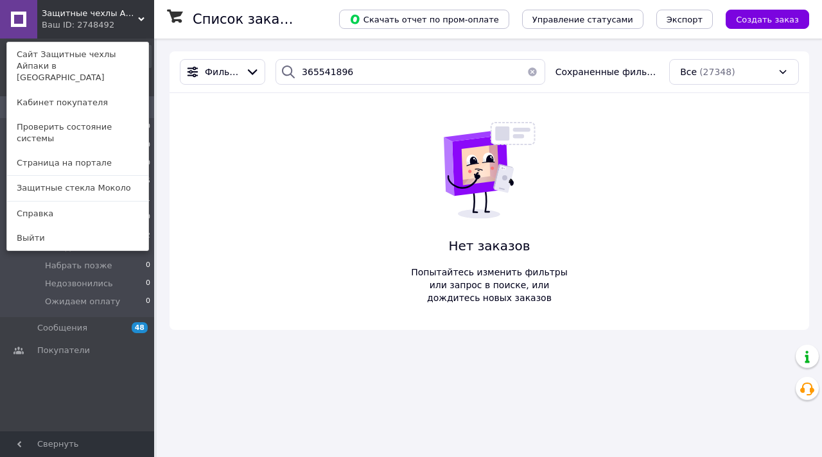
click at [98, 176] on link "Защитные стекла Moколо" at bounding box center [77, 188] width 141 height 24
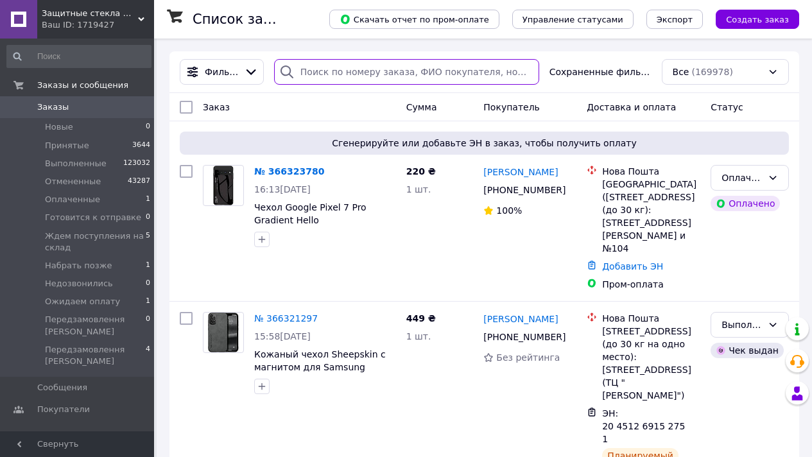
click at [383, 69] on input "search" at bounding box center [406, 72] width 265 height 26
paste input "365541896"
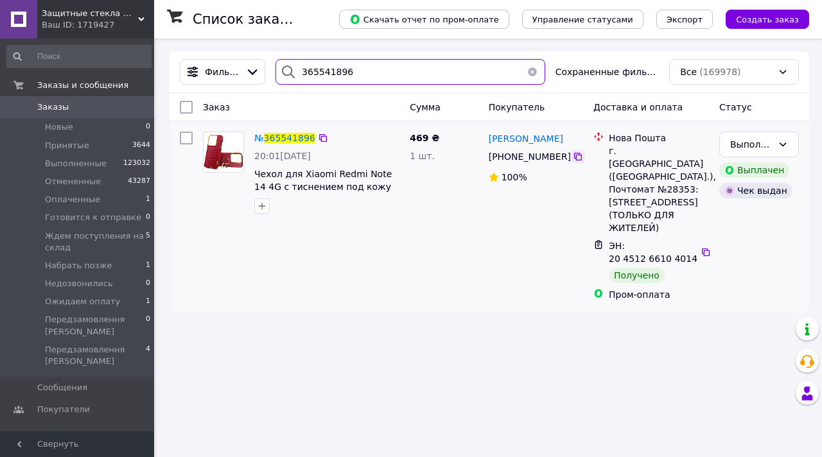
type input "365541896"
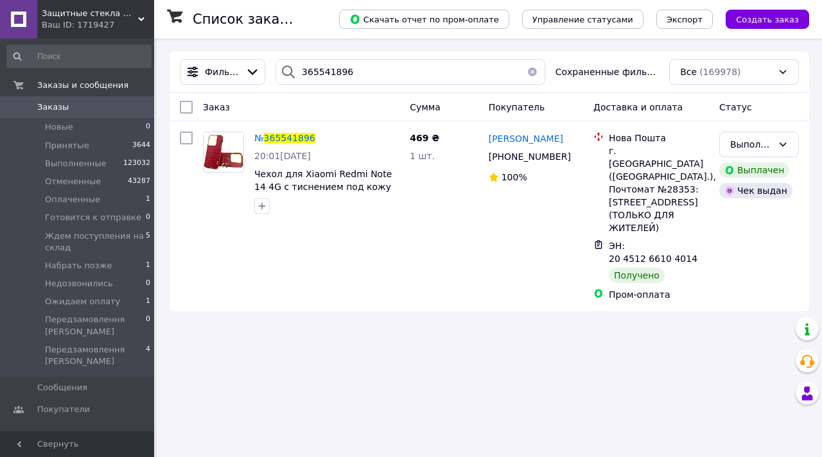
drag, startPoint x: 578, startPoint y: 158, endPoint x: 525, endPoint y: 118, distance: 66.5
click at [578, 158] on icon at bounding box center [578, 157] width 10 height 10
click at [101, 114] on link "Заказы 0" at bounding box center [79, 107] width 158 height 22
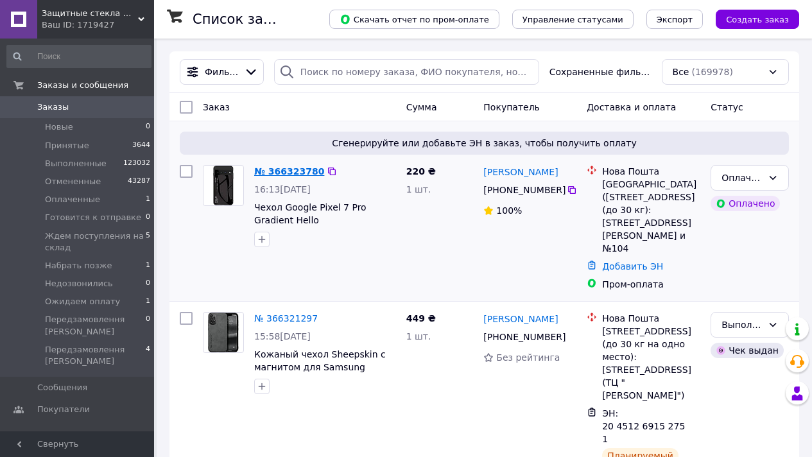
click at [291, 166] on link "№ 366323780" at bounding box center [289, 171] width 70 height 10
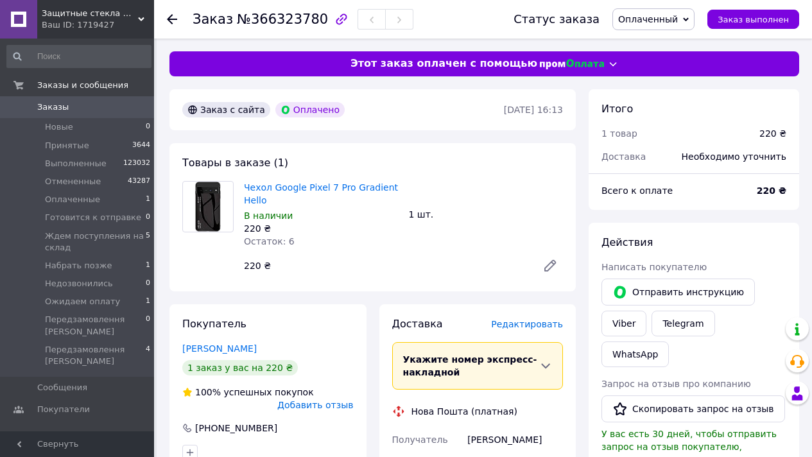
scroll to position [22, 0]
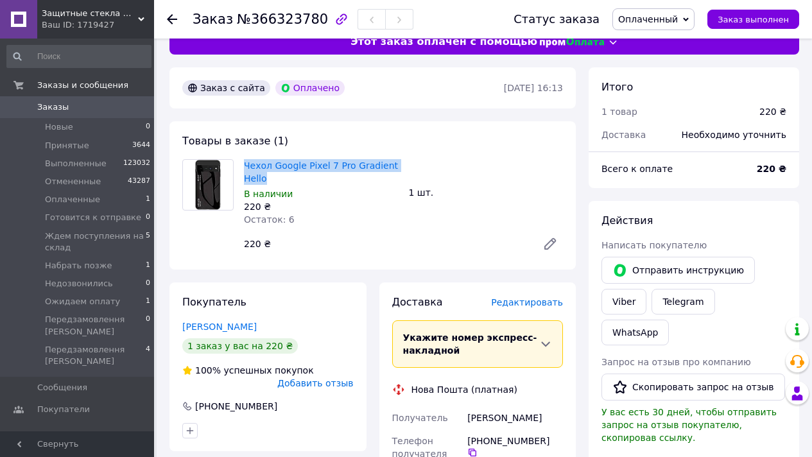
drag, startPoint x: 291, startPoint y: 161, endPoint x: 290, endPoint y: 153, distance: 8.6
click at [290, 153] on div "Товары в заказе (1) Чехол Google Pixel 7 Pro Gradient Hello В наличии 220 ₴ Ост…" at bounding box center [372, 195] width 406 height 148
copy link "Чехол Google Pixel 7 Pro Gradient Hello"
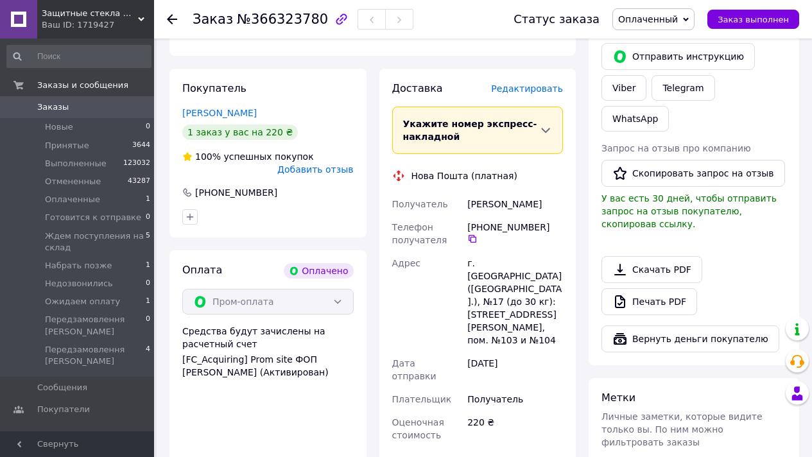
scroll to position [444, 0]
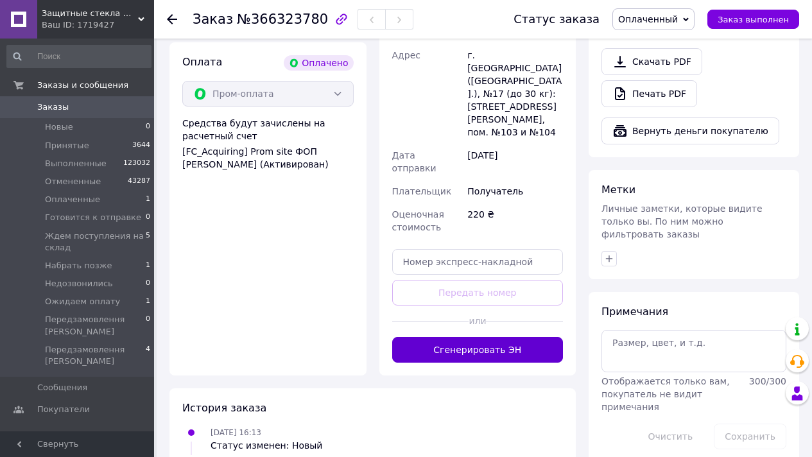
click at [466, 337] on button "Сгенерировать ЭН" at bounding box center [477, 350] width 171 height 26
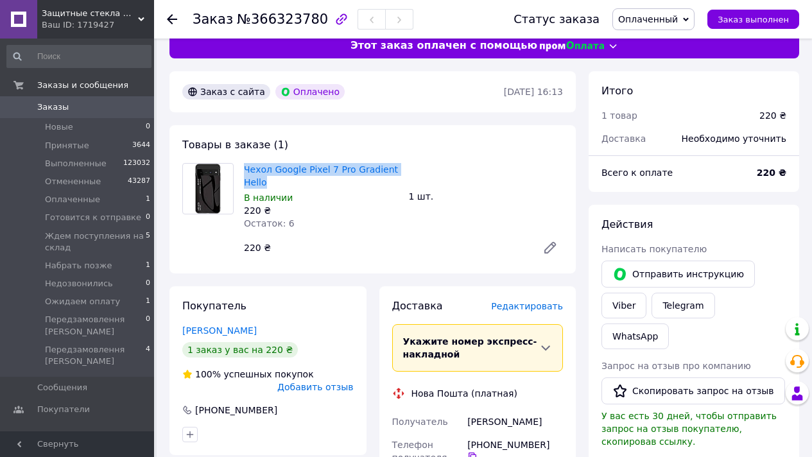
scroll to position [0, 0]
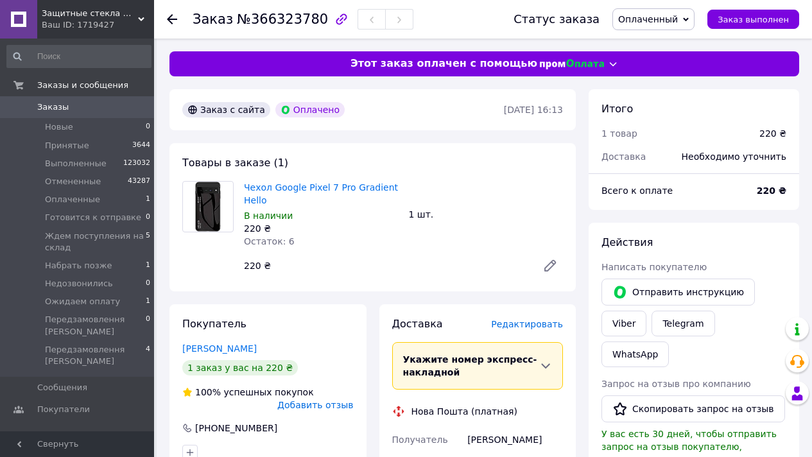
click at [278, 22] on span "№366323780" at bounding box center [282, 19] width 91 height 15
copy span "366323780"
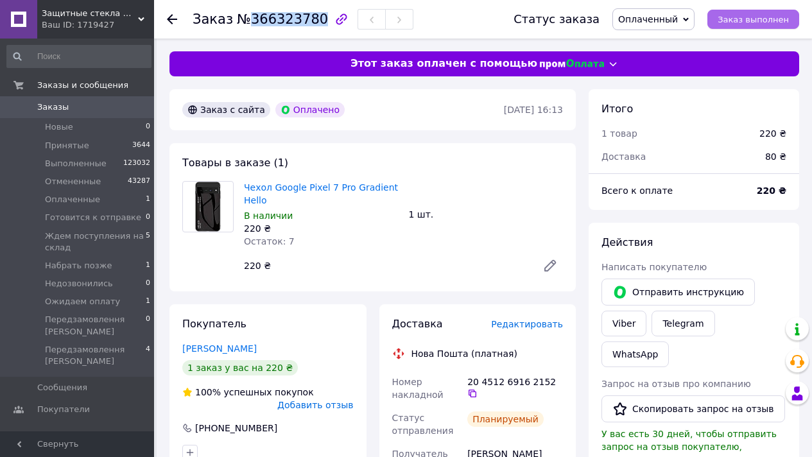
click at [765, 13] on button "Заказ выполнен" at bounding box center [753, 19] width 92 height 19
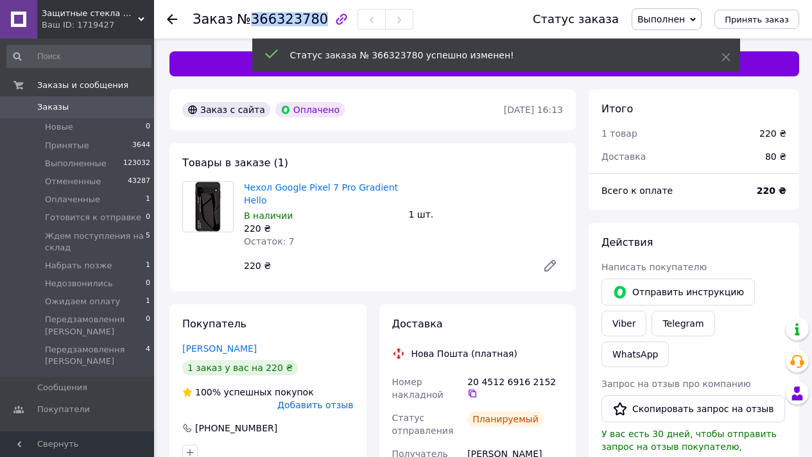
click at [96, 108] on span "Заказы" at bounding box center [78, 107] width 82 height 12
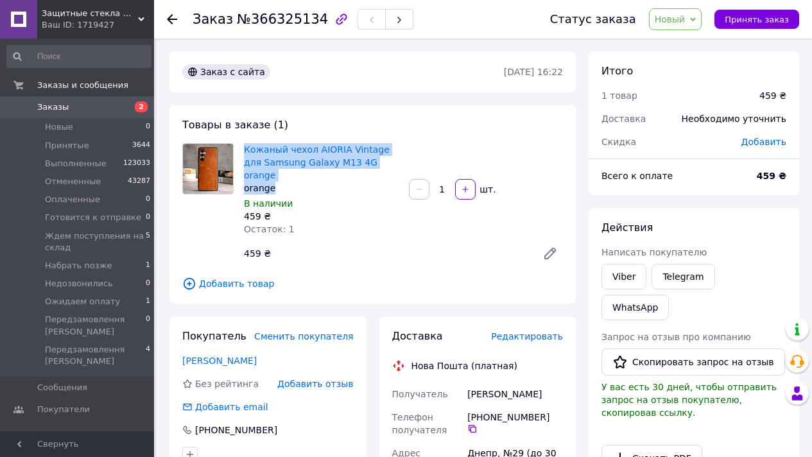
drag, startPoint x: 381, startPoint y: 169, endPoint x: 376, endPoint y: 140, distance: 29.5
click at [373, 137] on div "Товары в заказе (1) Кожаный чехол AIORIA Vintage для Samsung Galaxy M13 4G oran…" at bounding box center [372, 204] width 406 height 198
drag, startPoint x: 388, startPoint y: 165, endPoint x: 376, endPoint y: 132, distance: 35.5
click at [375, 131] on div "Товары в заказе (1) Кожаный чехол AIORIA Vintage для Samsung Galaxy M13 4G oran…" at bounding box center [372, 204] width 406 height 198
copy div "Товары в заказе (1) Кожаный чехол AIORIA Vintage для Samsung Galaxy M13 4G oran…"
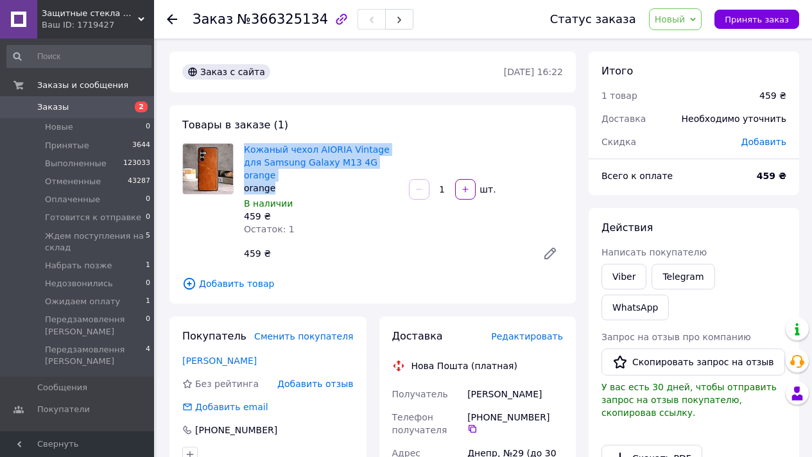
drag, startPoint x: 386, startPoint y: 168, endPoint x: 379, endPoint y: 140, distance: 29.1
click at [379, 141] on div "Кожаный чехол AIORIA Vintage для Samsung Galaxy M13 4G orange orange В наличии …" at bounding box center [321, 190] width 165 height 98
drag, startPoint x: 384, startPoint y: 165, endPoint x: 381, endPoint y: 198, distance: 32.8
click at [239, 152] on div "Кожаный чехол AIORIA Vintage для Samsung Galaxy M13 4G orange orange В наличии …" at bounding box center [321, 190] width 165 height 98
copy link "Кожаный чехол AIORIA Vintage для Samsung Galaxy M13 4G orange"
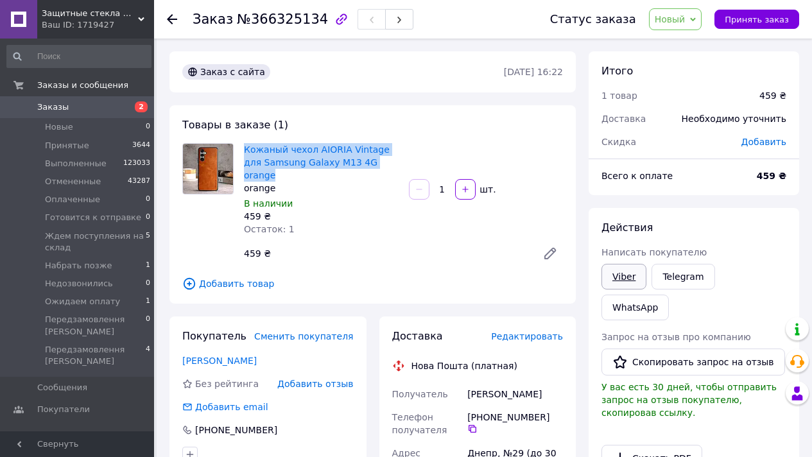
click at [614, 278] on link "Viber" at bounding box center [624, 277] width 45 height 26
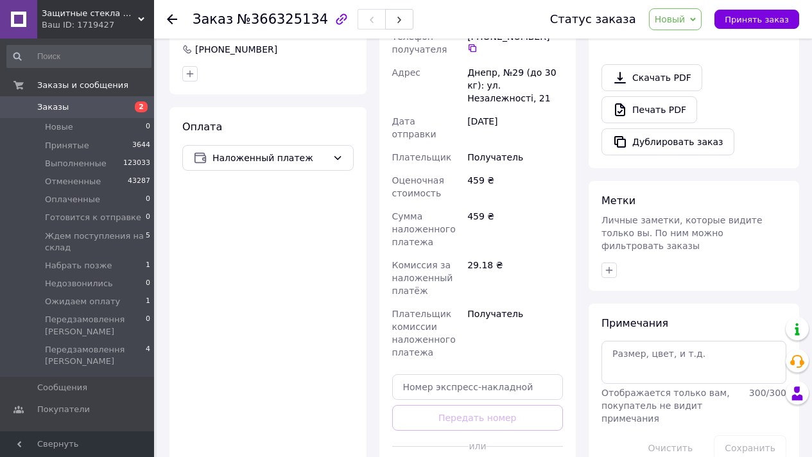
scroll to position [389, 0]
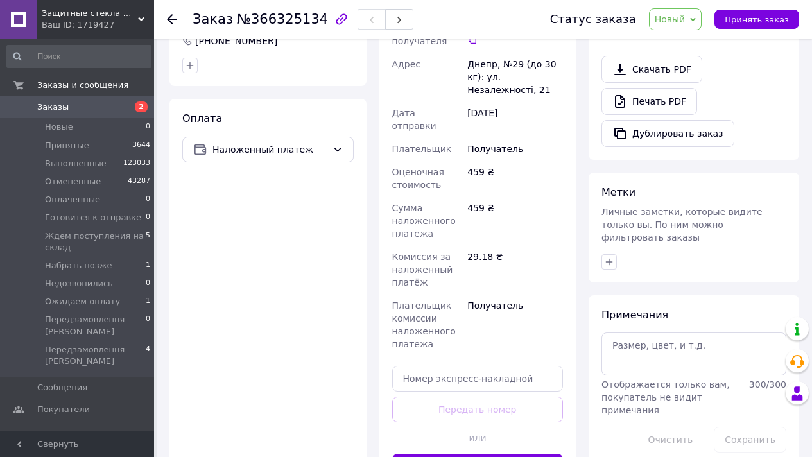
drag, startPoint x: 508, startPoint y: 437, endPoint x: 516, endPoint y: 435, distance: 7.8
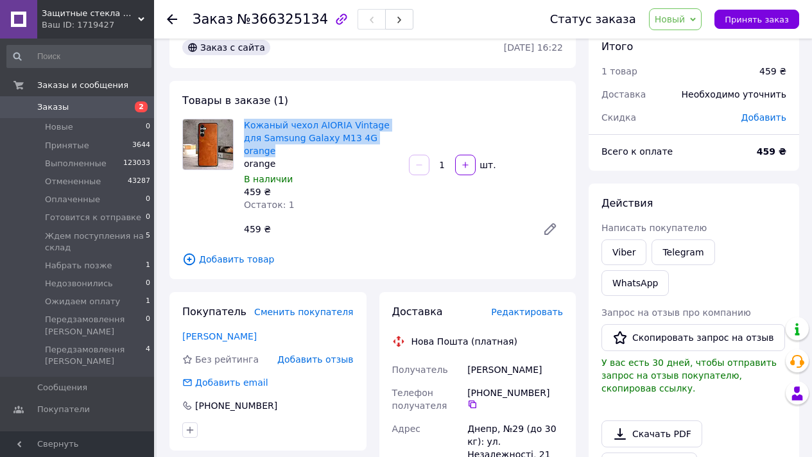
scroll to position [0, 0]
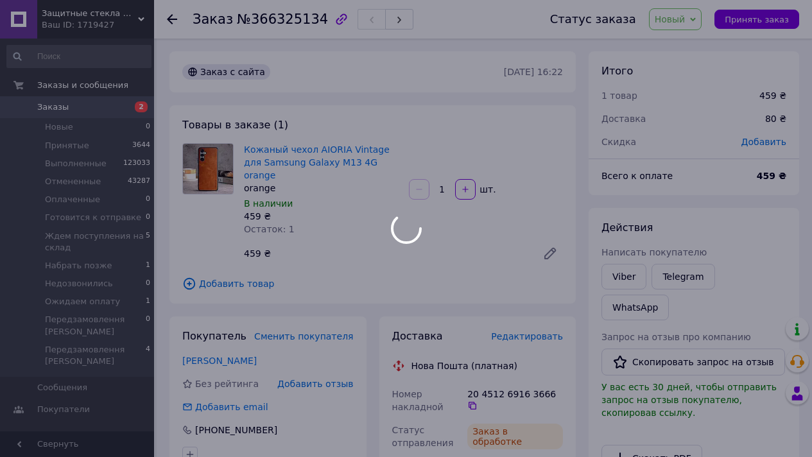
click at [287, 18] on div at bounding box center [406, 228] width 812 height 457
click at [287, 18] on span "№366325134" at bounding box center [282, 19] width 91 height 15
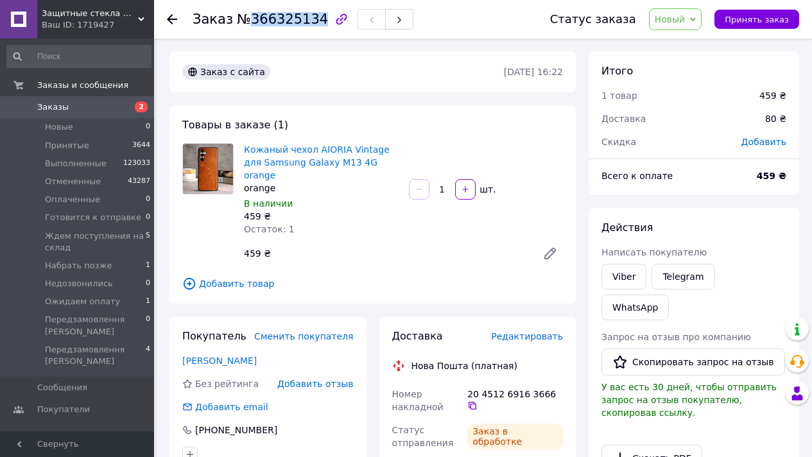
copy span "366325134"
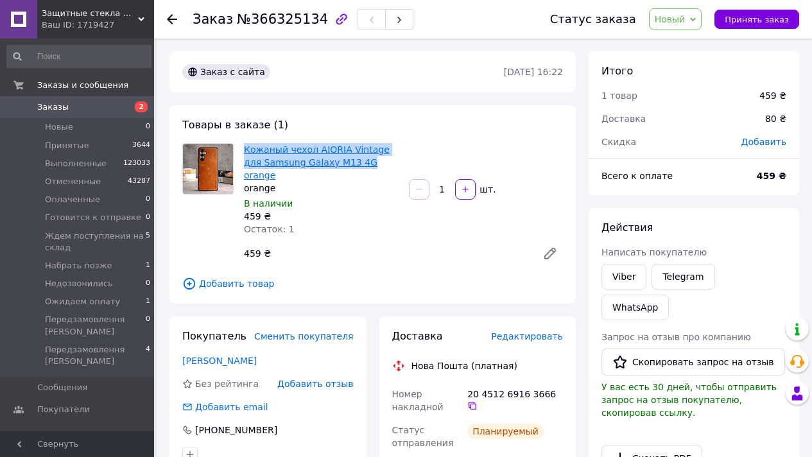
drag, startPoint x: 240, startPoint y: 152, endPoint x: 345, endPoint y: 163, distance: 105.9
click at [345, 163] on div "Кожаный чехол AIORIA Vintage для Samsung Galaxy M13 4G orange orange В наличии …" at bounding box center [321, 190] width 165 height 98
copy link "Кожаный чехол AIORIA Vintage для Samsung Galaxy M13 4G"
click at [750, 12] on button "Принять заказ" at bounding box center [757, 19] width 85 height 19
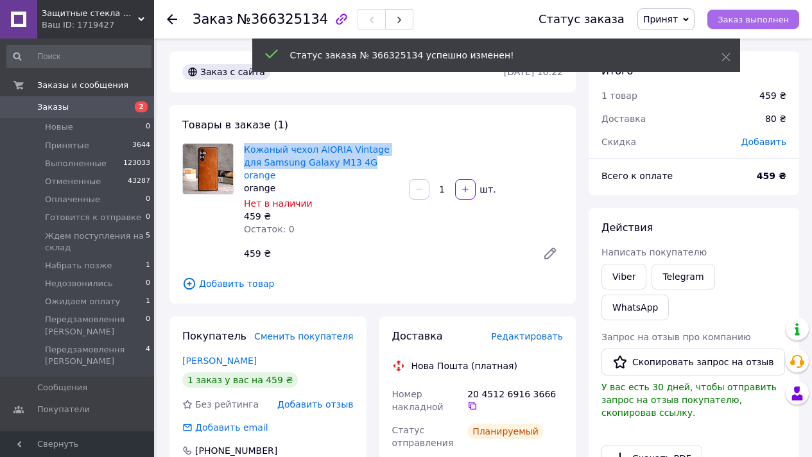
click at [750, 12] on button "Заказ выполнен" at bounding box center [753, 19] width 92 height 19
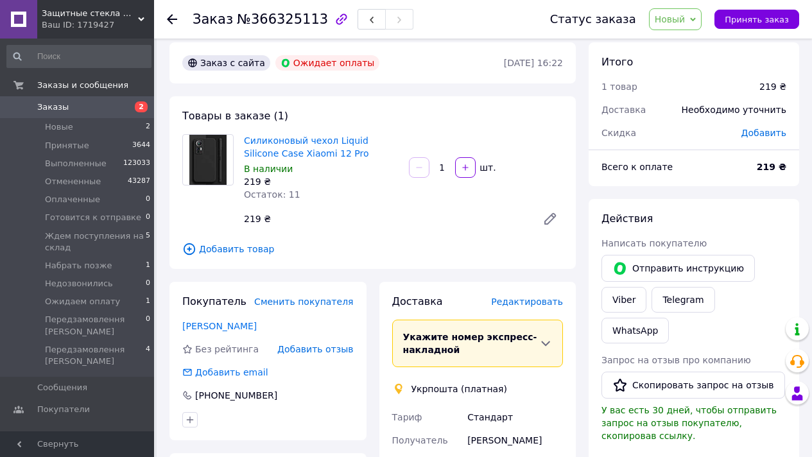
scroll to position [22, 0]
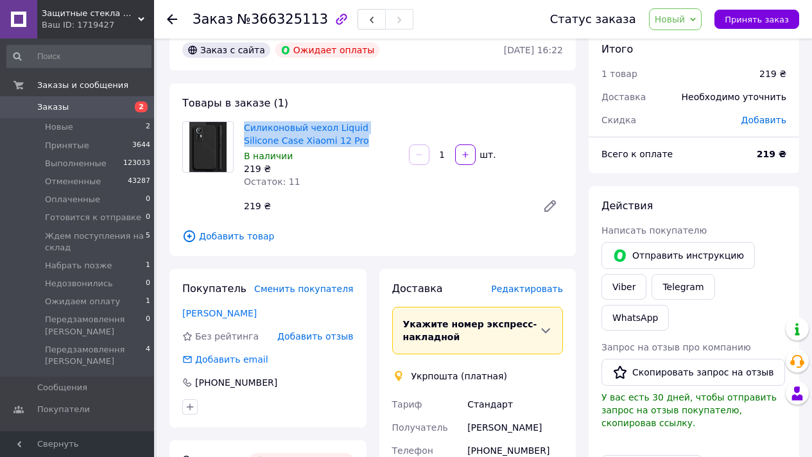
drag, startPoint x: 337, startPoint y: 135, endPoint x: 318, endPoint y: 100, distance: 40.2
click at [327, 114] on div "Товары в заказе (1) Силиконовый чехол Liquid Silicone Case Xiaomi 12 Pro В нали…" at bounding box center [372, 169] width 406 height 173
copy link "Силиконовый чехол Liquid Silicone Case Xiaomi 12 Pro"
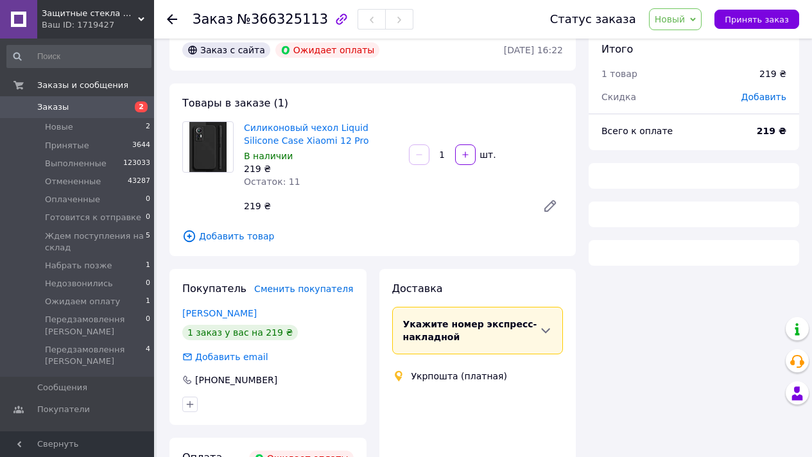
scroll to position [22, 0]
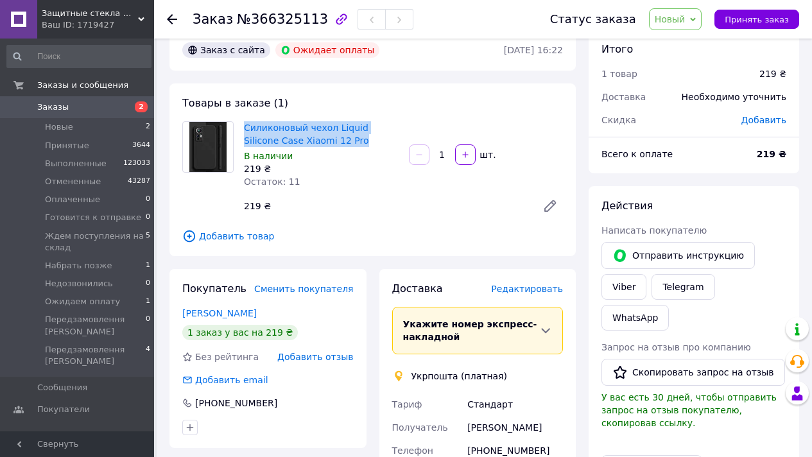
copy link "Силиконовый чехол Liquid Silicone Case Xiaomi 12 Pro"
drag, startPoint x: 334, startPoint y: 139, endPoint x: 524, endPoint y: 192, distance: 197.2
click at [324, 116] on div "Товары в заказе (1) Силиконовый чехол Liquid Silicone Case Xiaomi 12 Pro В нали…" at bounding box center [372, 169] width 406 height 173
click at [625, 286] on link "Viber" at bounding box center [624, 287] width 45 height 26
drag, startPoint x: 676, startPoint y: 19, endPoint x: 703, endPoint y: 82, distance: 68.5
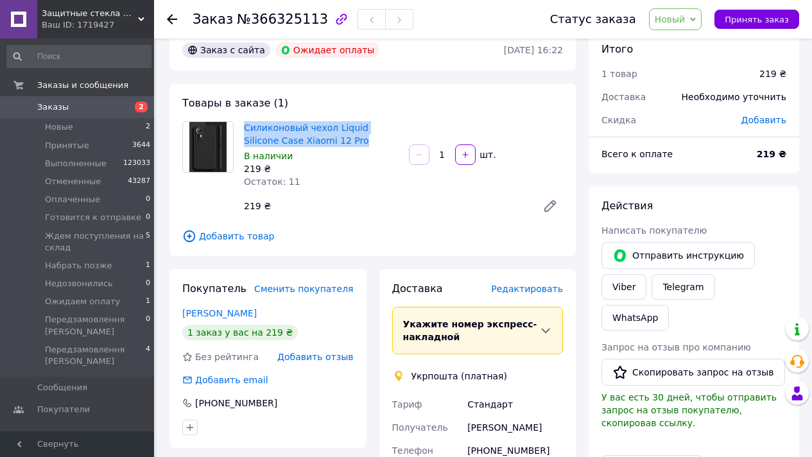
click at [676, 19] on span "Новый" at bounding box center [670, 19] width 31 height 10
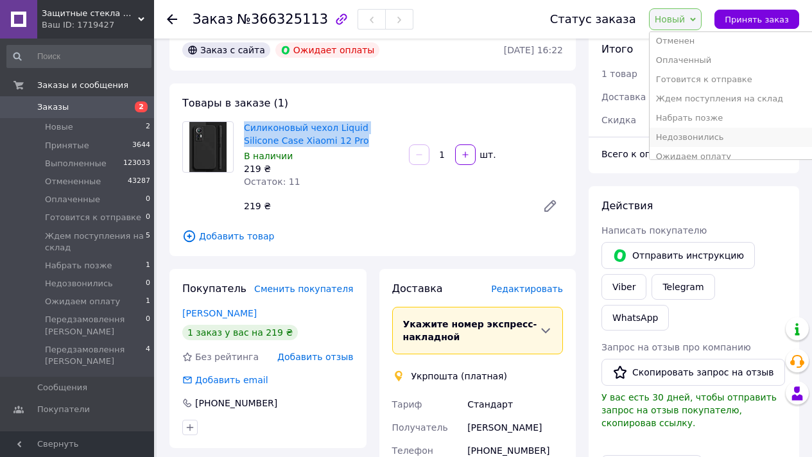
scroll to position [65, 0]
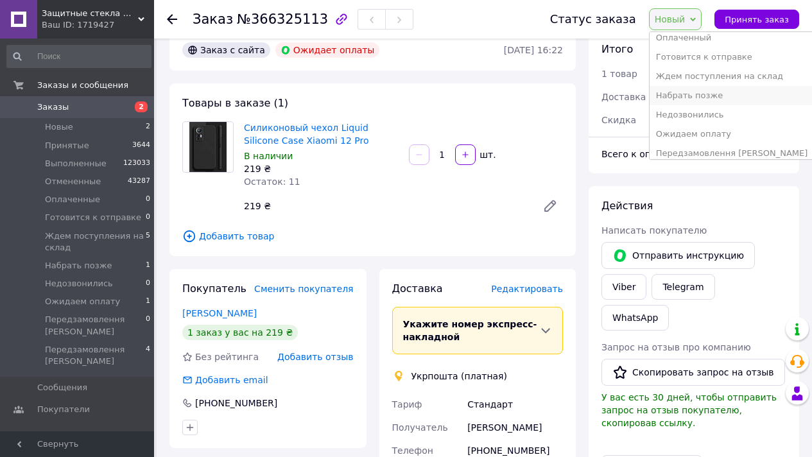
click at [715, 96] on li "Набрать позже" at bounding box center [732, 95] width 165 height 19
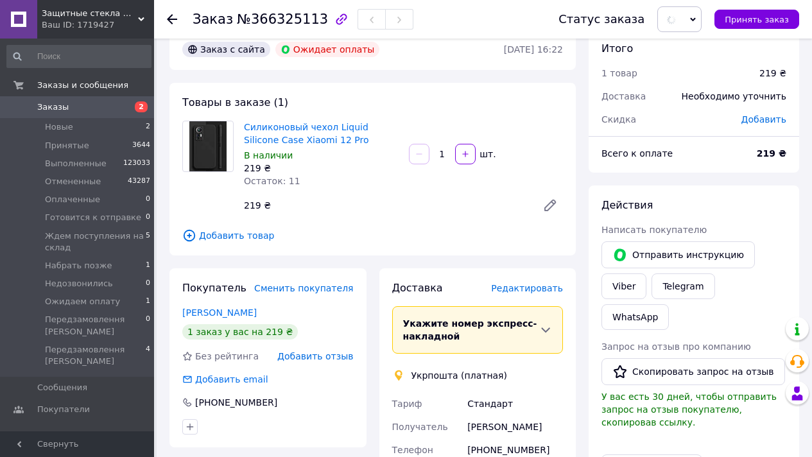
scroll to position [386, 0]
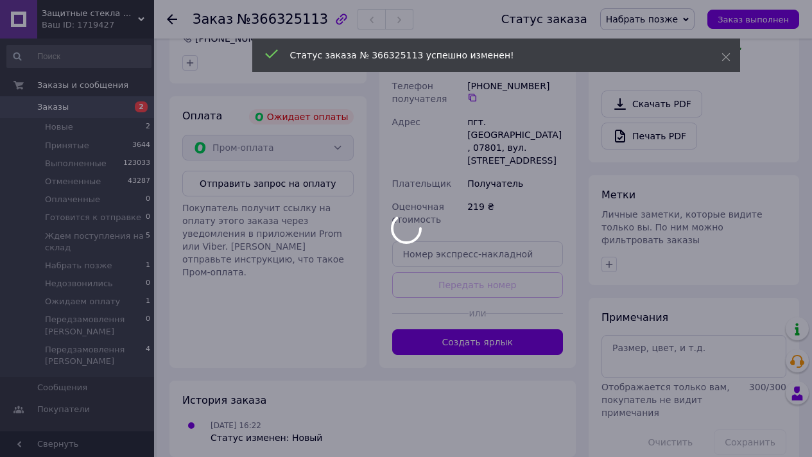
click at [263, 186] on button "Отправить запрос на оплату" at bounding box center [267, 184] width 171 height 26
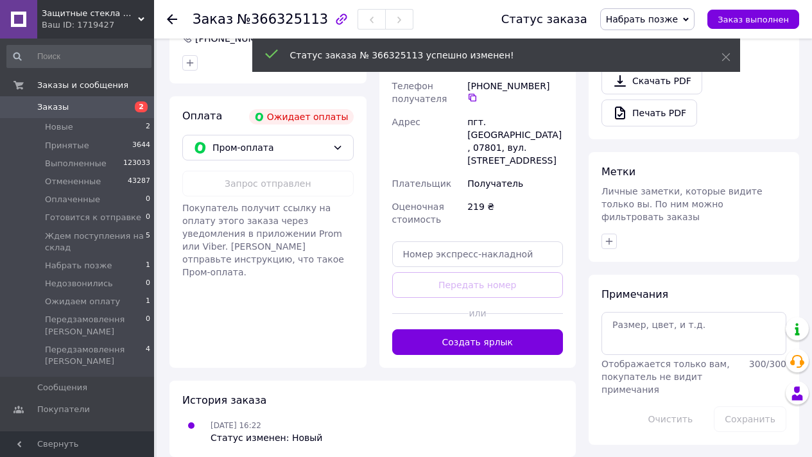
click at [690, 359] on span "Отображается только вам, покупатель не видит примечания" at bounding box center [666, 377] width 128 height 36
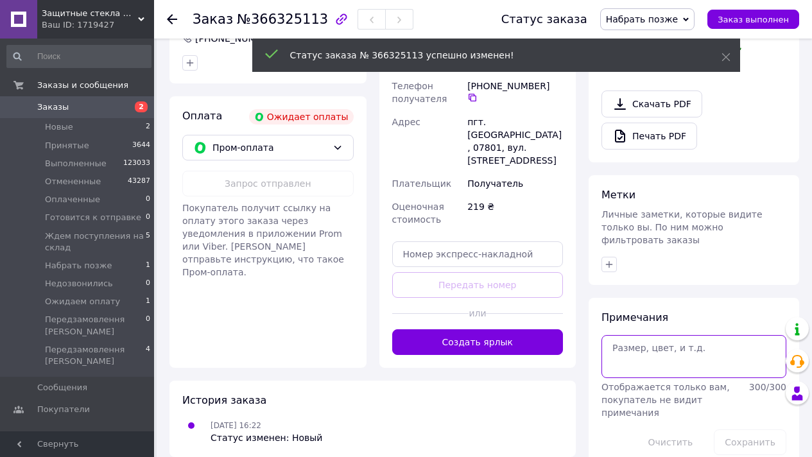
click at [686, 335] on textarea at bounding box center [694, 356] width 185 height 42
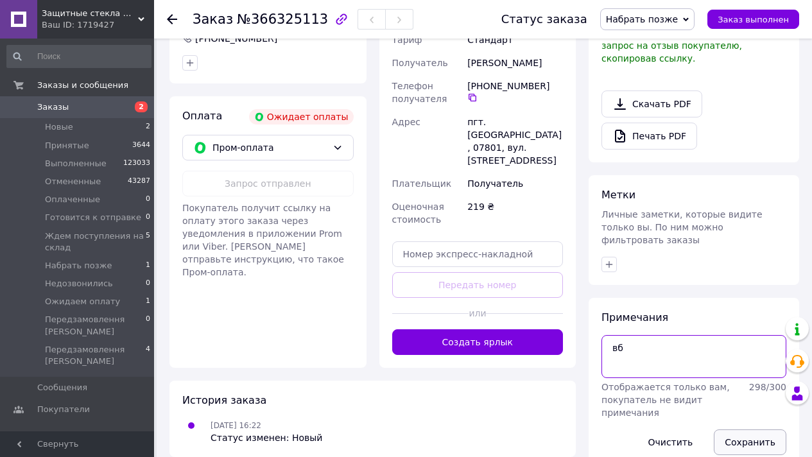
type textarea "вб"
click at [742, 430] on button "Сохранить" at bounding box center [750, 443] width 73 height 26
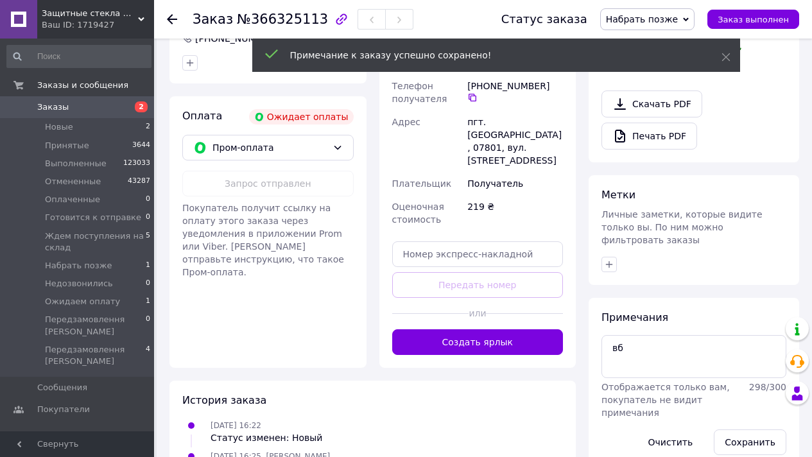
click at [114, 107] on span "Заказы" at bounding box center [78, 107] width 82 height 12
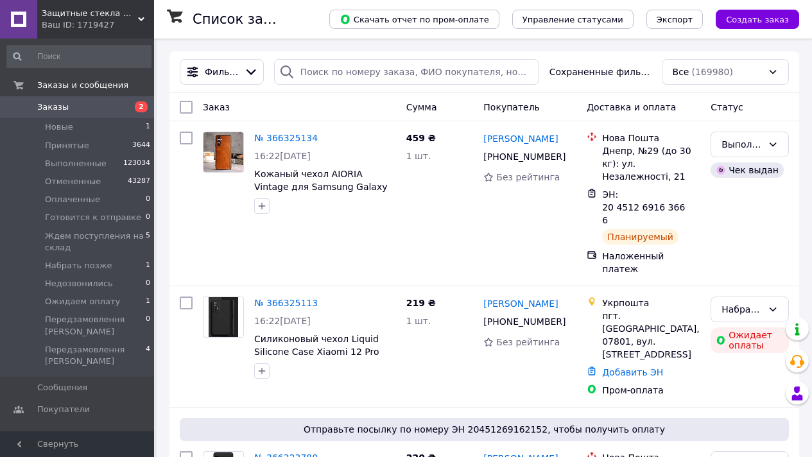
drag, startPoint x: 103, startPoint y: 21, endPoint x: 117, endPoint y: 107, distance: 87.3
click at [103, 21] on div "Ваш ID: 1719427" at bounding box center [98, 25] width 112 height 12
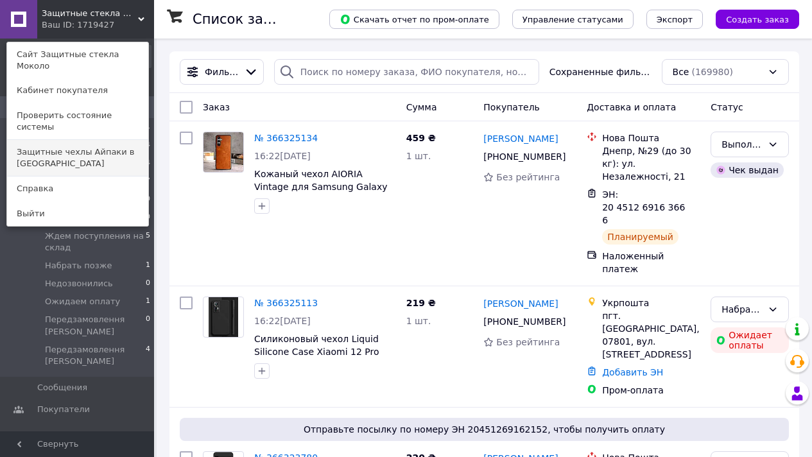
click at [116, 140] on link "Защитные чехлы Айпаки в [GEOGRAPHIC_DATA]" at bounding box center [77, 158] width 141 height 36
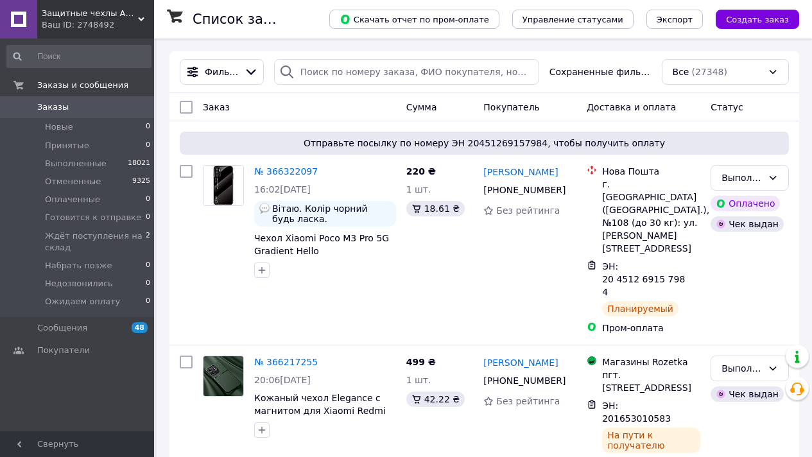
drag, startPoint x: 94, startPoint y: 8, endPoint x: 116, endPoint y: 103, distance: 97.6
click at [94, 8] on span "Защитные чехлы Айпаки в [GEOGRAPHIC_DATA]" at bounding box center [90, 14] width 96 height 12
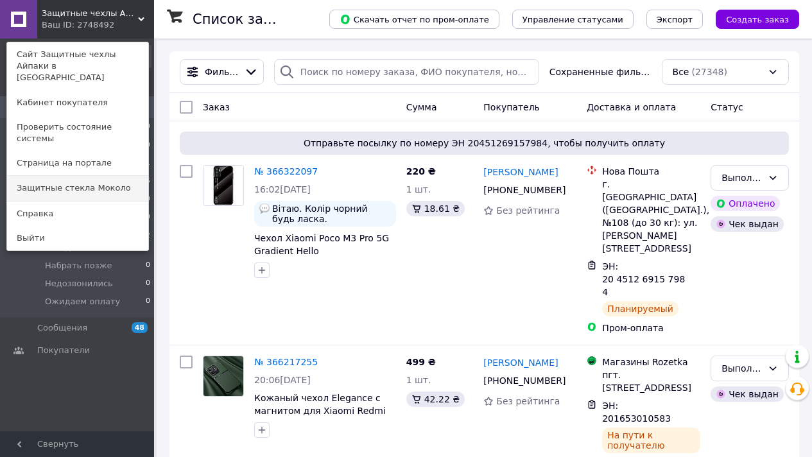
click at [98, 176] on link "Защитные стекла Moколо" at bounding box center [77, 188] width 141 height 24
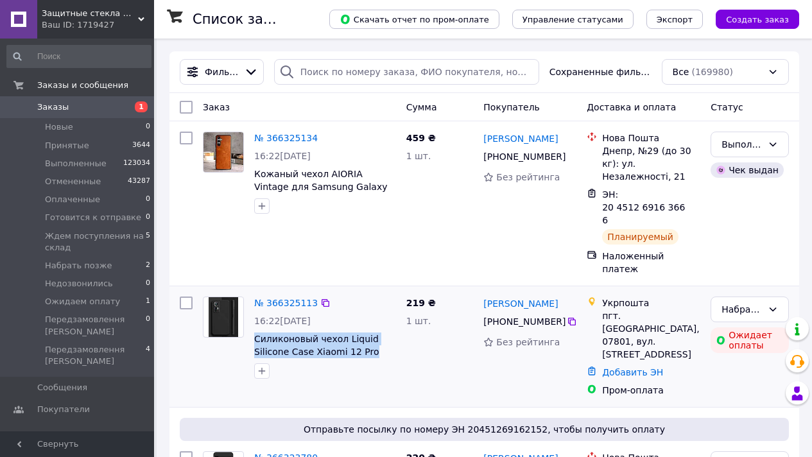
drag, startPoint x: 267, startPoint y: 317, endPoint x: 363, endPoint y: 290, distance: 99.2
click at [387, 325] on div "№ 366325113 16:22, 12.10.2025 Силиконовый чехол Liquid Silicone Case Xiaomi 12 …" at bounding box center [325, 337] width 152 height 92
copy span "Силиконовый чехол Liquid Silicone Case Xiaomi 12 Pro"
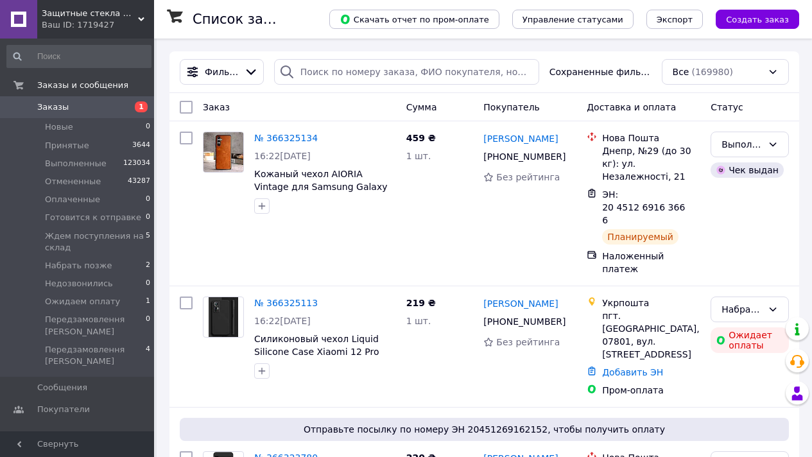
click at [111, 6] on div "Защитные стекла Moколо Ваш ID: 1719427" at bounding box center [95, 19] width 117 height 39
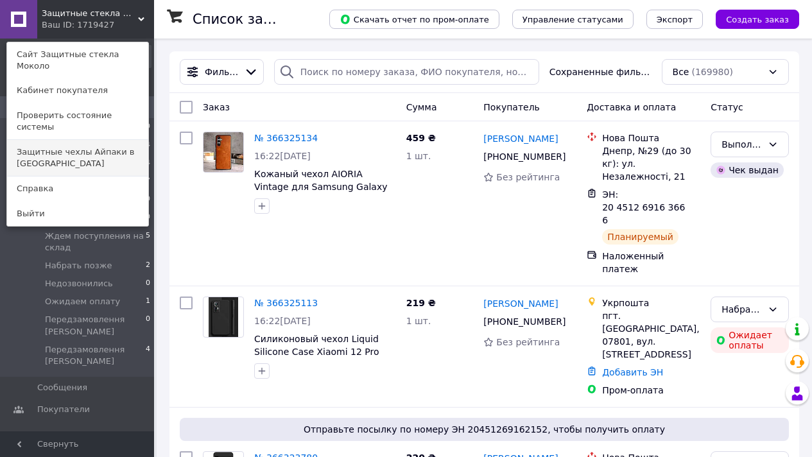
click at [112, 140] on link "Защитные чехлы Айпаки в [GEOGRAPHIC_DATA]" at bounding box center [77, 158] width 141 height 36
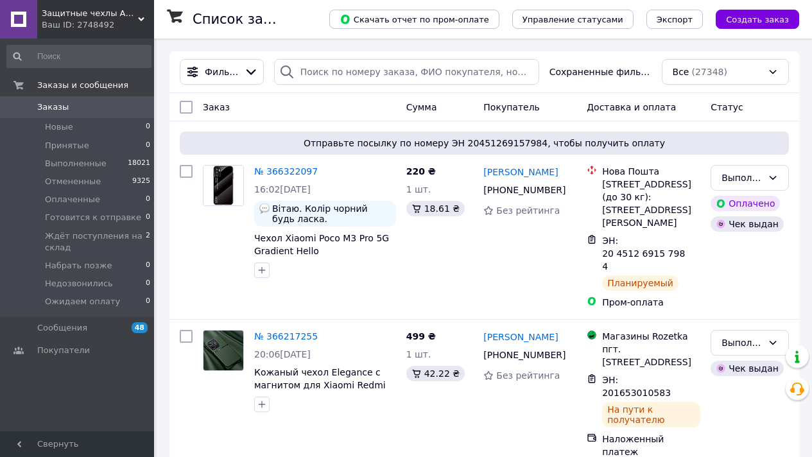
click at [122, 24] on div "Ваш ID: 2748492" at bounding box center [98, 25] width 112 height 12
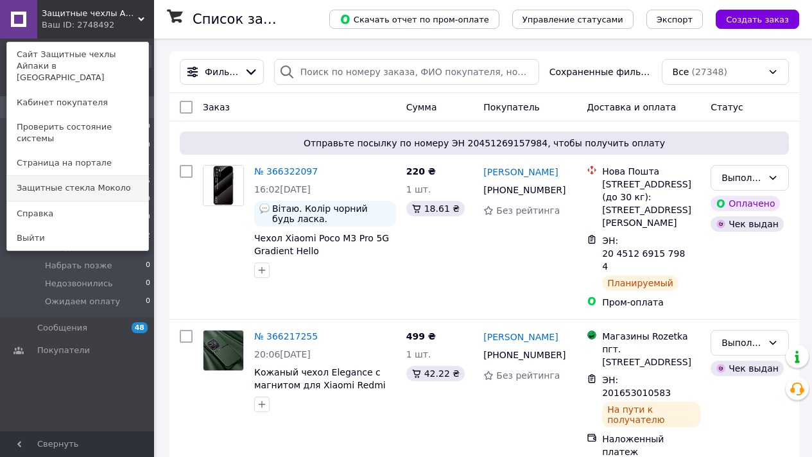
click at [132, 176] on link "Защитные стекла Moколо" at bounding box center [77, 188] width 141 height 24
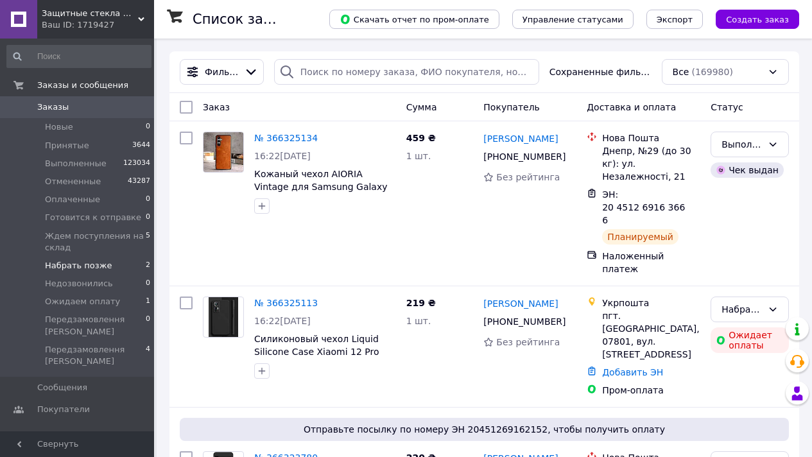
click at [94, 263] on span "Набрать позже" at bounding box center [78, 266] width 67 height 12
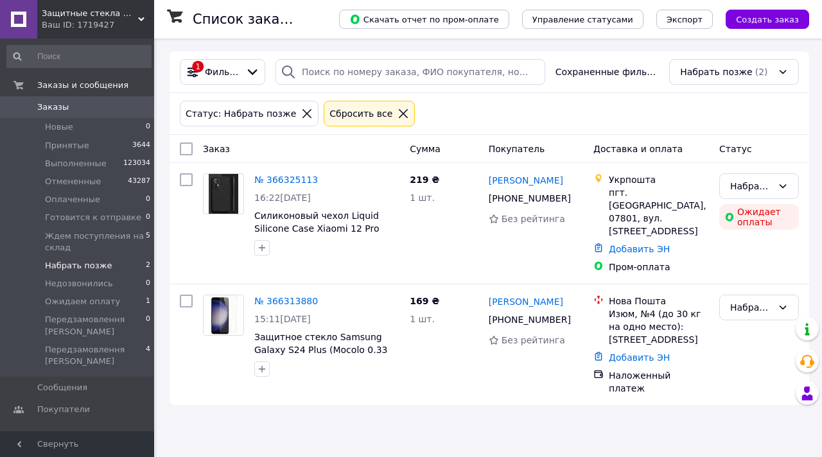
click at [131, 107] on span "0" at bounding box center [136, 107] width 35 height 12
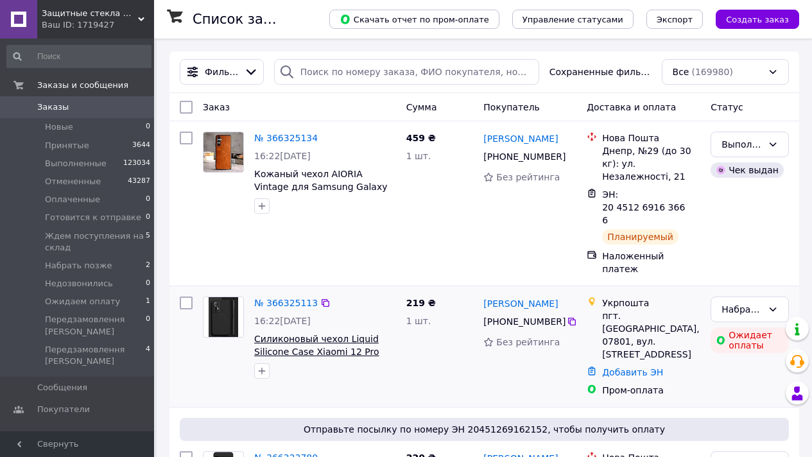
click at [323, 334] on span "Силиконовый чехол Liquid Silicone Case Xiaomi 12 Pro" at bounding box center [316, 345] width 125 height 23
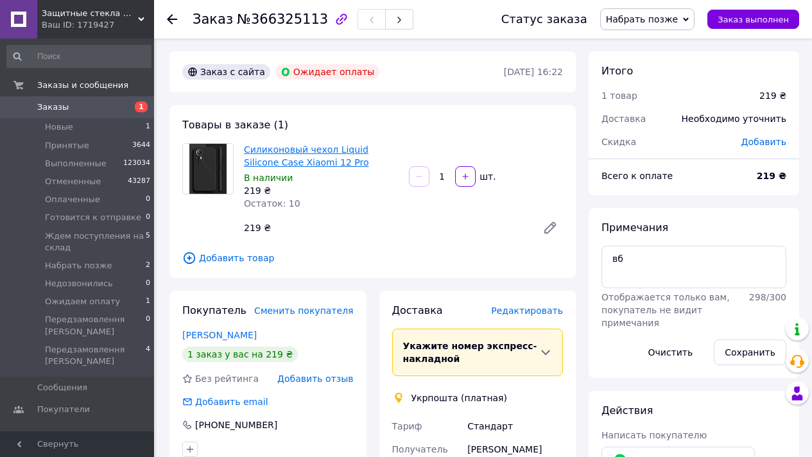
click at [275, 166] on link "Силиконовый чехол Liquid Silicone Case Xiaomi 12 Pro" at bounding box center [306, 155] width 125 height 23
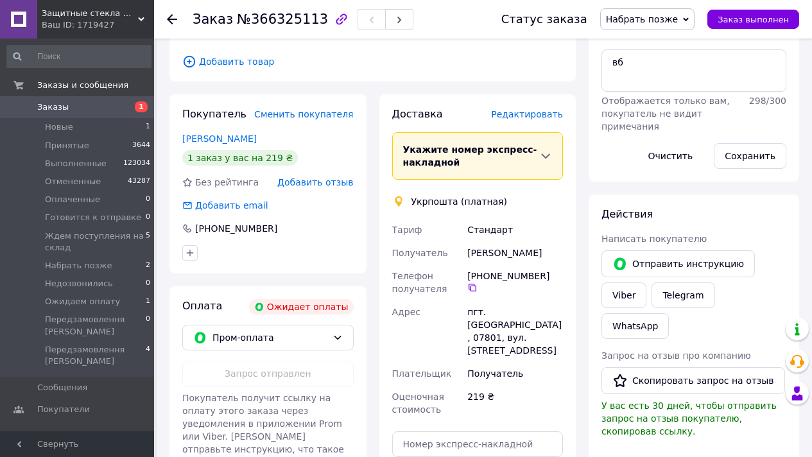
scroll to position [218, 0]
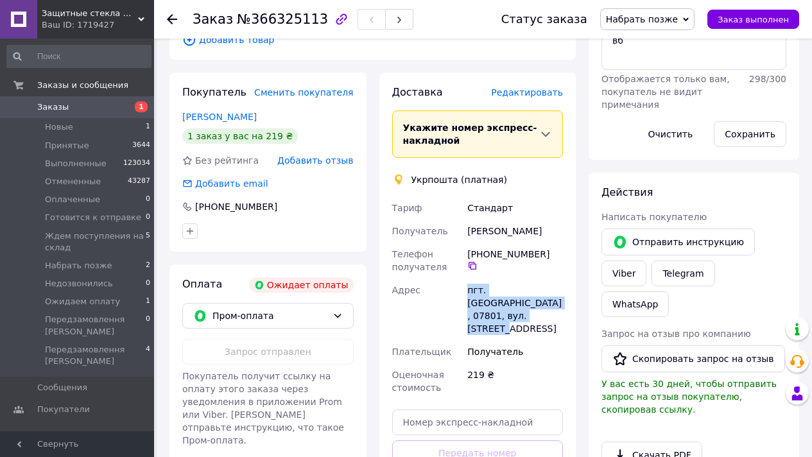
drag, startPoint x: 463, startPoint y: 293, endPoint x: 557, endPoint y: 317, distance: 96.7
click at [557, 317] on div "Тариф Стандарт Получатель Катя Іваненко Телефон получателя +380 98 270 58 09   …" at bounding box center [478, 297] width 177 height 203
copy div "Адрес пгт. Бородянка, 07801, вул. Центральна, 359В"
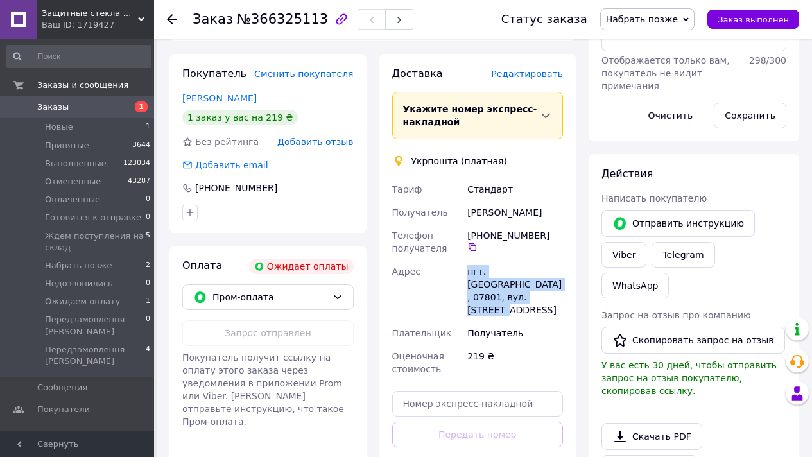
scroll to position [307, 0]
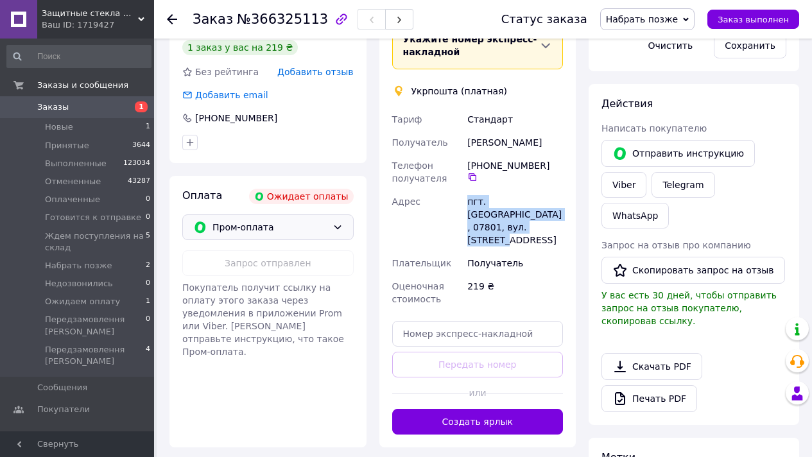
drag, startPoint x: 280, startPoint y: 223, endPoint x: 277, endPoint y: 239, distance: 16.3
click at [280, 223] on span "Пром-оплата" at bounding box center [270, 227] width 115 height 14
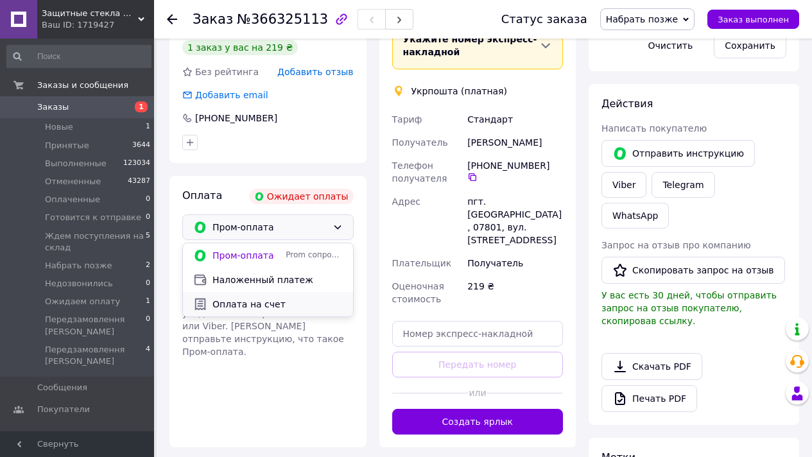
click at [247, 310] on span "Оплата на счет" at bounding box center [278, 304] width 130 height 13
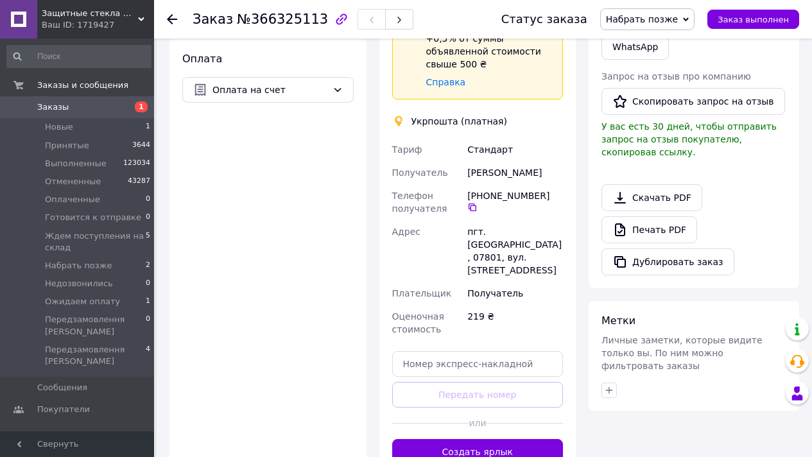
scroll to position [445, 0]
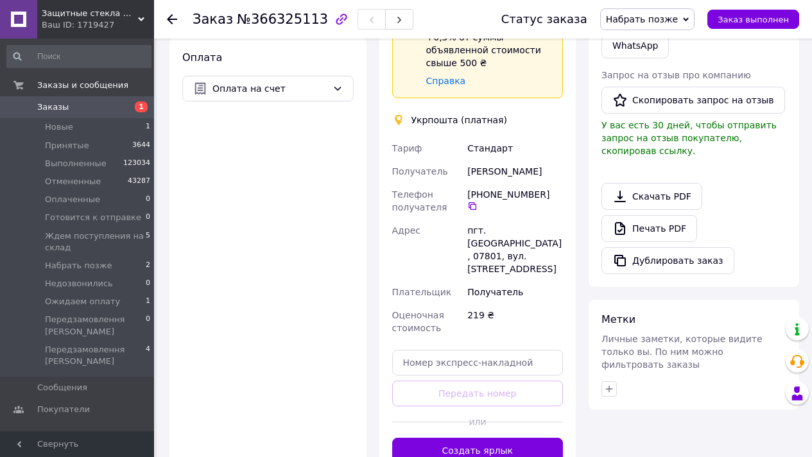
click at [502, 438] on button "Создать ярлык" at bounding box center [477, 451] width 171 height 26
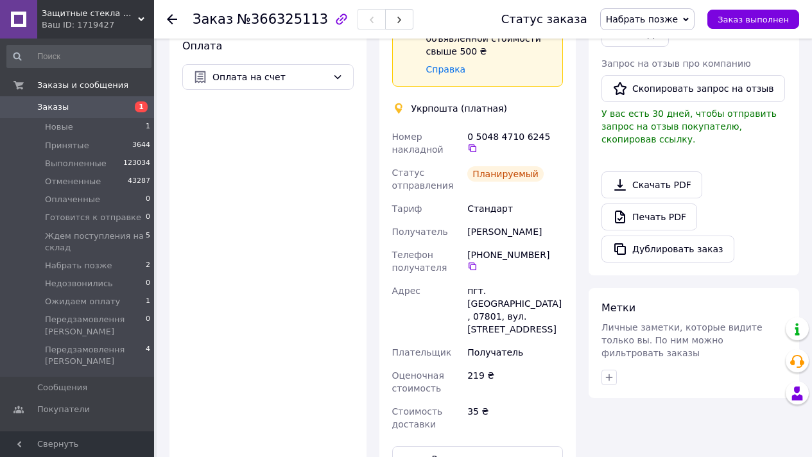
scroll to position [653, 0]
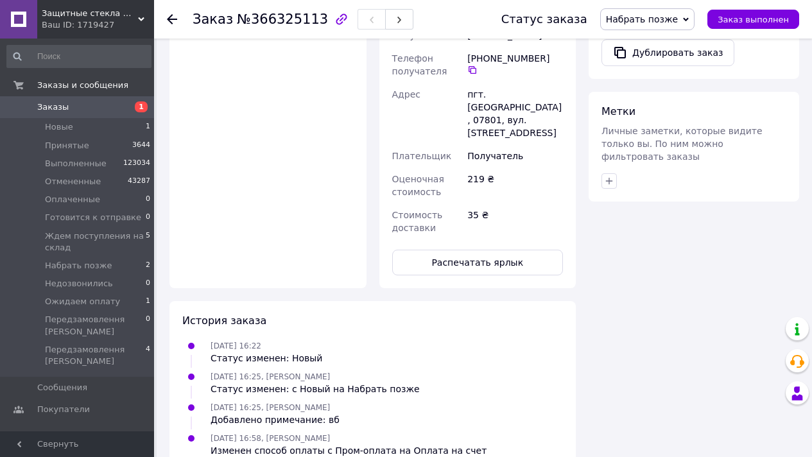
click at [478, 250] on button "Распечатать ярлык" at bounding box center [477, 263] width 171 height 26
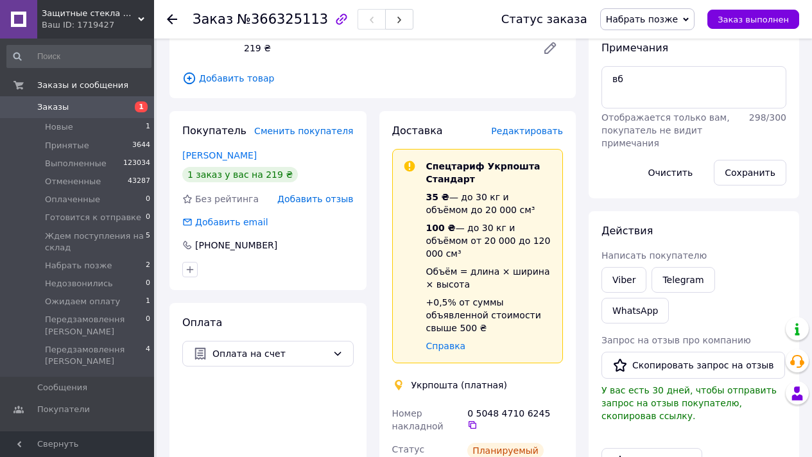
scroll to position [376, 0]
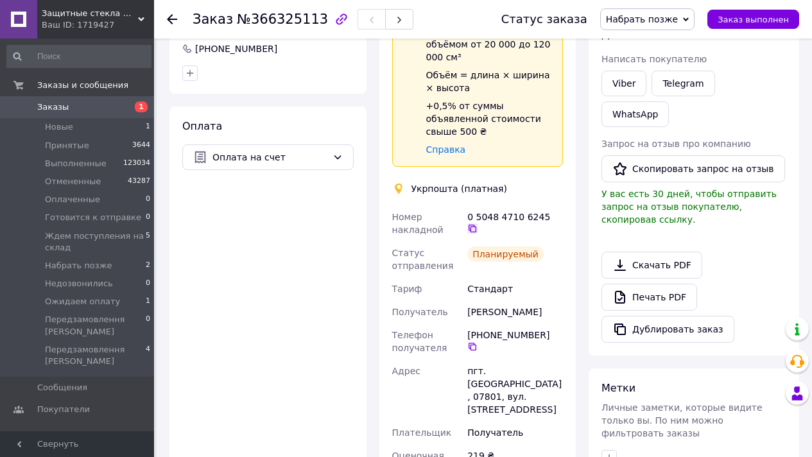
click at [478, 223] on icon at bounding box center [472, 228] width 10 height 10
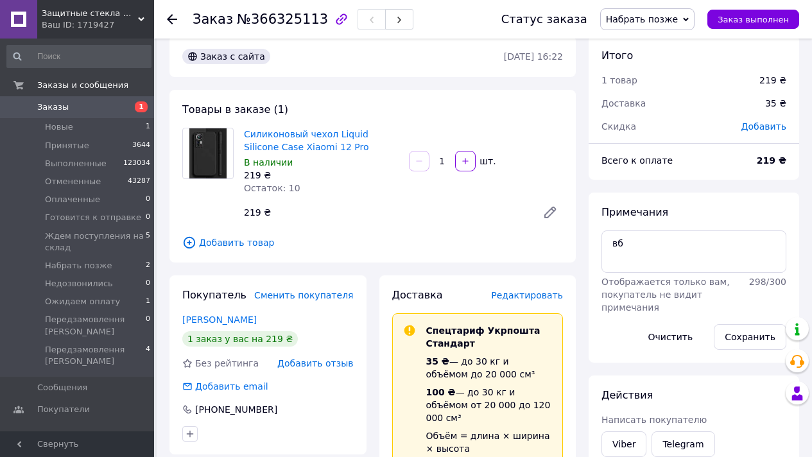
scroll to position [0, 0]
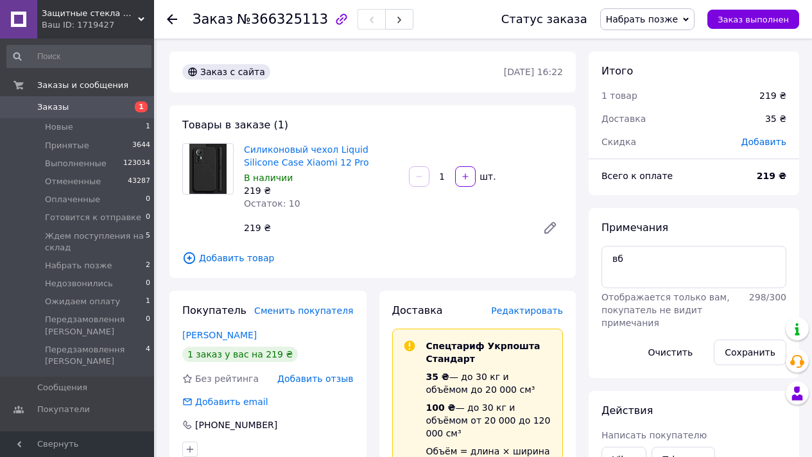
click at [283, 15] on span "№366325113" at bounding box center [282, 19] width 91 height 15
copy span "366325113"
drag, startPoint x: 241, startPoint y: 148, endPoint x: 347, endPoint y: 164, distance: 107.0
click at [347, 164] on div "Силиконовый чехол Liquid Silicone Case Xiaomi 12 Pro В наличии 219 ₴ Остаток: 10" at bounding box center [321, 177] width 165 height 72
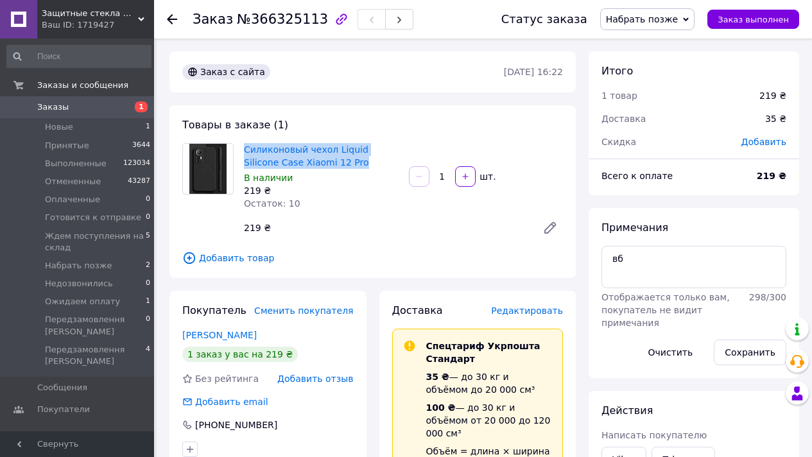
copy link "Силиконовый чехол Liquid Silicone Case Xiaomi 12 Pro"
click at [765, 19] on span "Заказ выполнен" at bounding box center [753, 20] width 71 height 10
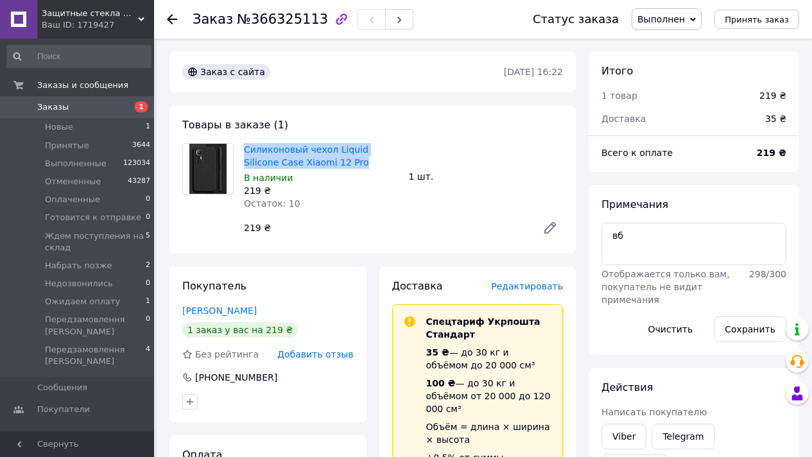
click at [100, 108] on span "Заказы" at bounding box center [78, 107] width 82 height 12
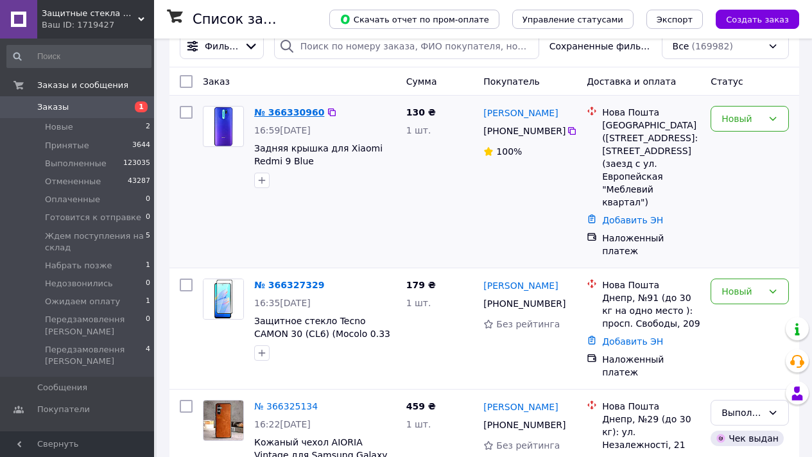
scroll to position [25, 0]
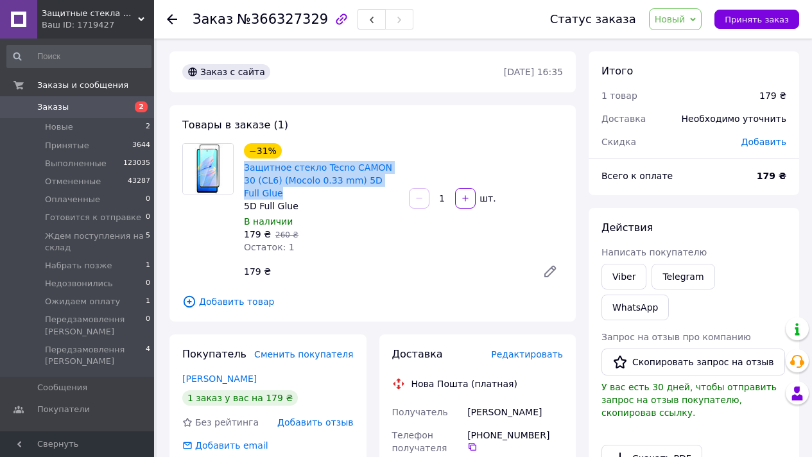
drag, startPoint x: 375, startPoint y: 189, endPoint x: 453, endPoint y: 187, distance: 78.3
click at [369, 151] on div "−31% Защитное стекло Tecno CAMON 30 (CL6) (Mocolo 0.33 mm) 5D Full Glue" at bounding box center [321, 171] width 157 height 59
copy link "Защитное стекло Tecno CAMON 30 (CL6) (Mocolo 0.33 mm) 5D Full Glue"
click at [628, 275] on link "Viber" at bounding box center [624, 277] width 45 height 26
drag, startPoint x: 676, startPoint y: 23, endPoint x: 685, endPoint y: 42, distance: 21.3
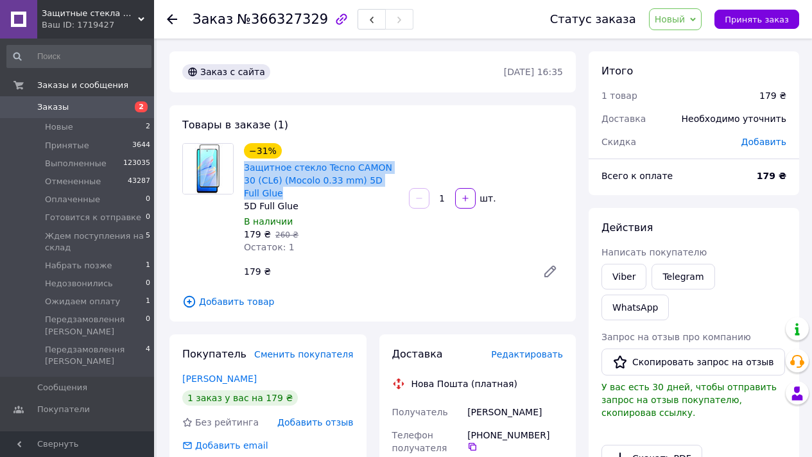
click at [675, 23] on span "Новый" at bounding box center [670, 19] width 31 height 10
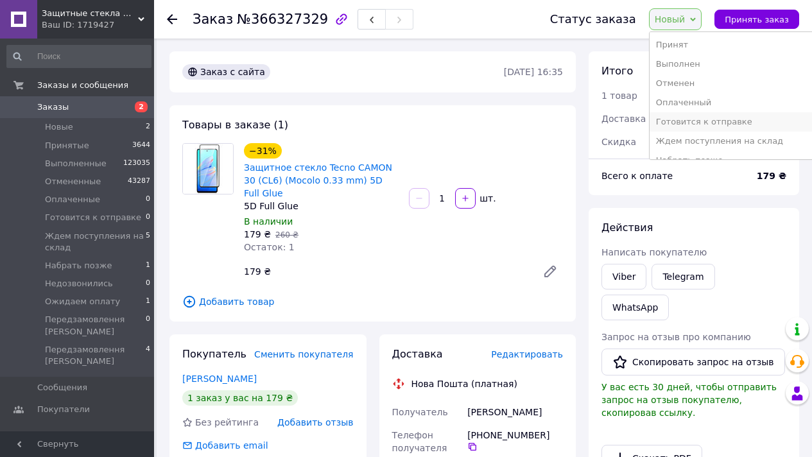
click at [711, 120] on li "Готовится к отправке" at bounding box center [732, 121] width 165 height 19
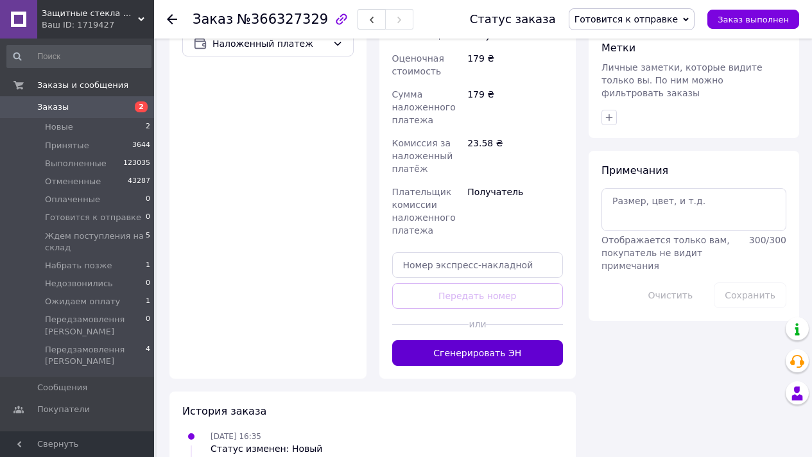
click at [493, 340] on button "Сгенерировать ЭН" at bounding box center [477, 353] width 171 height 26
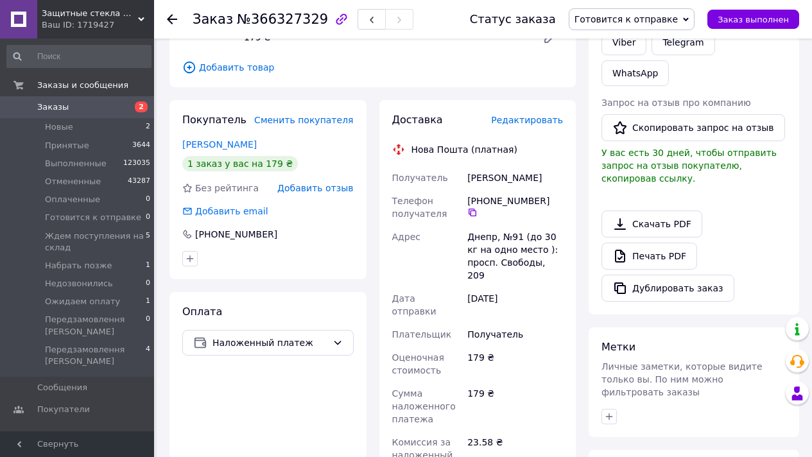
scroll to position [96, 0]
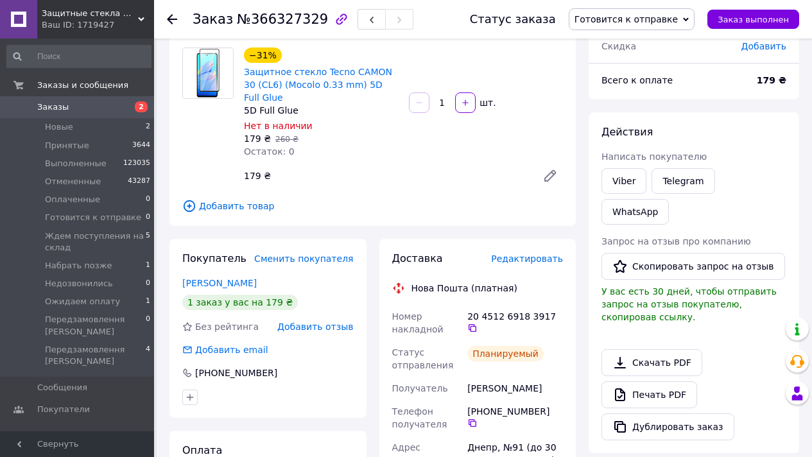
click at [281, 17] on span "№366327329" at bounding box center [282, 19] width 91 height 15
copy span "366327329"
drag, startPoint x: 239, startPoint y: 71, endPoint x: 392, endPoint y: 58, distance: 153.4
click at [411, 70] on div "−31% Защитное стекло Tecno CAMON 30 (CL6) (Mocolo 0.33 mm) 5D Full Glue 5D Full…" at bounding box center [403, 118] width 329 height 146
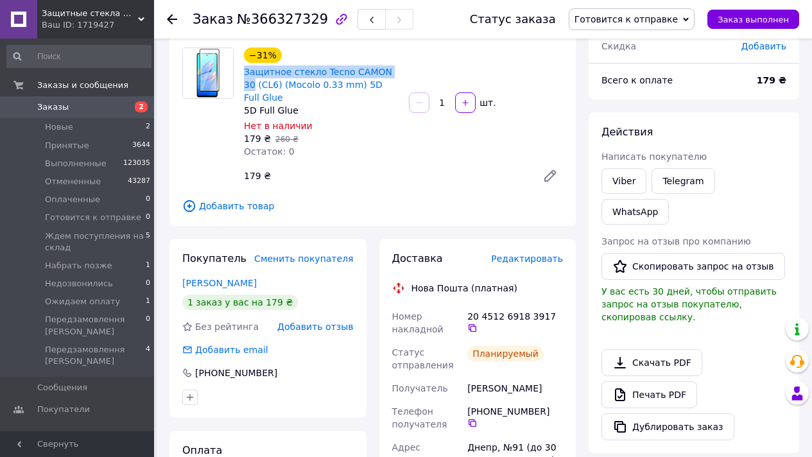
copy link "Защитное стекло Tecno CAMON 30"
drag, startPoint x: 784, startPoint y: 19, endPoint x: 725, endPoint y: 28, distance: 59.1
click at [785, 19] on span "Заказ выполнен" at bounding box center [753, 20] width 71 height 10
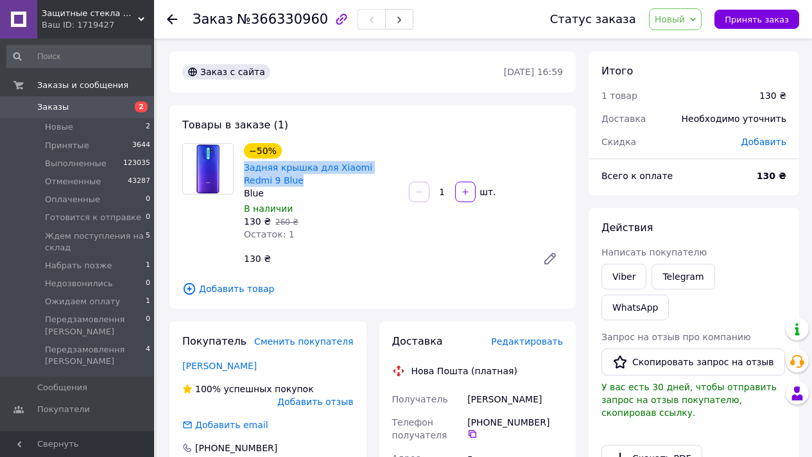
drag, startPoint x: 300, startPoint y: 181, endPoint x: 294, endPoint y: 160, distance: 22.0
click at [294, 160] on div "Задняя крышка для Xiaomi Redmi 9 Blue" at bounding box center [321, 174] width 157 height 28
copy link "Задняя крышка для Xiaomi Redmi 9 Blue"
click at [618, 272] on link "Viber" at bounding box center [624, 277] width 45 height 26
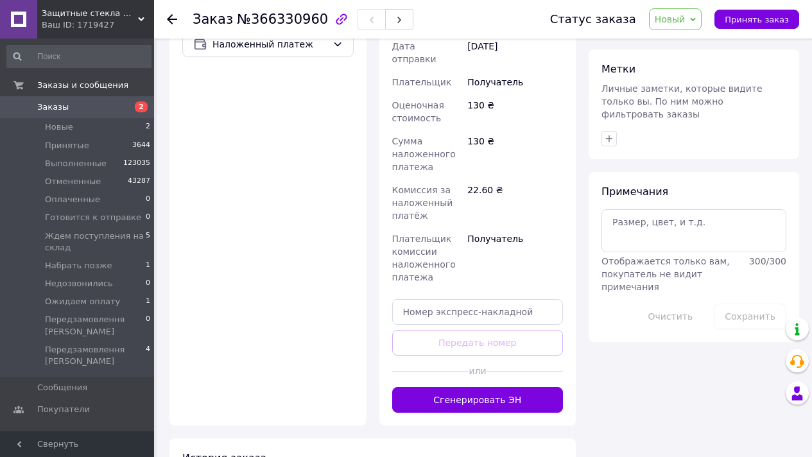
drag, startPoint x: 510, startPoint y: 386, endPoint x: 508, endPoint y: 379, distance: 6.7
click at [510, 387] on button "Сгенерировать ЭН" at bounding box center [477, 400] width 171 height 26
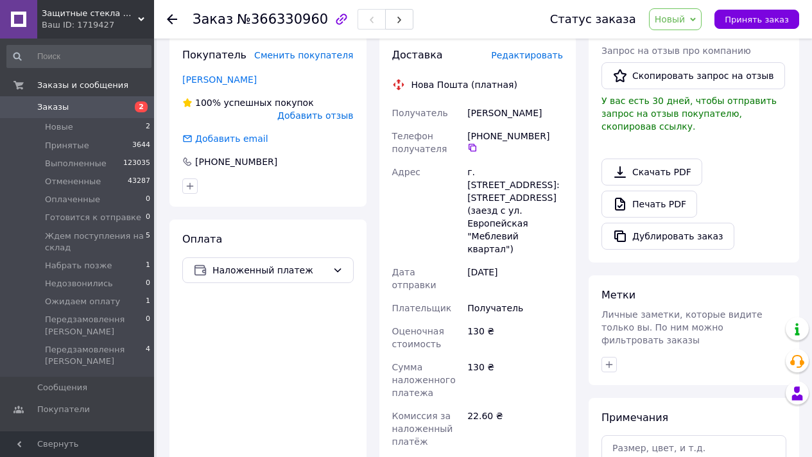
scroll to position [237, 0]
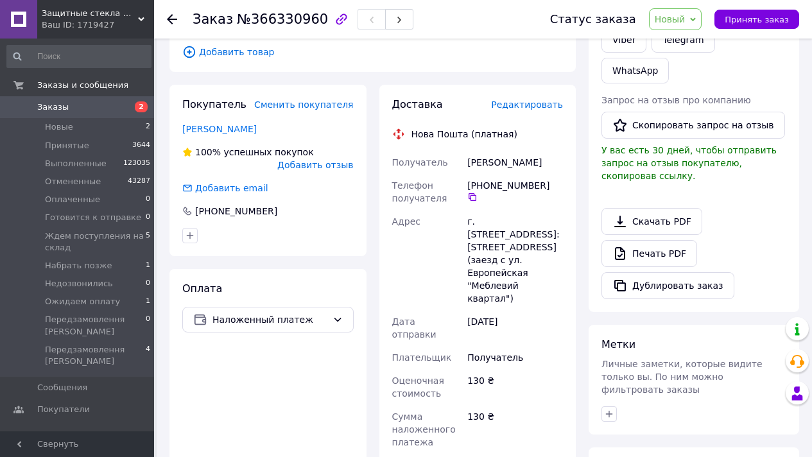
click at [663, 21] on span "Новый" at bounding box center [670, 19] width 31 height 10
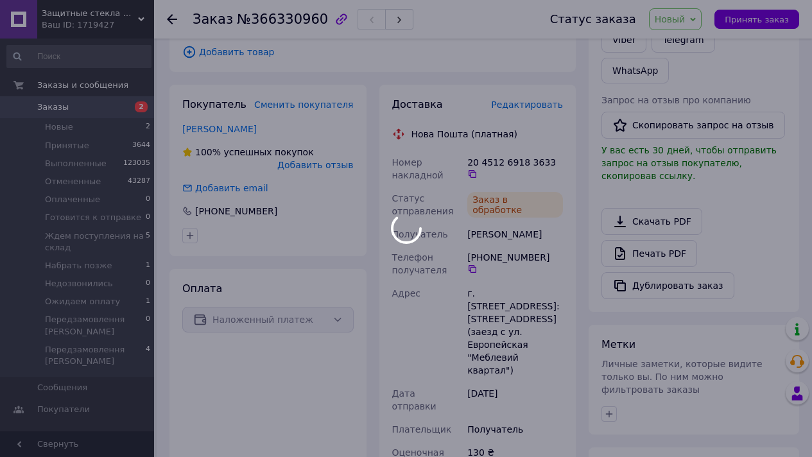
drag, startPoint x: 722, startPoint y: 123, endPoint x: 648, endPoint y: 96, distance: 79.2
click at [722, 123] on div at bounding box center [406, 228] width 812 height 457
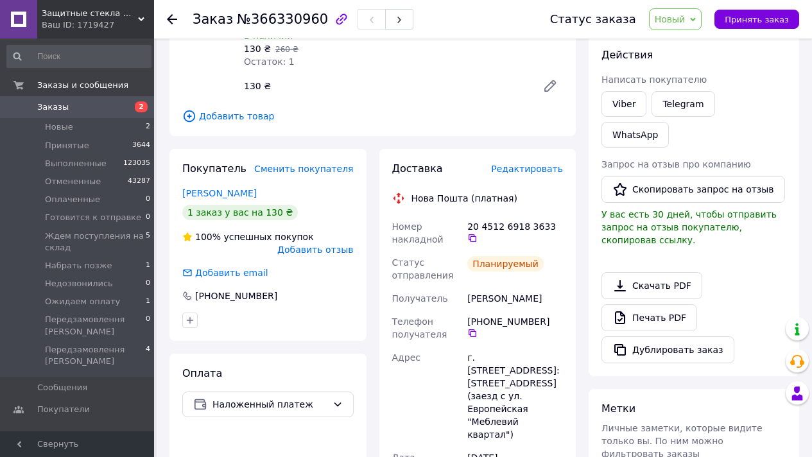
scroll to position [0, 0]
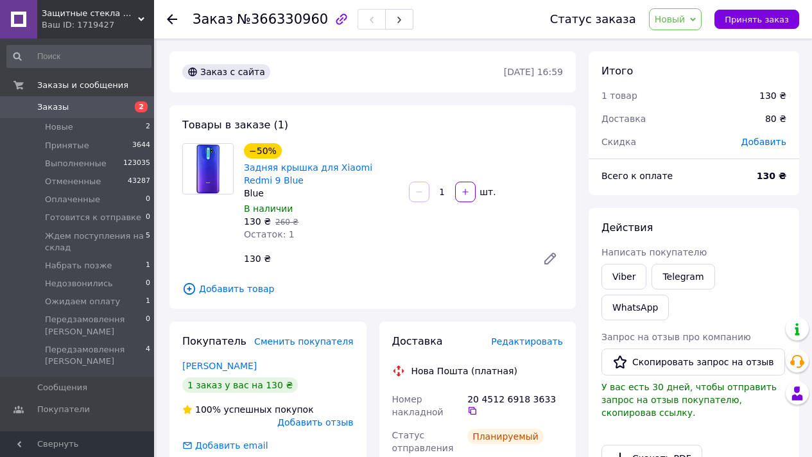
click at [272, 22] on span "№366330960" at bounding box center [282, 19] width 91 height 15
copy span "366330960"
copy link "Задняя крышка для Xiaomi Redmi 9"
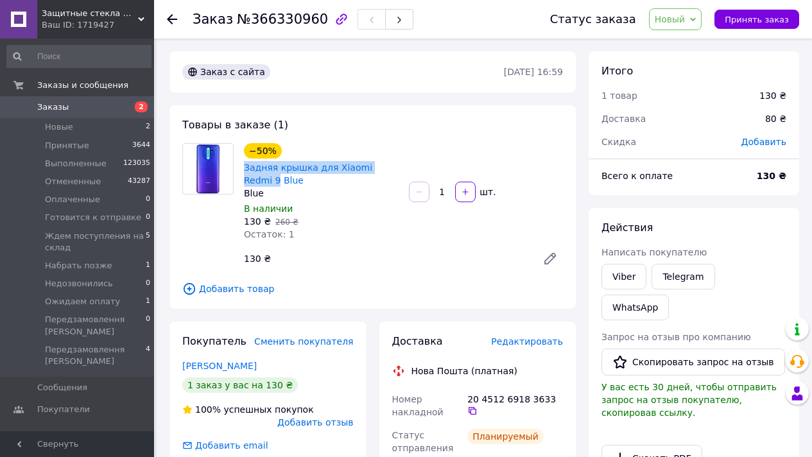
drag, startPoint x: 242, startPoint y: 168, endPoint x: 389, endPoint y: 155, distance: 147.6
click at [393, 161] on div "Задняя крышка для Xiaomi Redmi 9 Blue" at bounding box center [321, 174] width 157 height 28
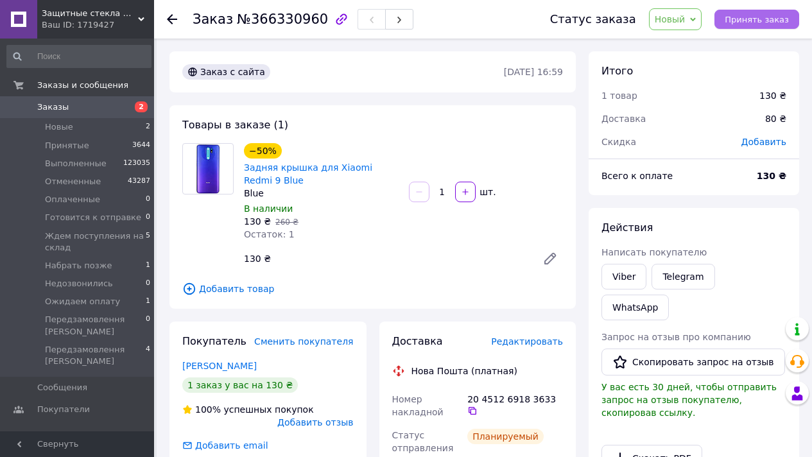
click at [767, 27] on button "Принять заказ" at bounding box center [757, 19] width 85 height 19
click at [757, 17] on span "Заказ выполнен" at bounding box center [753, 20] width 71 height 10
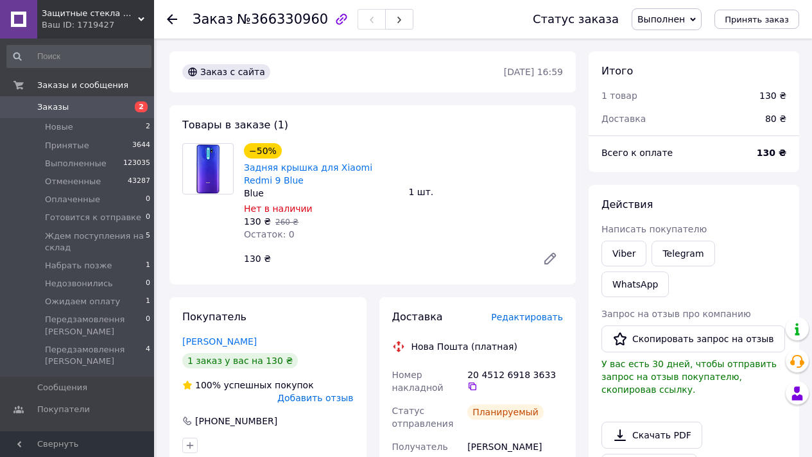
click at [105, 108] on span "Заказы" at bounding box center [78, 107] width 82 height 12
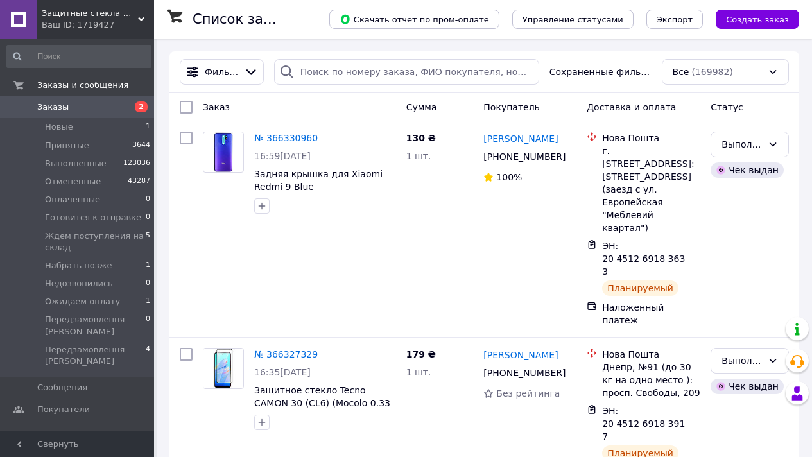
click at [108, 12] on span "Защитные стекла Moколо" at bounding box center [90, 14] width 96 height 12
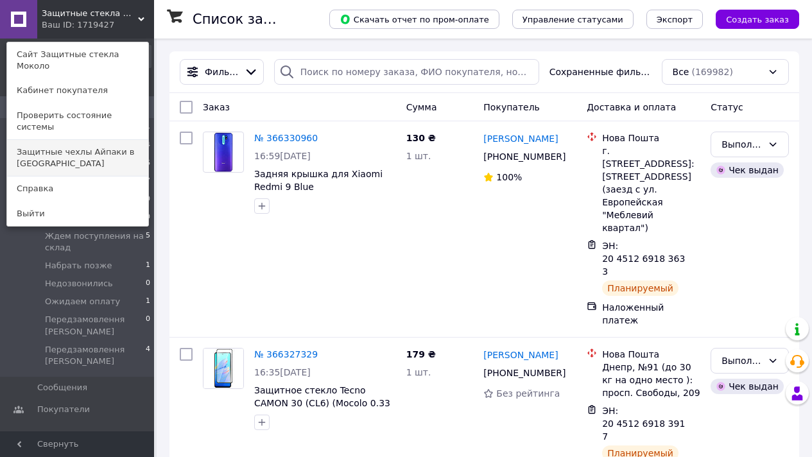
click at [117, 140] on link "Защитные чехлы Айпаки в [GEOGRAPHIC_DATA]" at bounding box center [77, 158] width 141 height 36
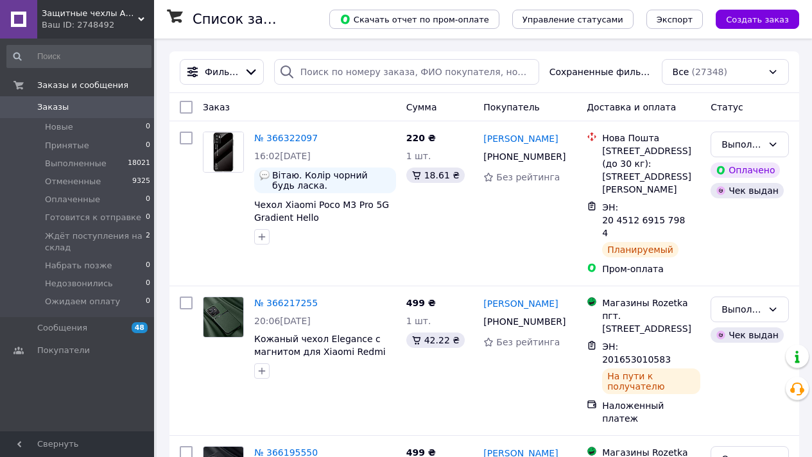
click at [141, 14] on div "Защитные чехлы Айпаки в [GEOGRAPHIC_DATA] Ваш ID: 2748492" at bounding box center [95, 19] width 117 height 39
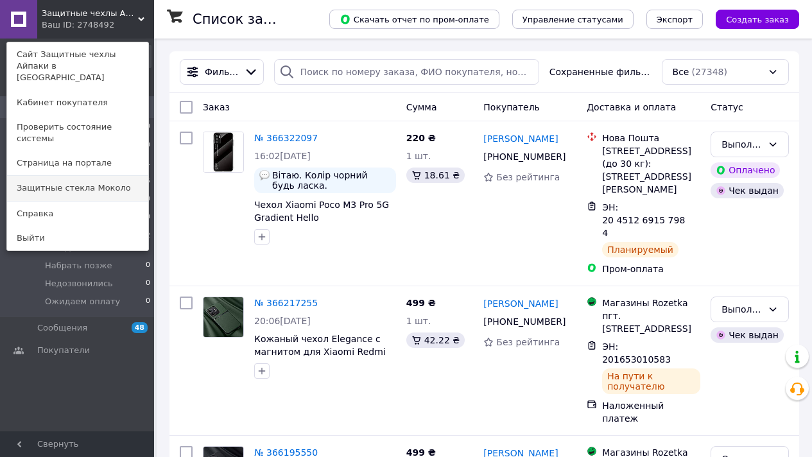
click at [119, 176] on link "Защитные стекла Moколо" at bounding box center [77, 188] width 141 height 24
